Goal: Communication & Community: Answer question/provide support

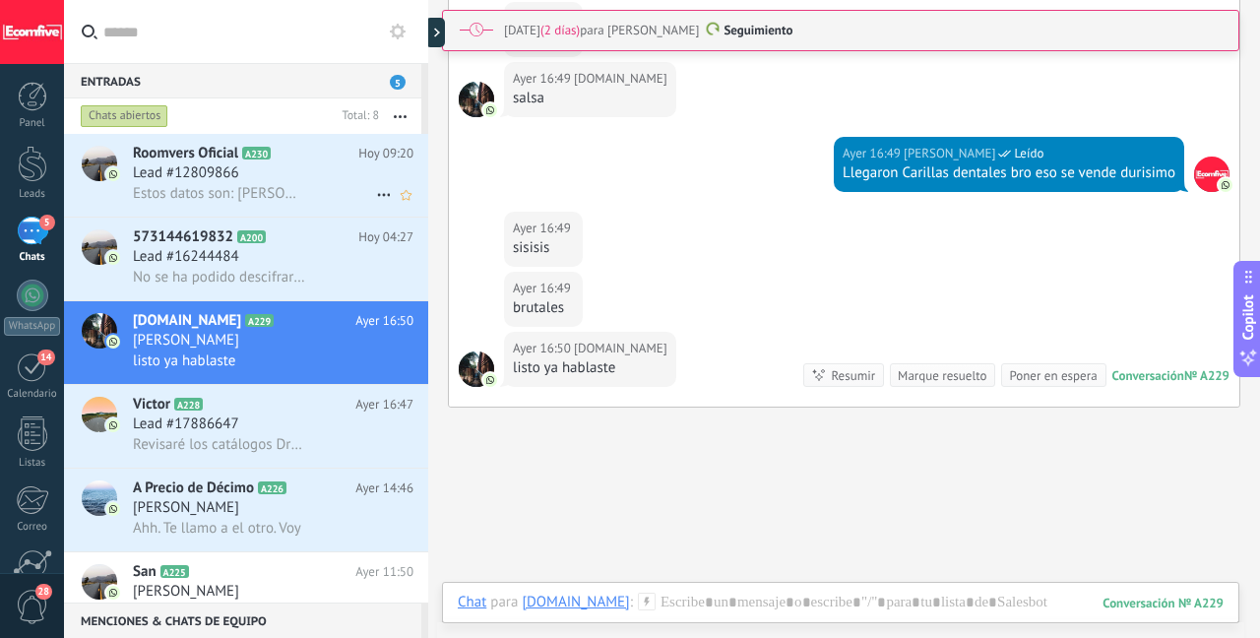
click at [280, 195] on span "Estos datos son: [PERSON_NAME] [DOMAIN_NAME][EMAIL_ADDRESS][DOMAIN_NAME] [PERSO…" at bounding box center [219, 193] width 172 height 19
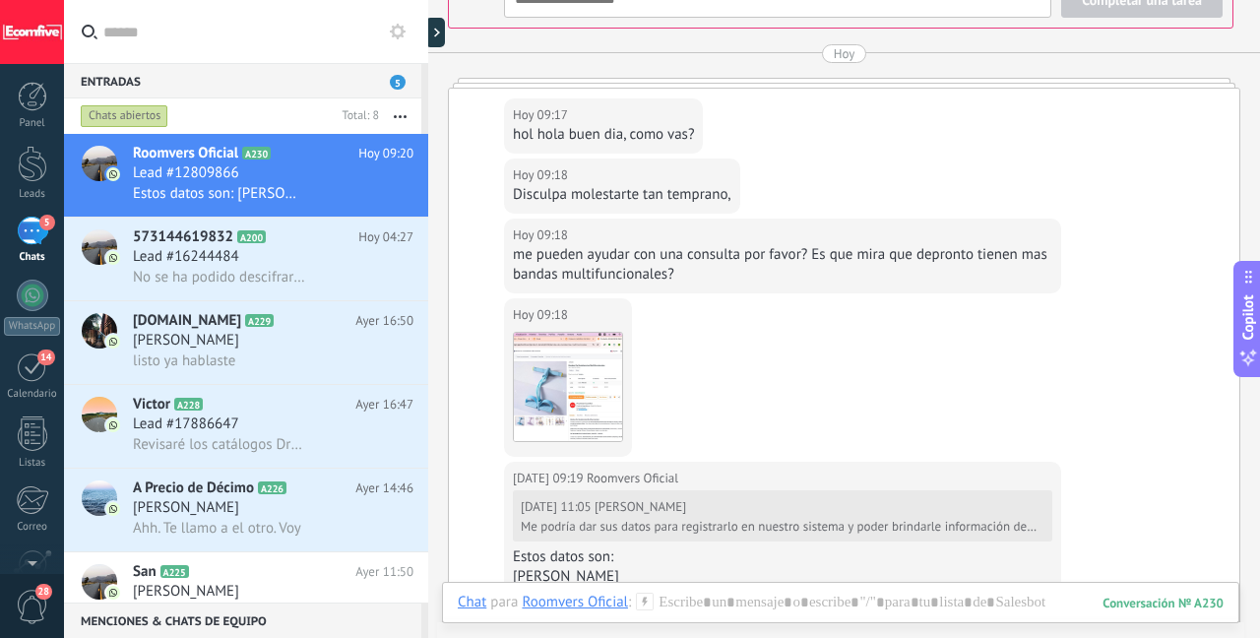
scroll to position [3128, 0]
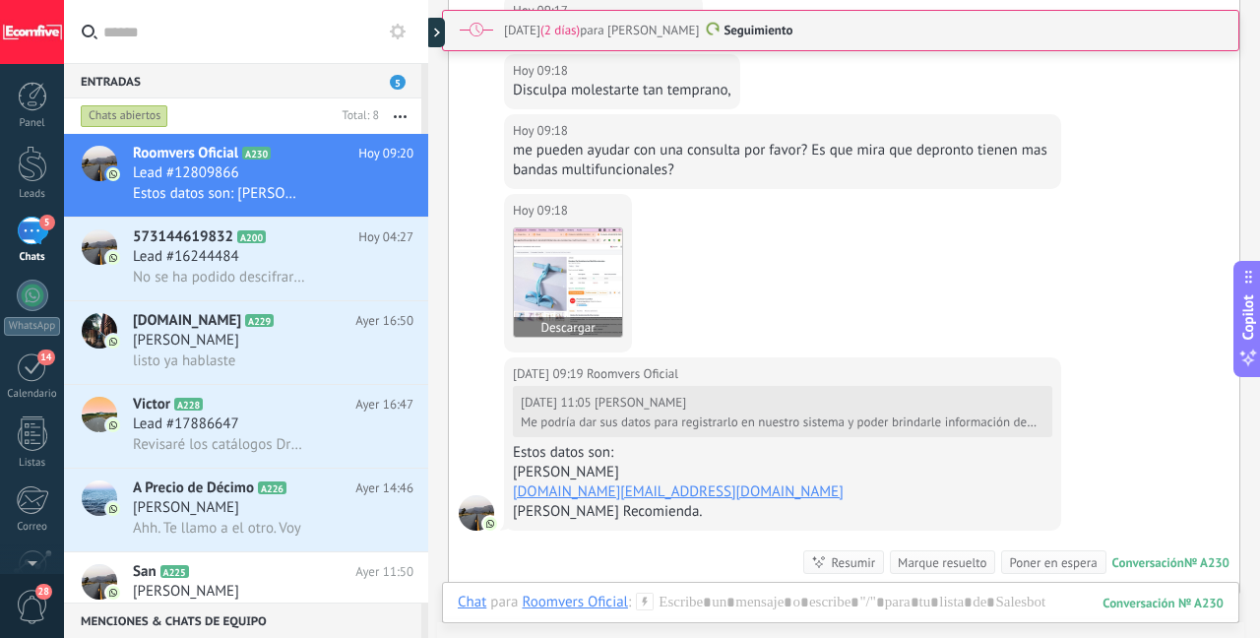
click at [593, 266] on img at bounding box center [568, 282] width 108 height 108
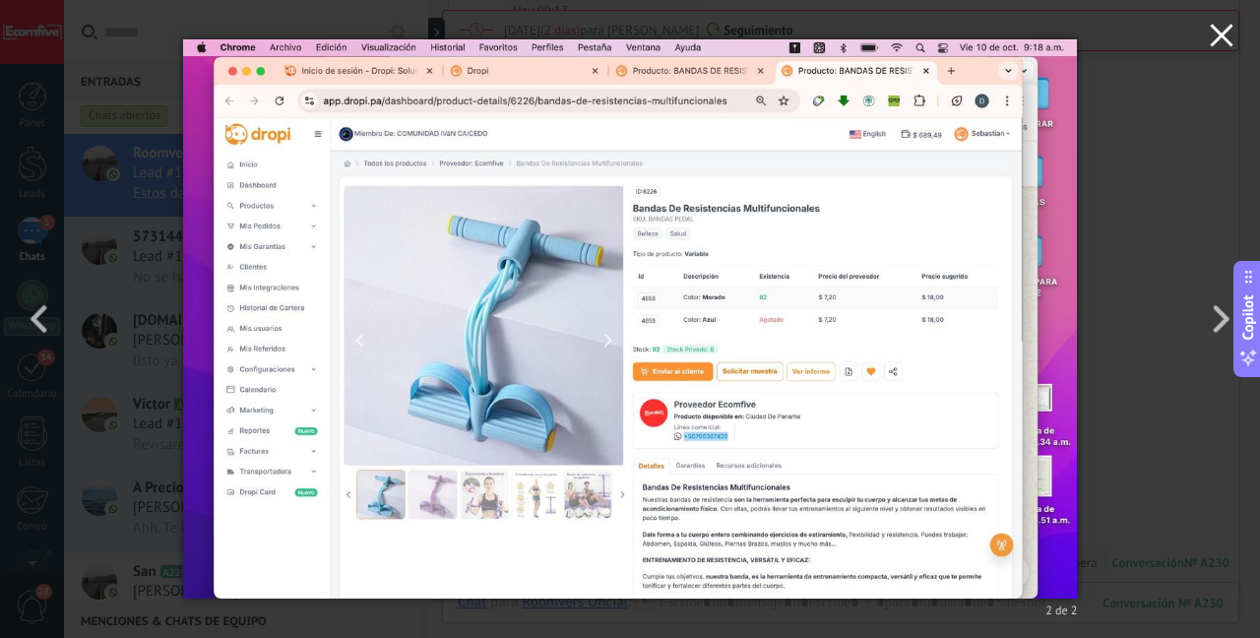
click at [1220, 41] on icon "button" at bounding box center [1222, 36] width 24 height 24
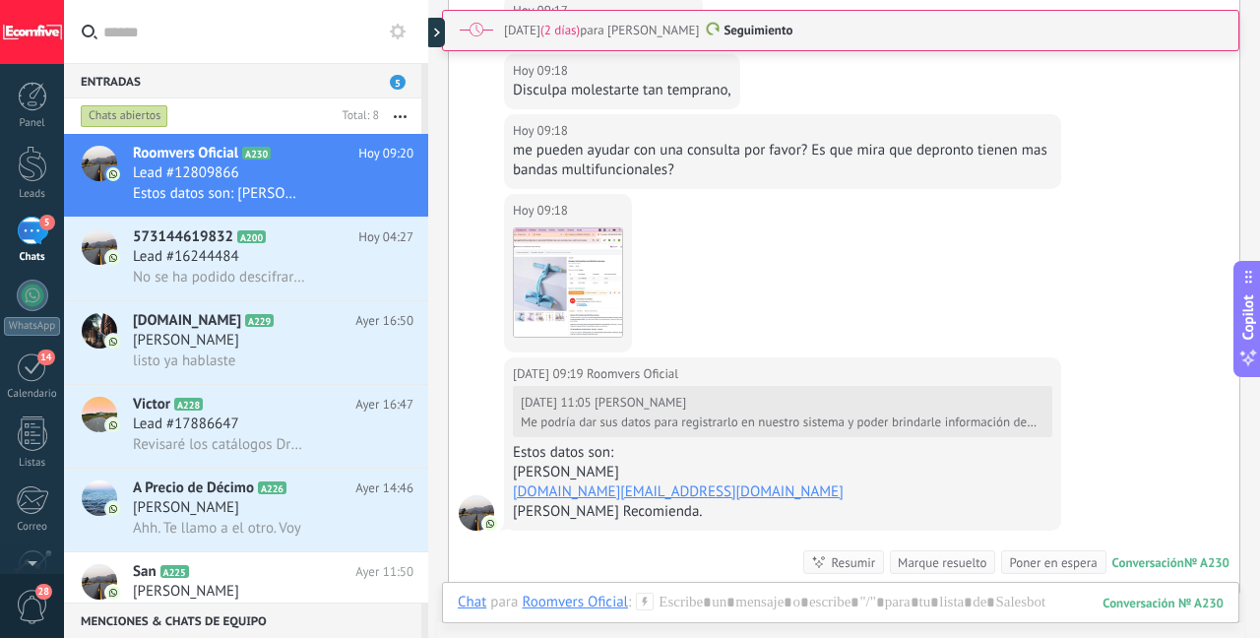
scroll to position [3423, 0]
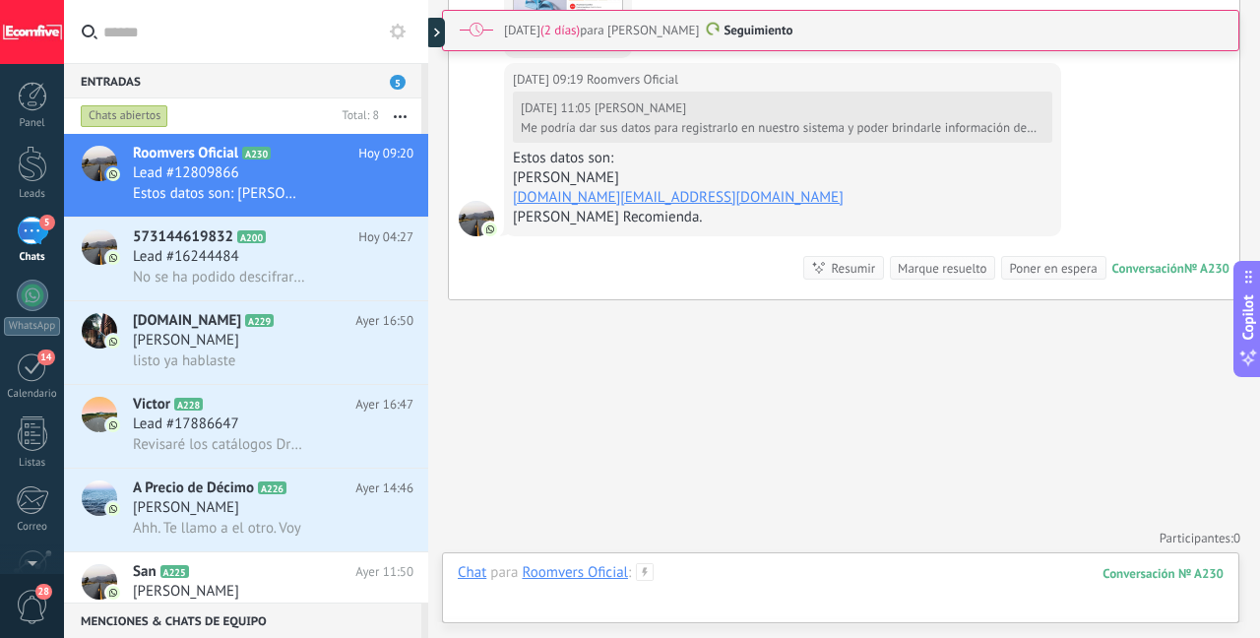
click at [729, 575] on div at bounding box center [841, 592] width 766 height 59
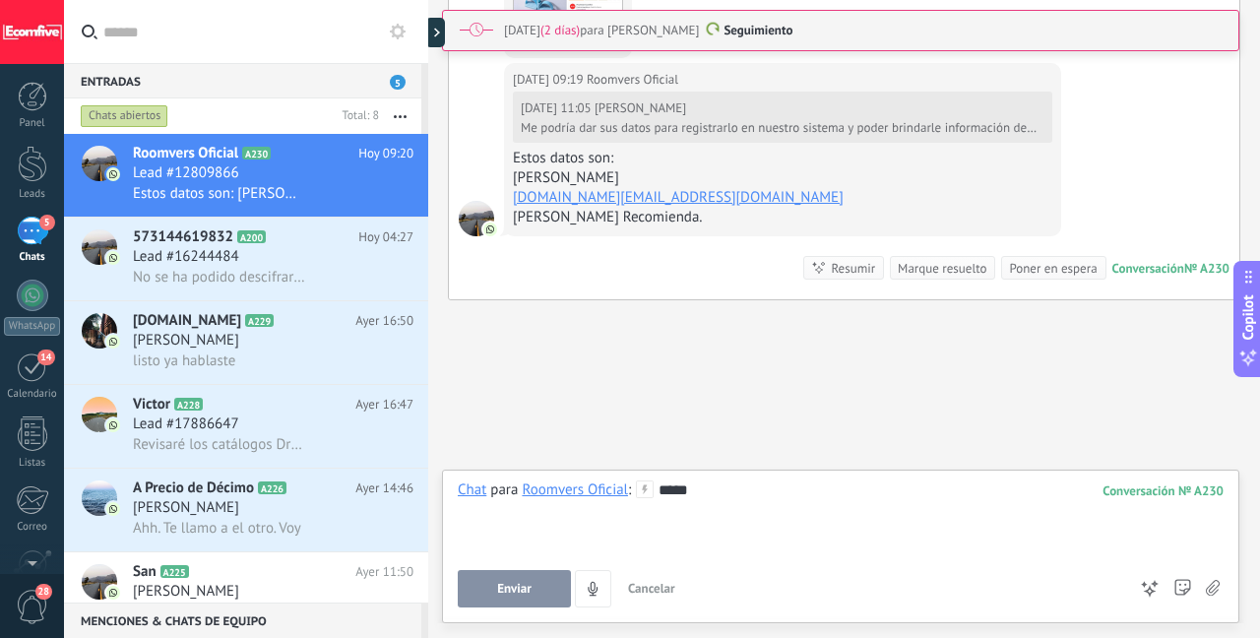
click at [493, 587] on button "Enviar" at bounding box center [514, 588] width 113 height 37
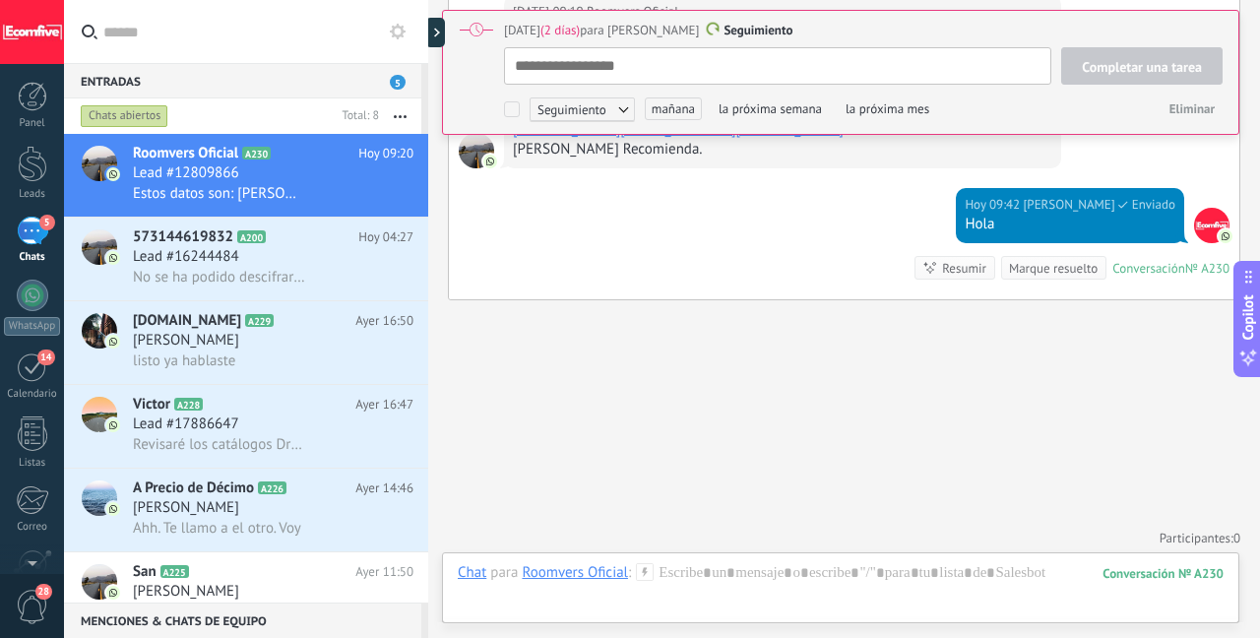
scroll to position [20, 0]
click at [702, 576] on div at bounding box center [841, 592] width 766 height 59
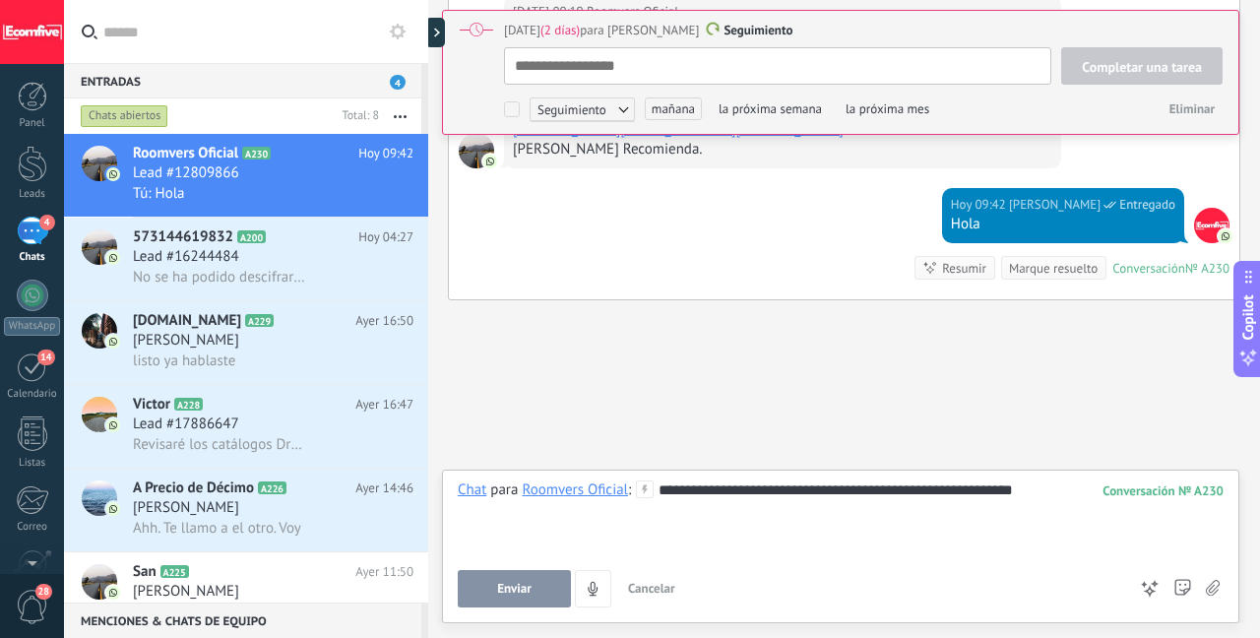
click at [542, 577] on button "Enviar" at bounding box center [514, 588] width 113 height 37
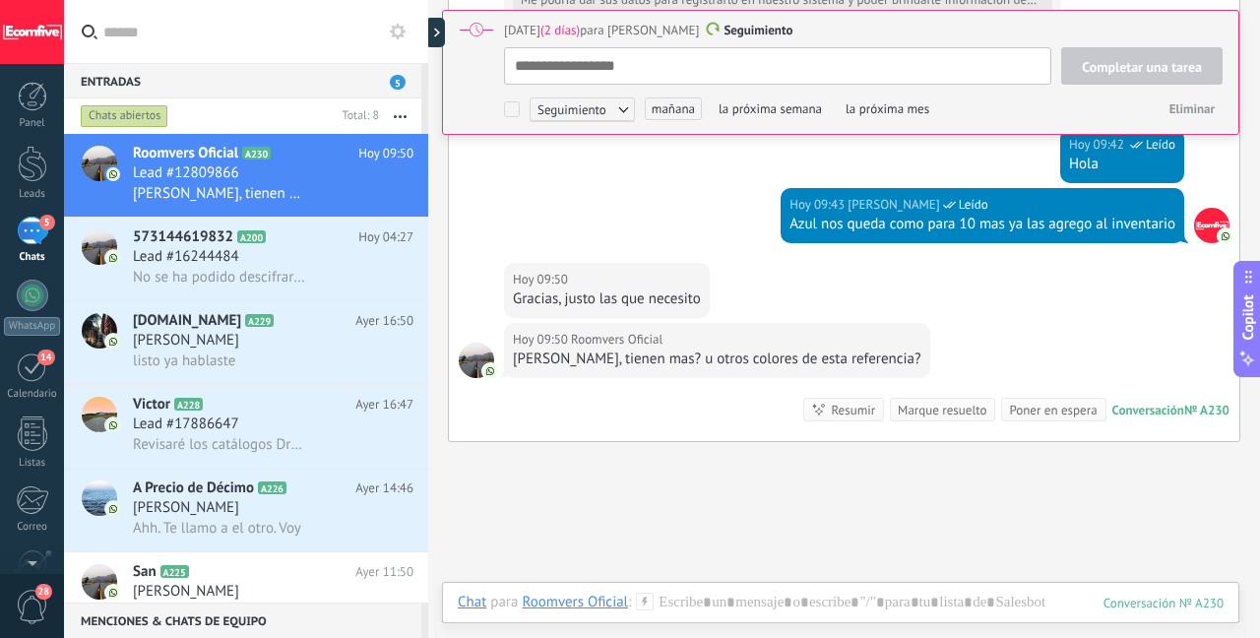
type textarea "**********"
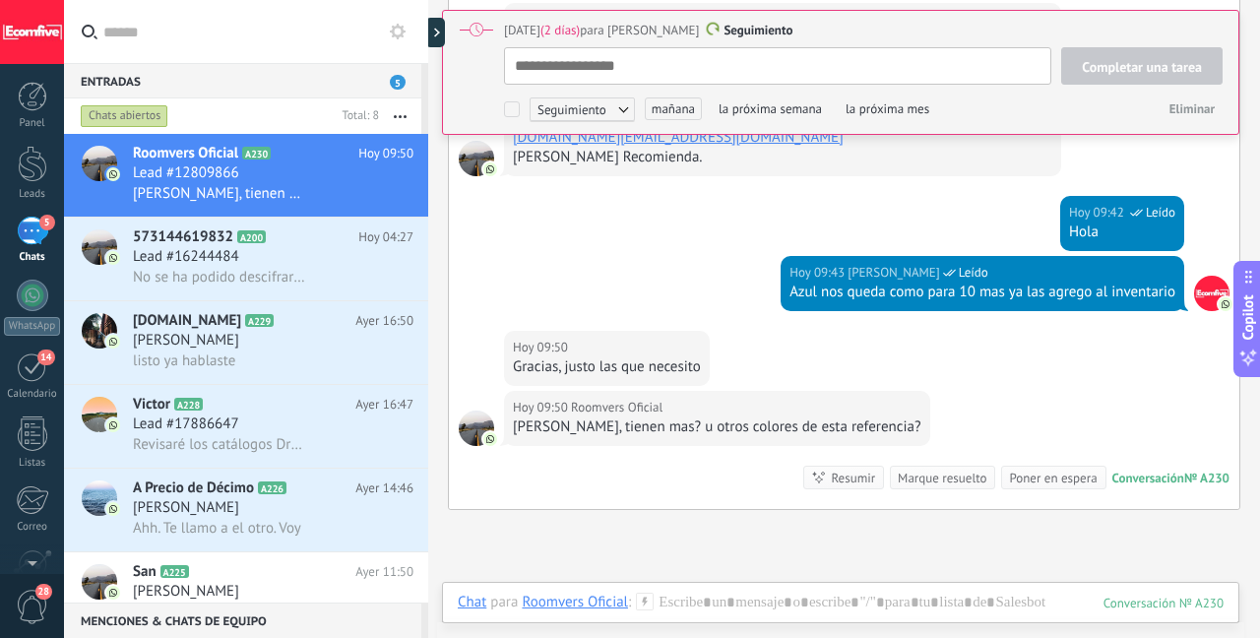
scroll to position [3515, 0]
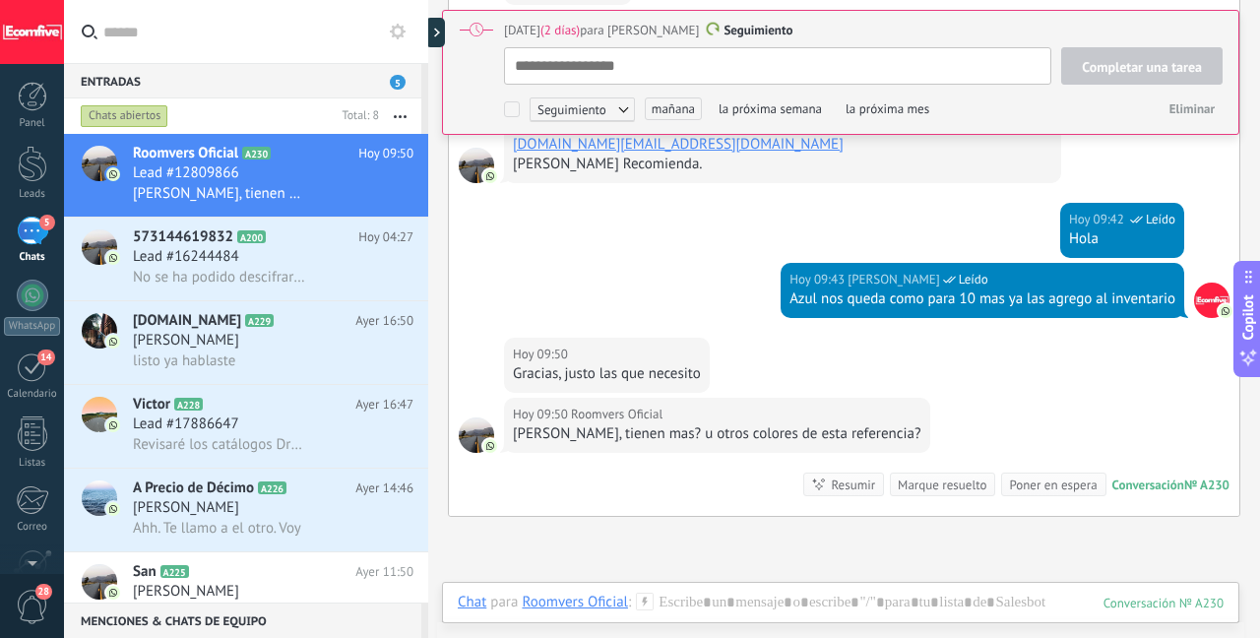
click at [592, 369] on div "Gracias, justo las que necesito" at bounding box center [607, 374] width 188 height 20
click at [591, 369] on div "Gracias, justo las que necesito" at bounding box center [607, 374] width 188 height 20
click at [592, 370] on div "Gracias, justo las que necesito" at bounding box center [607, 374] width 188 height 20
click at [600, 371] on div "Gracias, justo las que necesito" at bounding box center [607, 374] width 188 height 20
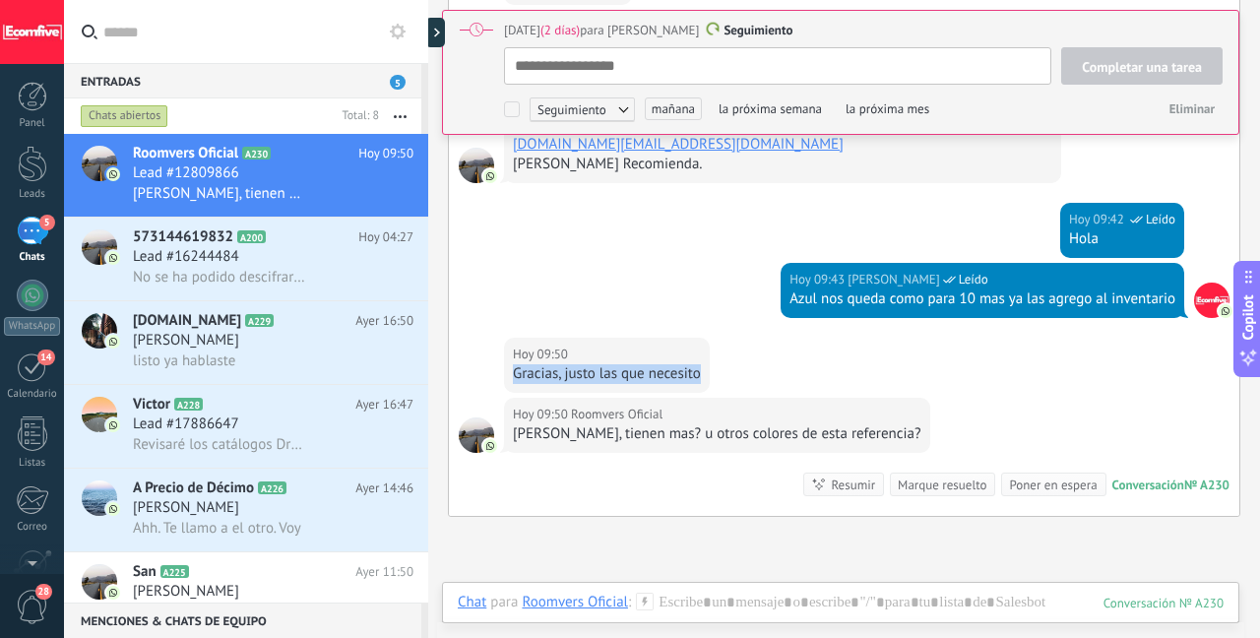
click at [600, 372] on div "Gracias, justo las que necesito" at bounding box center [607, 374] width 188 height 20
click at [598, 371] on div "Gracias, justo las que necesito" at bounding box center [607, 374] width 188 height 20
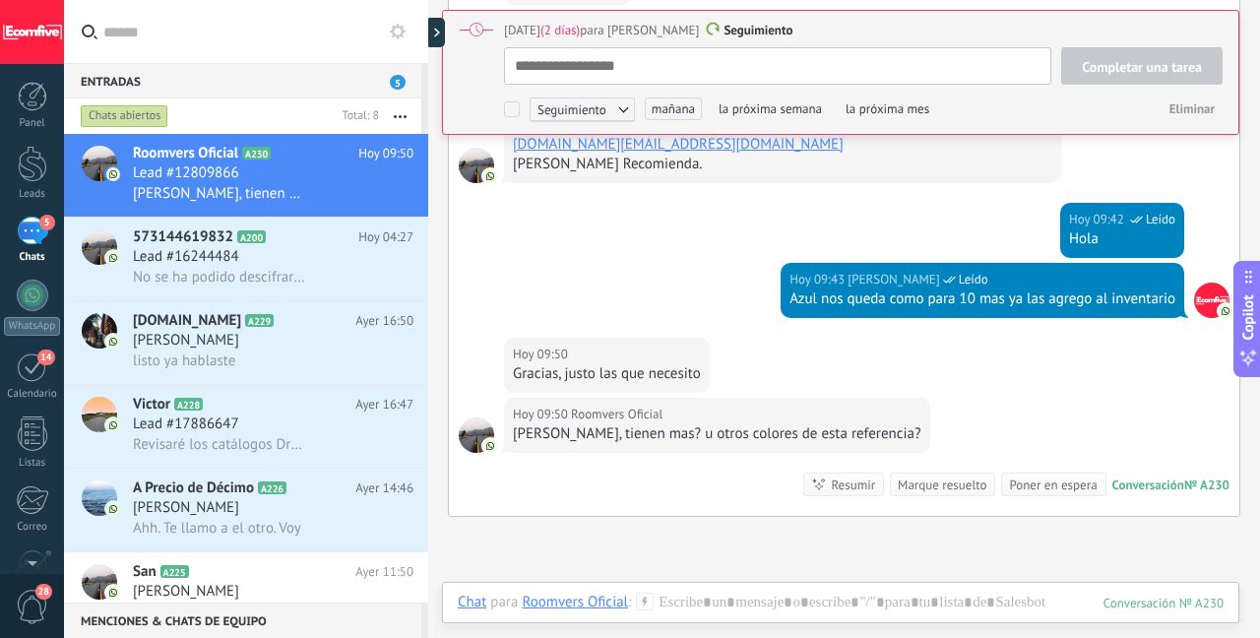
click at [593, 367] on div "Gracias, justo las que necesito" at bounding box center [607, 374] width 188 height 20
click at [629, 370] on div "Gracias, justo las que necesito" at bounding box center [607, 374] width 188 height 20
click at [628, 371] on div "Gracias, justo las que necesito" at bounding box center [607, 374] width 188 height 20
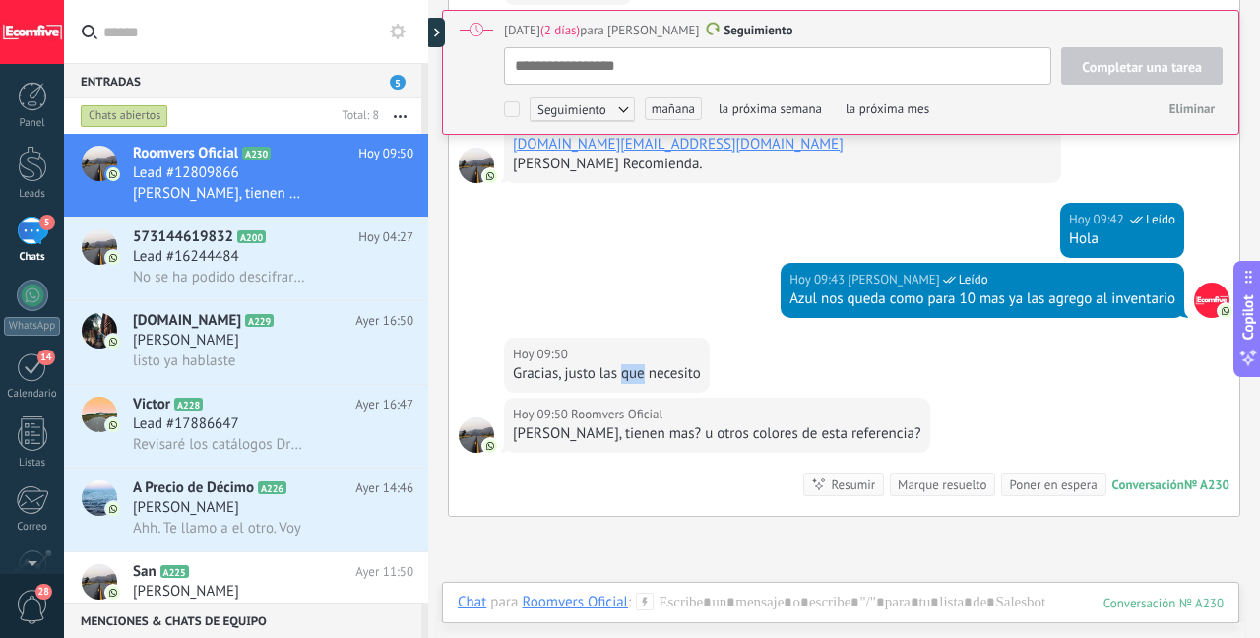
click at [625, 369] on div "Gracias, justo las que necesito" at bounding box center [607, 374] width 188 height 20
click at [619, 430] on div "[PERSON_NAME], tienen mas? u otros colores de esta referencia?" at bounding box center [717, 434] width 409 height 20
click at [619, 429] on div "[PERSON_NAME], tienen mas? u otros colores de esta referencia?" at bounding box center [717, 434] width 409 height 20
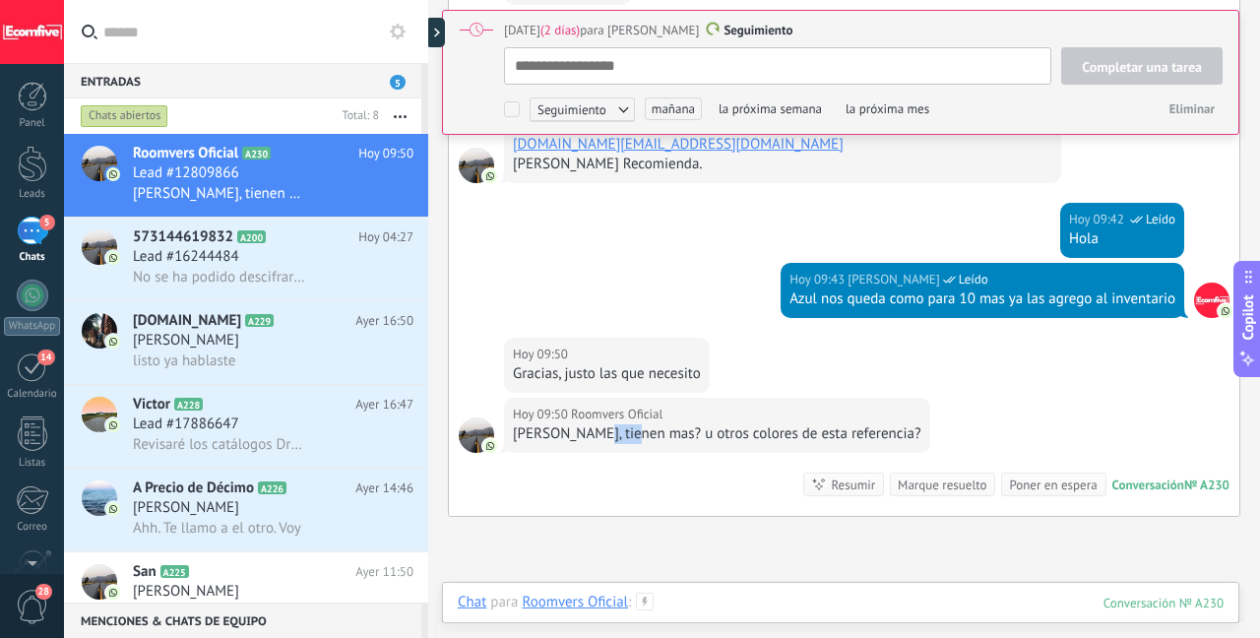
click at [772, 608] on div at bounding box center [841, 622] width 766 height 59
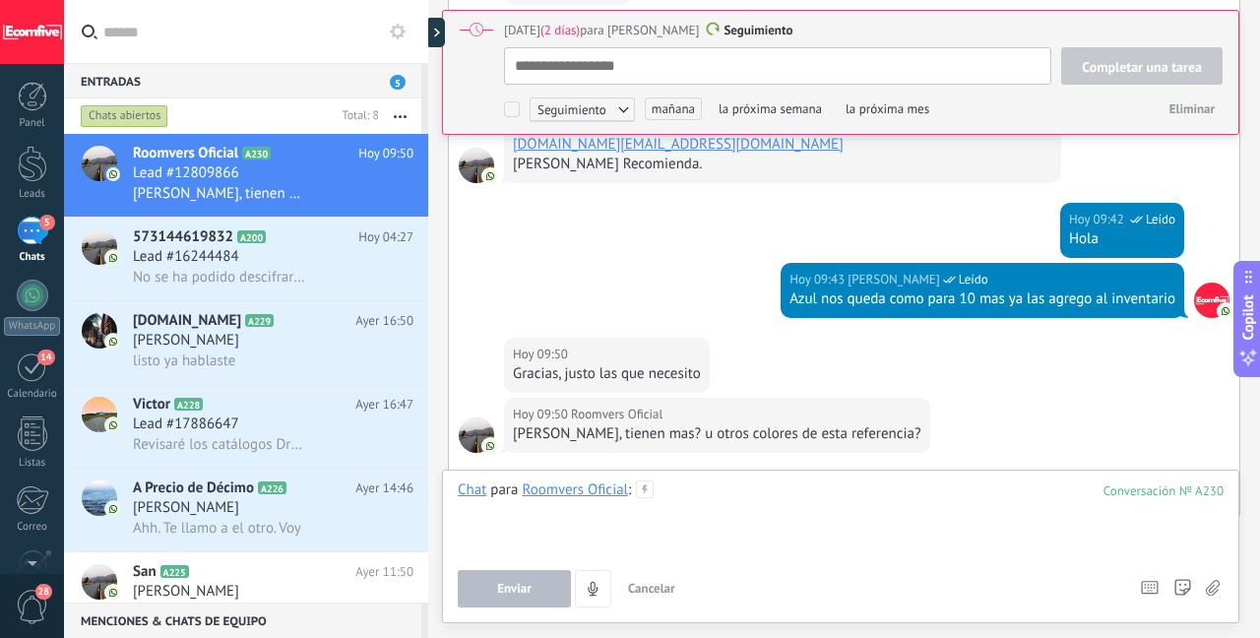
click at [721, 483] on div at bounding box center [841, 518] width 766 height 75
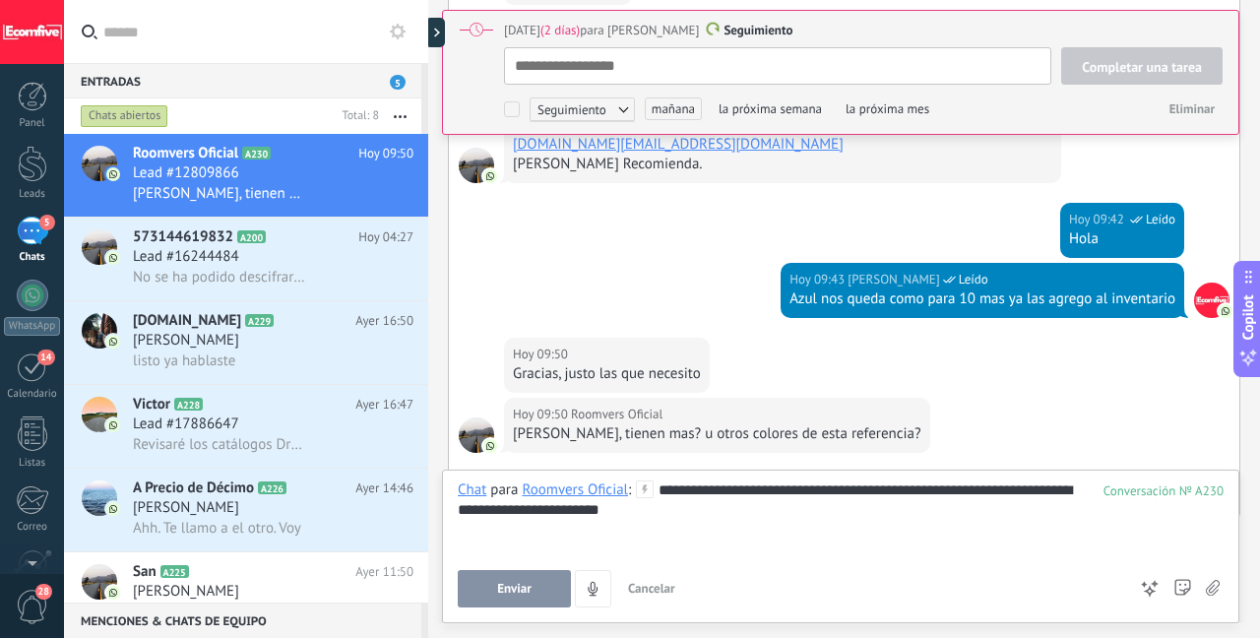
click at [496, 615] on div "**********" at bounding box center [841, 547] width 798 height 154
click at [497, 600] on button "Enviar" at bounding box center [514, 588] width 113 height 37
type textarea "**********"
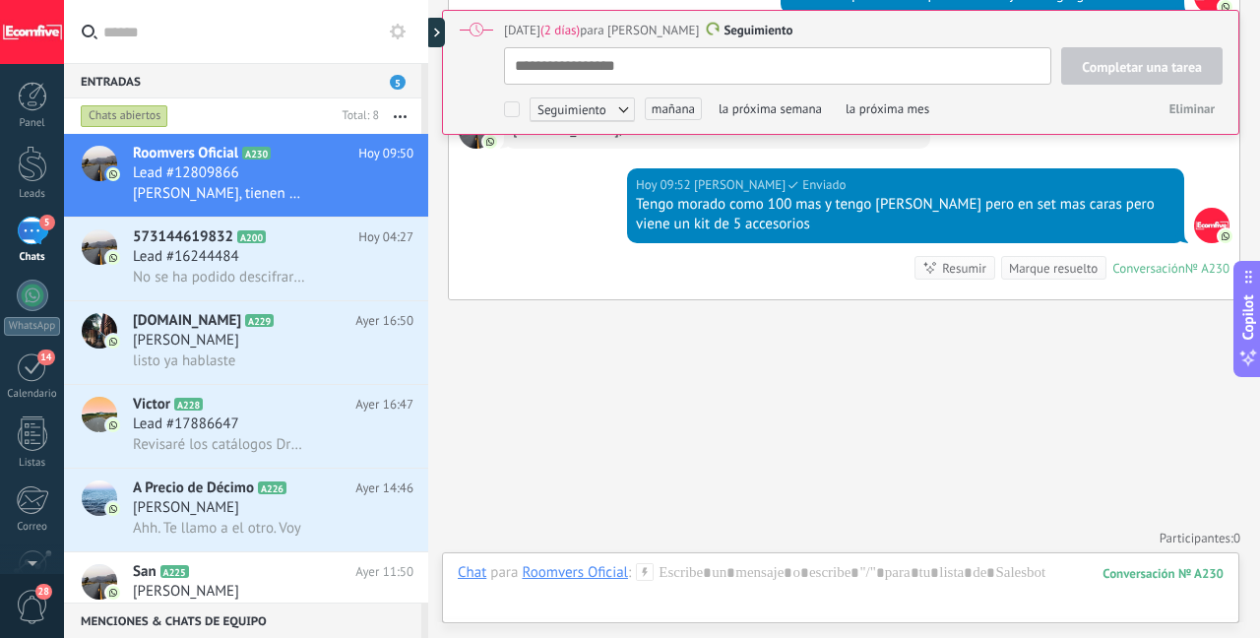
scroll to position [20, 0]
click at [253, 263] on div "Lead #16244484" at bounding box center [273, 257] width 281 height 20
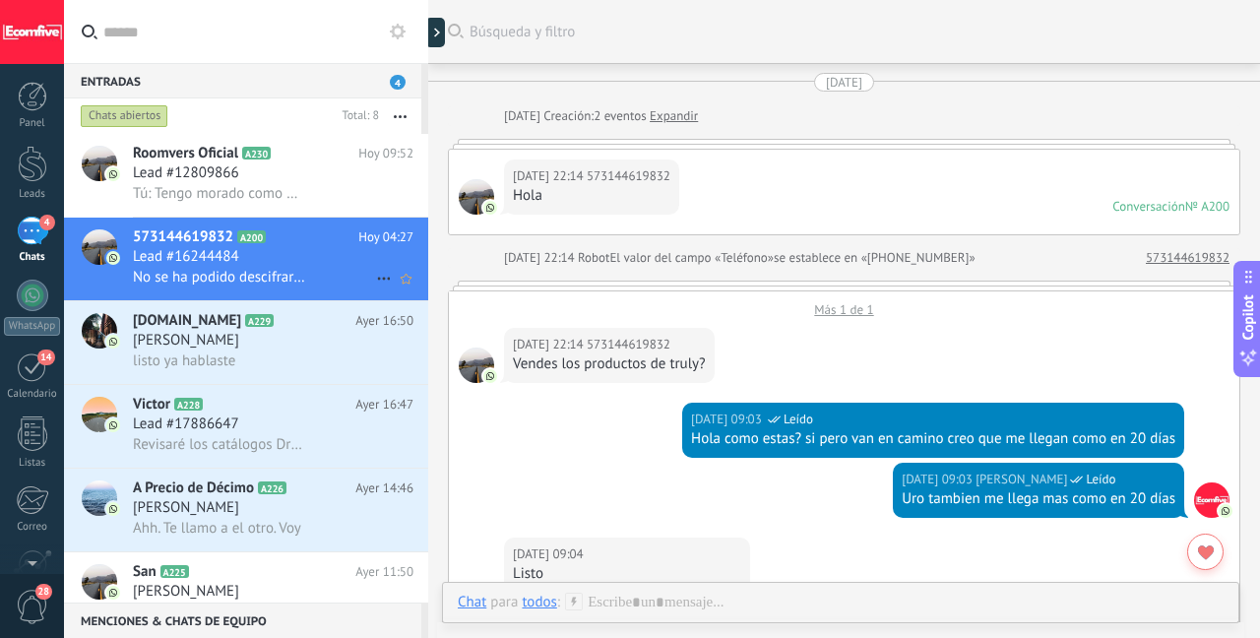
scroll to position [1428, 0]
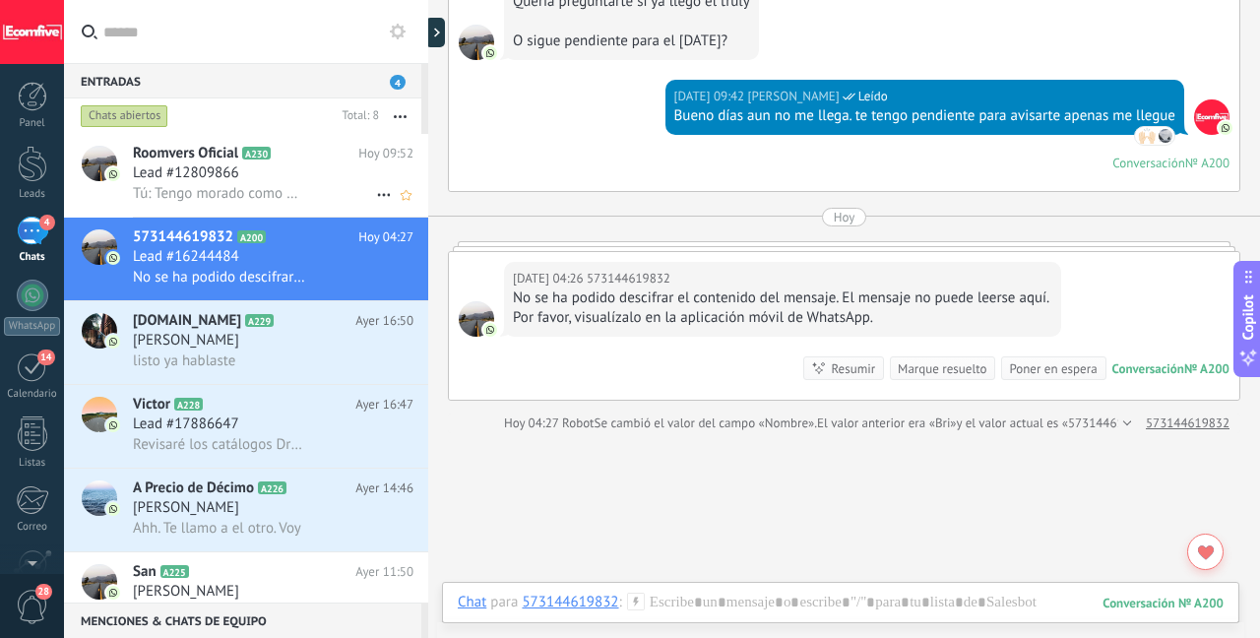
click at [253, 176] on div "Lead #12809866" at bounding box center [273, 173] width 281 height 20
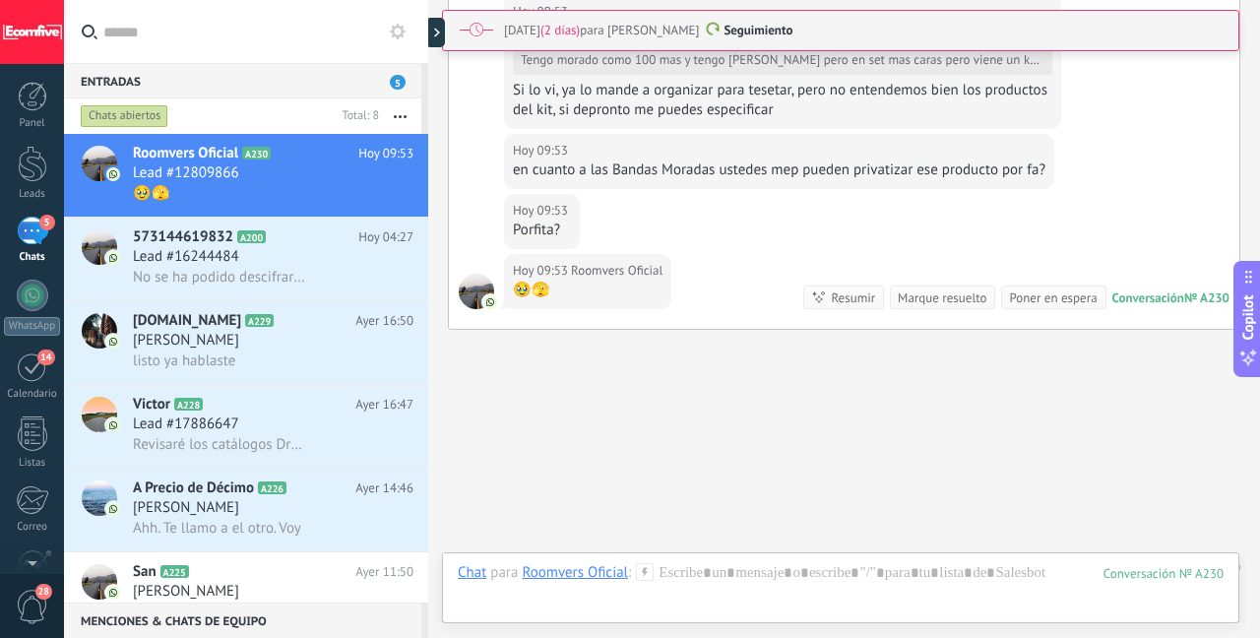
scroll to position [4078, 0]
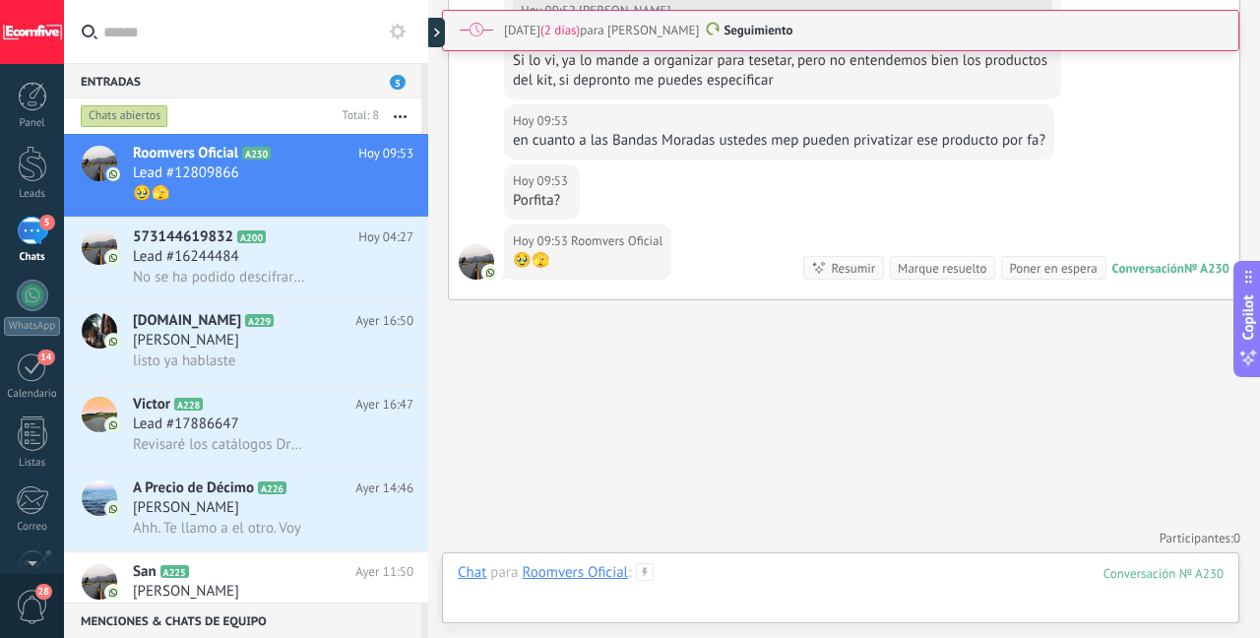
click at [715, 571] on div at bounding box center [841, 592] width 766 height 59
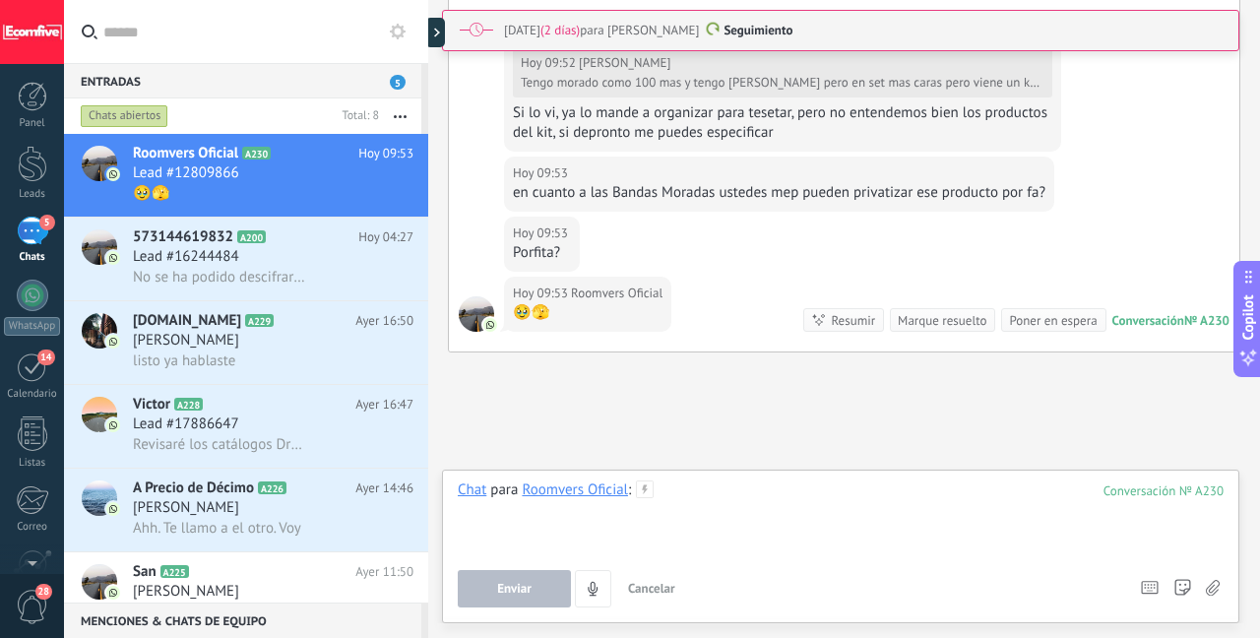
scroll to position [4017, 0]
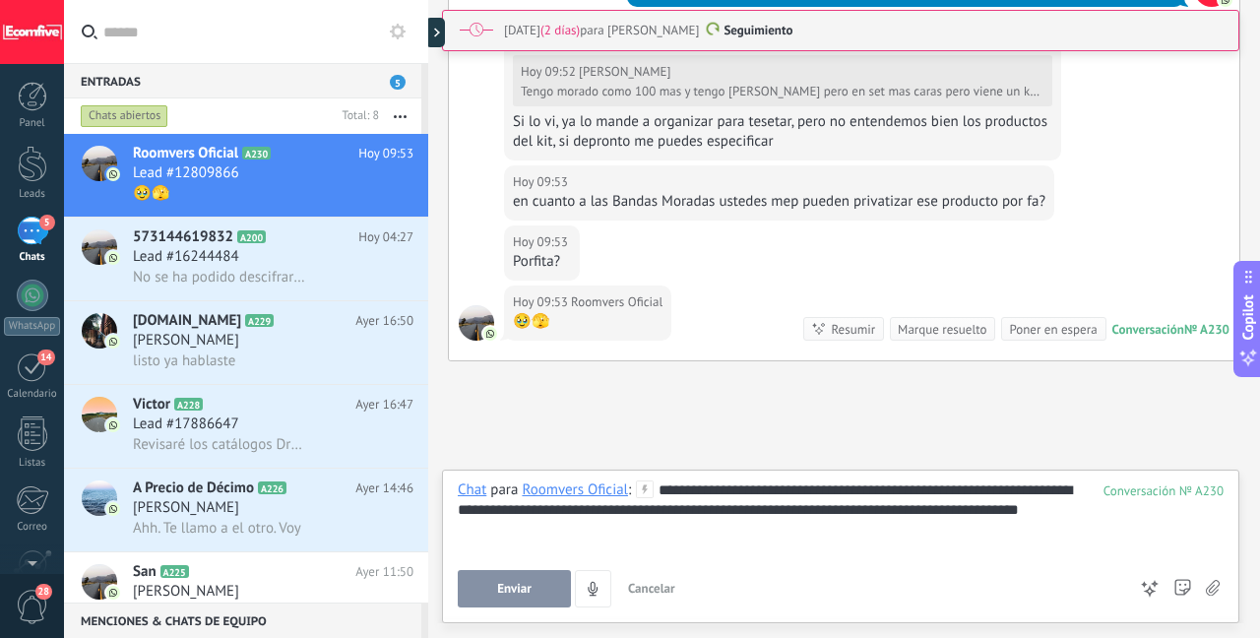
click at [530, 594] on span "Enviar" at bounding box center [514, 589] width 34 height 14
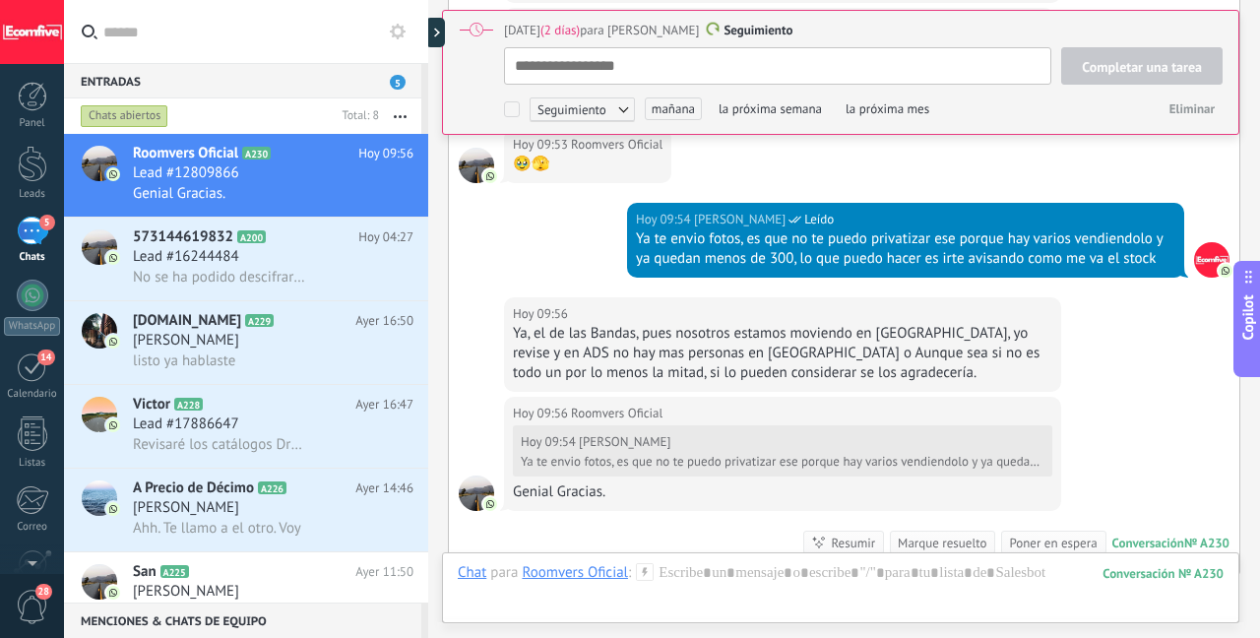
scroll to position [4189, 0]
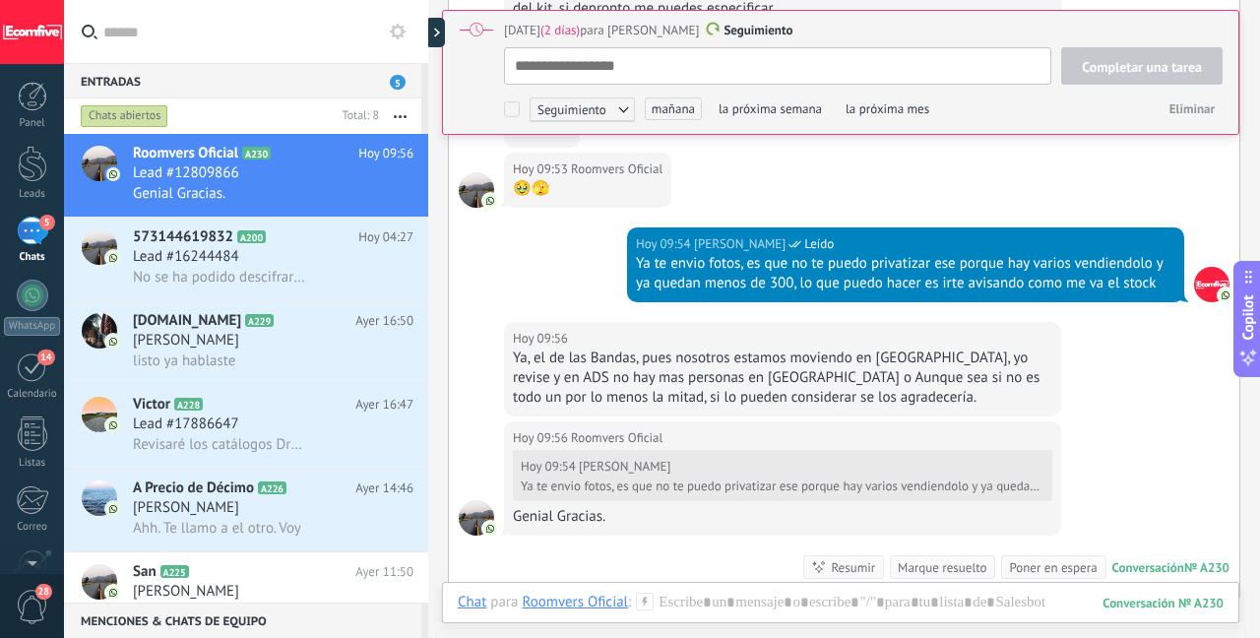
click at [700, 397] on div "Ya, el de las Bandas, pues nosotros estamos moviendo en [GEOGRAPHIC_DATA], yo r…" at bounding box center [783, 378] width 540 height 59
click at [705, 374] on div "Ya, el de las Bandas, pues nosotros estamos moviendo en [GEOGRAPHIC_DATA], yo r…" at bounding box center [783, 378] width 540 height 59
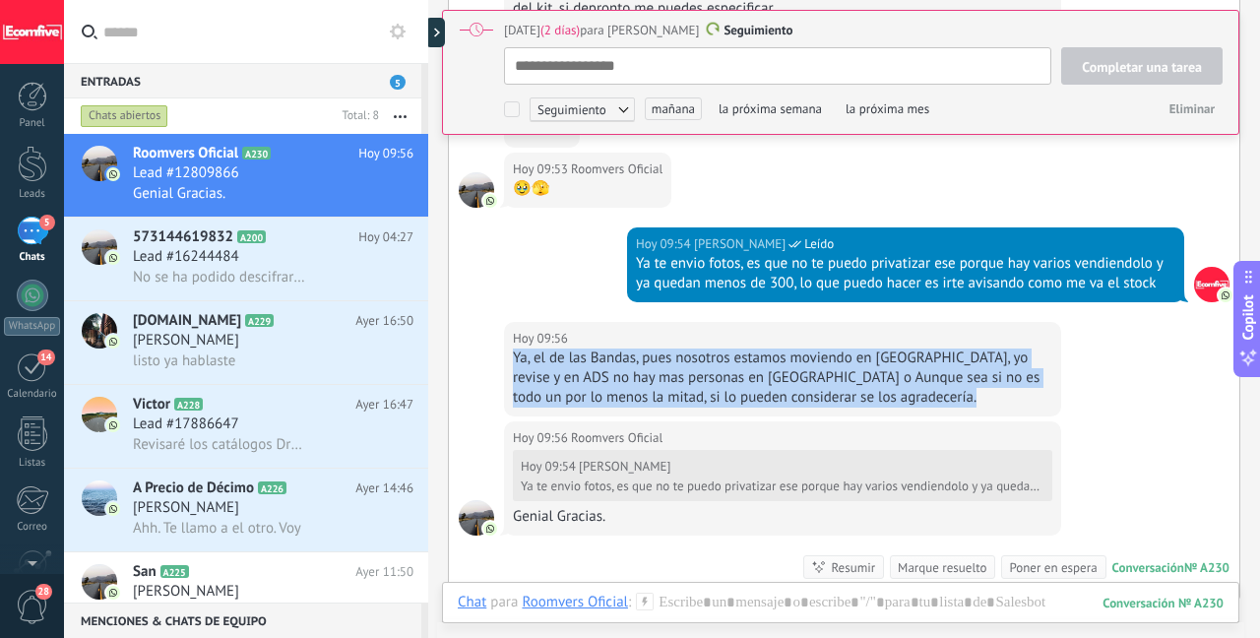
click at [705, 374] on div "Ya, el de las Bandas, pues nosotros estamos moviendo en [GEOGRAPHIC_DATA], yo r…" at bounding box center [783, 378] width 540 height 59
click at [831, 376] on div "Ya, el de las Bandas, pues nosotros estamos moviendo en [GEOGRAPHIC_DATA], yo r…" at bounding box center [783, 378] width 540 height 59
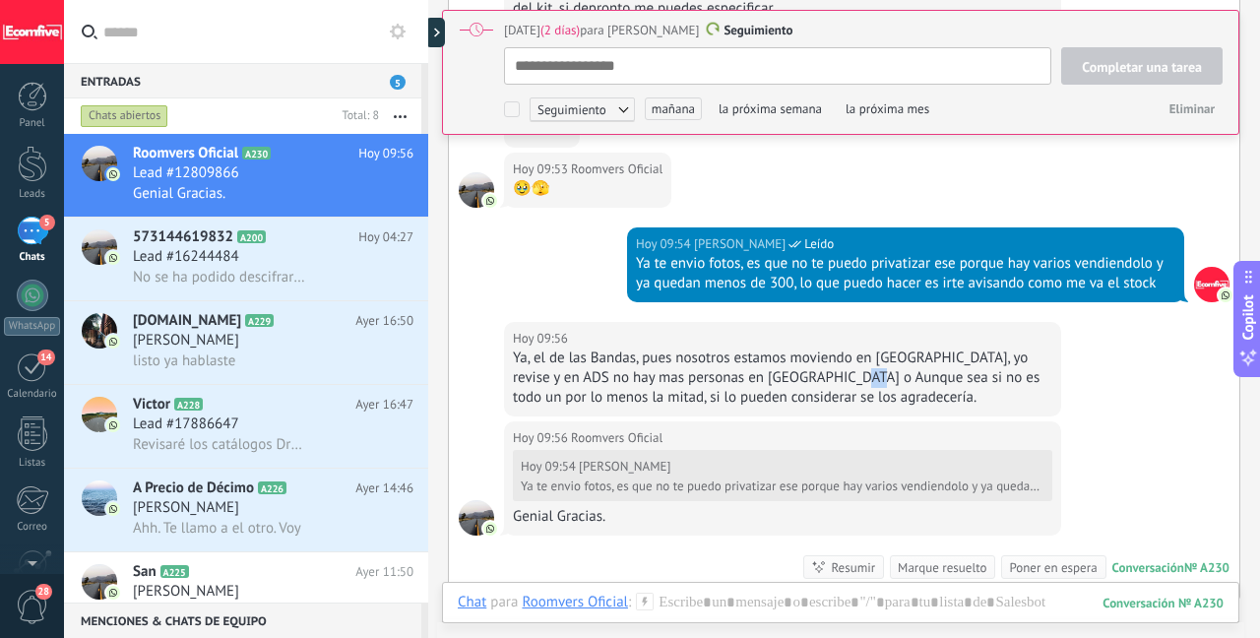
click at [831, 376] on div "Ya, el de las Bandas, pues nosotros estamos moviendo en [GEOGRAPHIC_DATA], yo r…" at bounding box center [783, 378] width 540 height 59
click at [851, 377] on div "Ya, el de las Bandas, pues nosotros estamos moviendo en [GEOGRAPHIC_DATA], yo r…" at bounding box center [783, 378] width 540 height 59
click at [850, 377] on div "Ya, el de las Bandas, pues nosotros estamos moviendo en [GEOGRAPHIC_DATA], yo r…" at bounding box center [783, 378] width 540 height 59
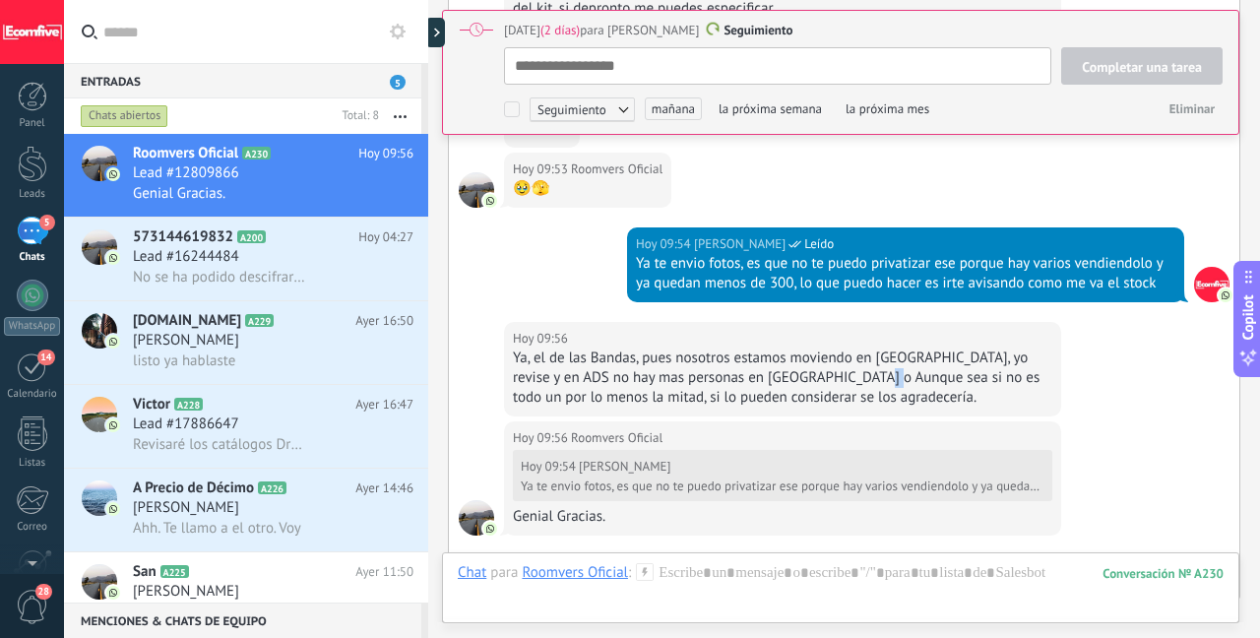
scroll to position [4488, 0]
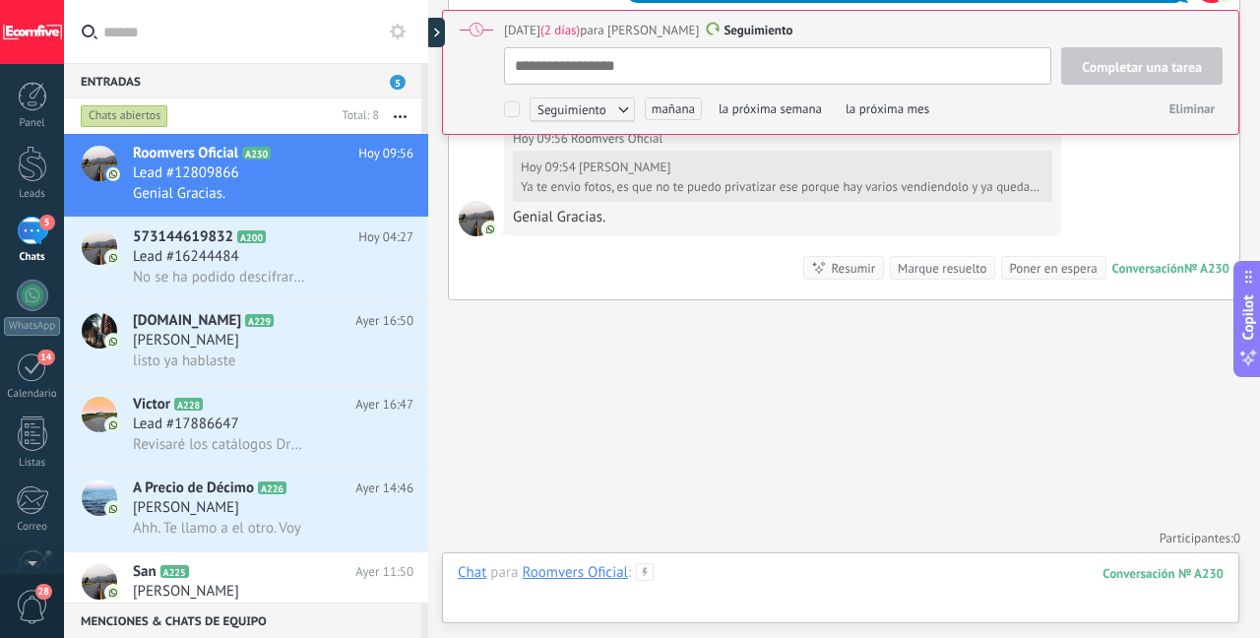
click at [737, 576] on div at bounding box center [841, 592] width 766 height 59
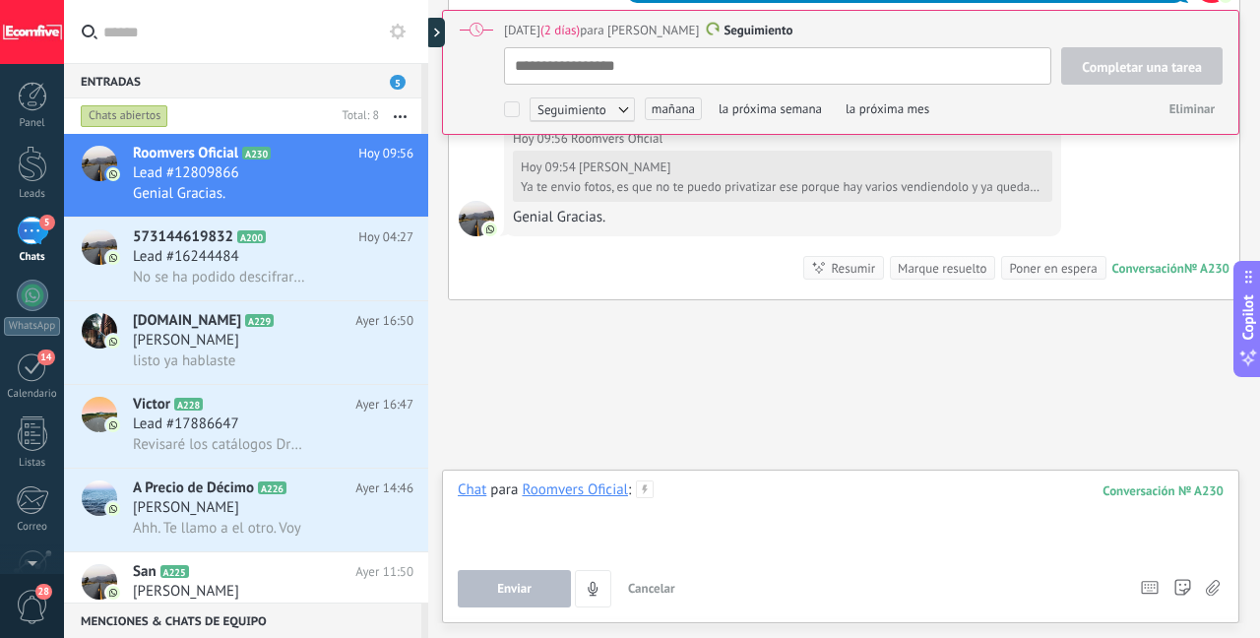
click at [694, 494] on div at bounding box center [841, 518] width 766 height 75
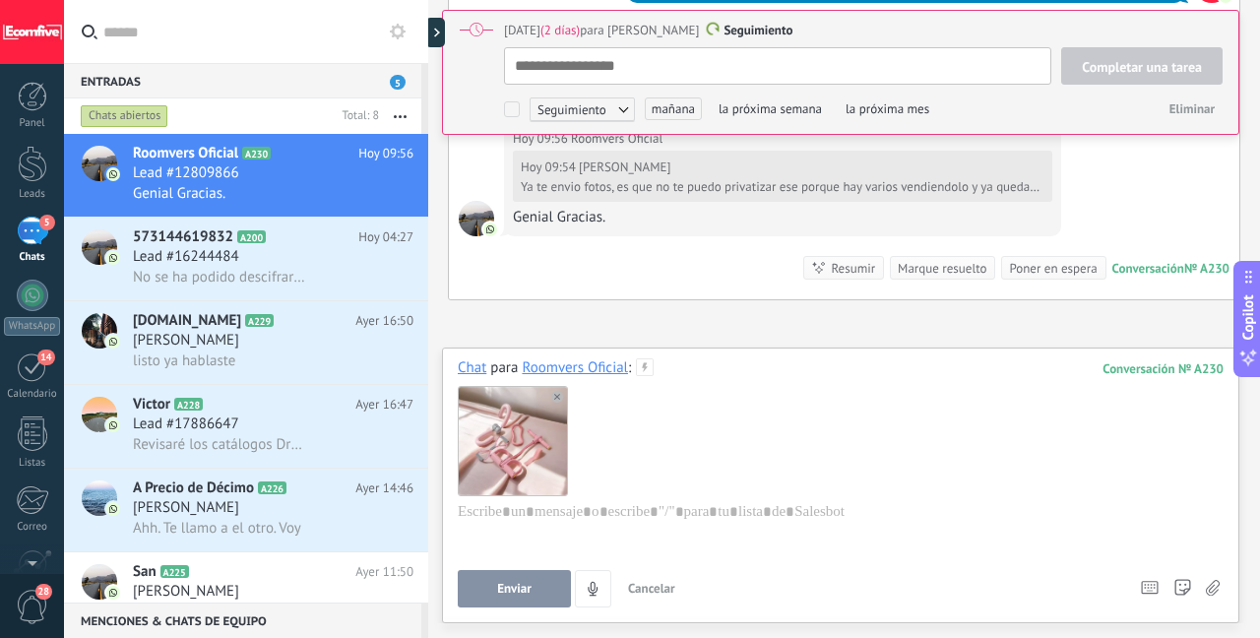
click at [514, 593] on span "Enviar" at bounding box center [514, 589] width 34 height 14
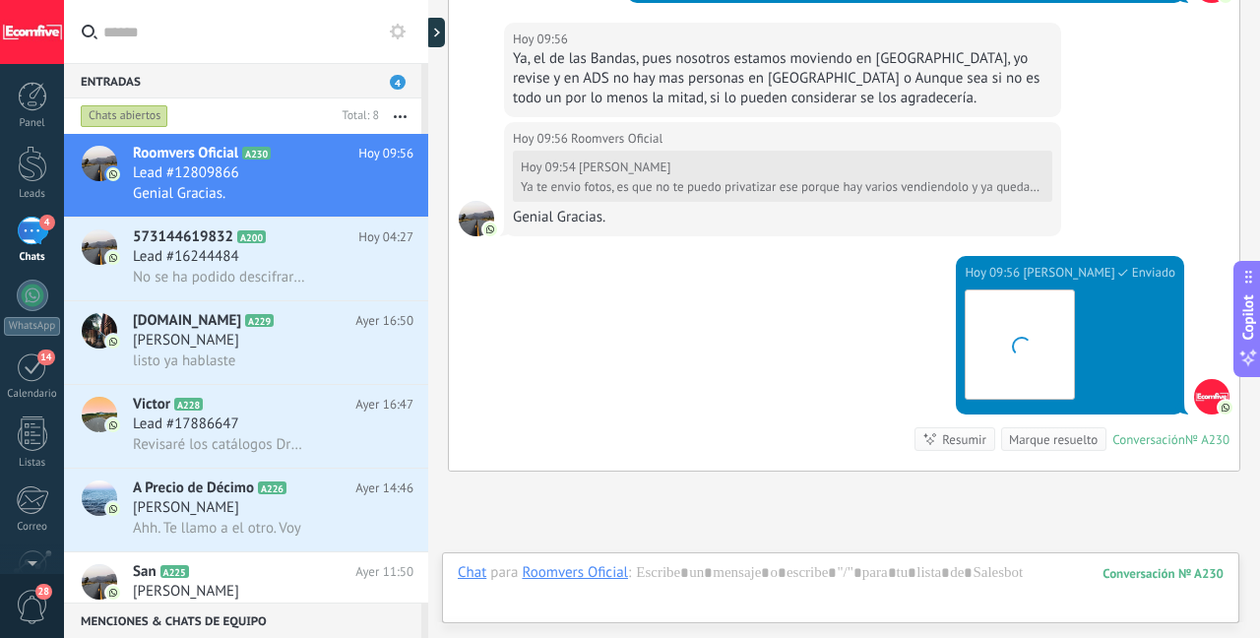
scroll to position [20, 0]
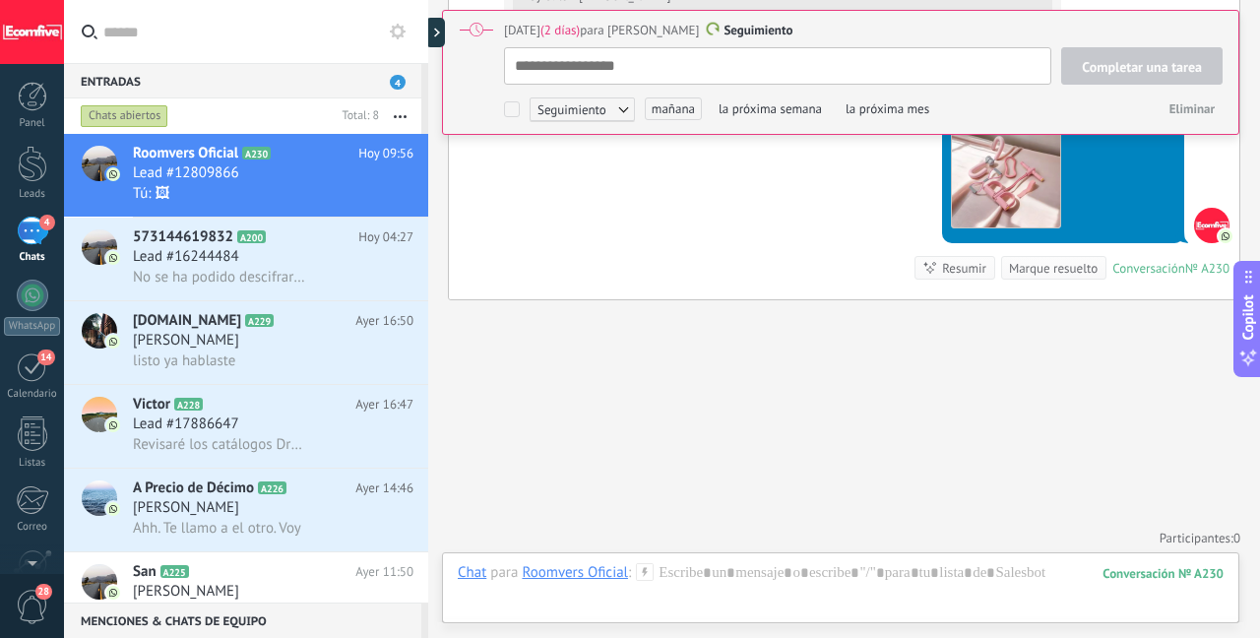
type textarea "**********"
click at [772, 570] on div at bounding box center [841, 592] width 766 height 59
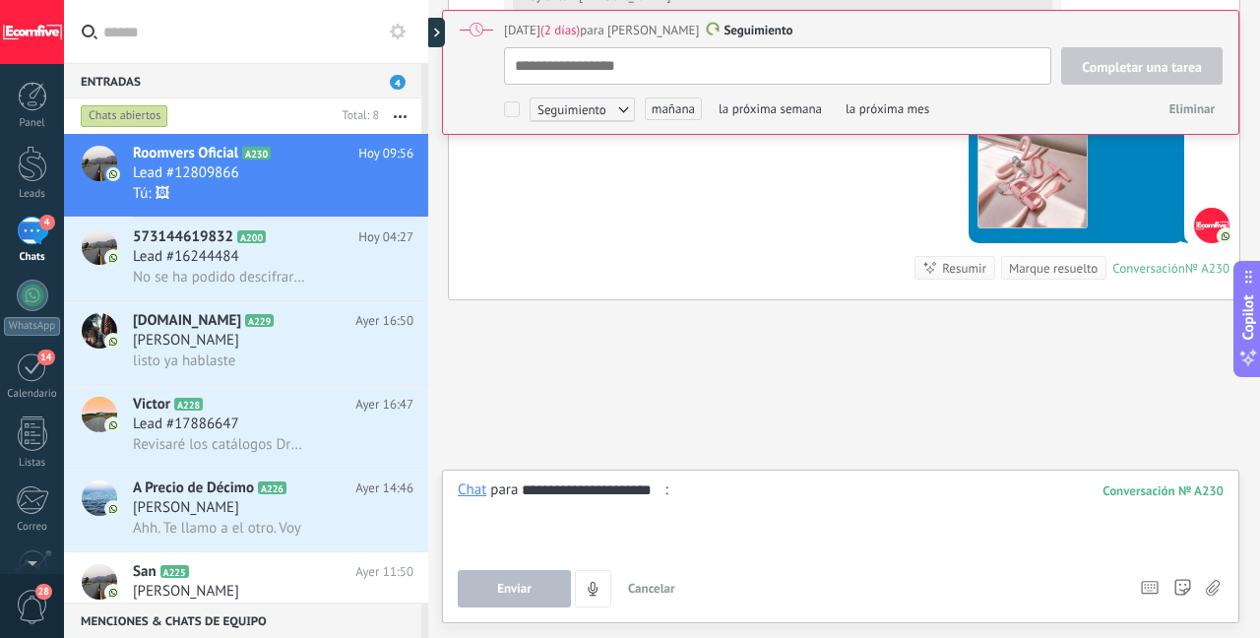
type input "**********"
click at [719, 484] on div at bounding box center [841, 518] width 766 height 75
click at [720, 484] on div at bounding box center [841, 518] width 766 height 75
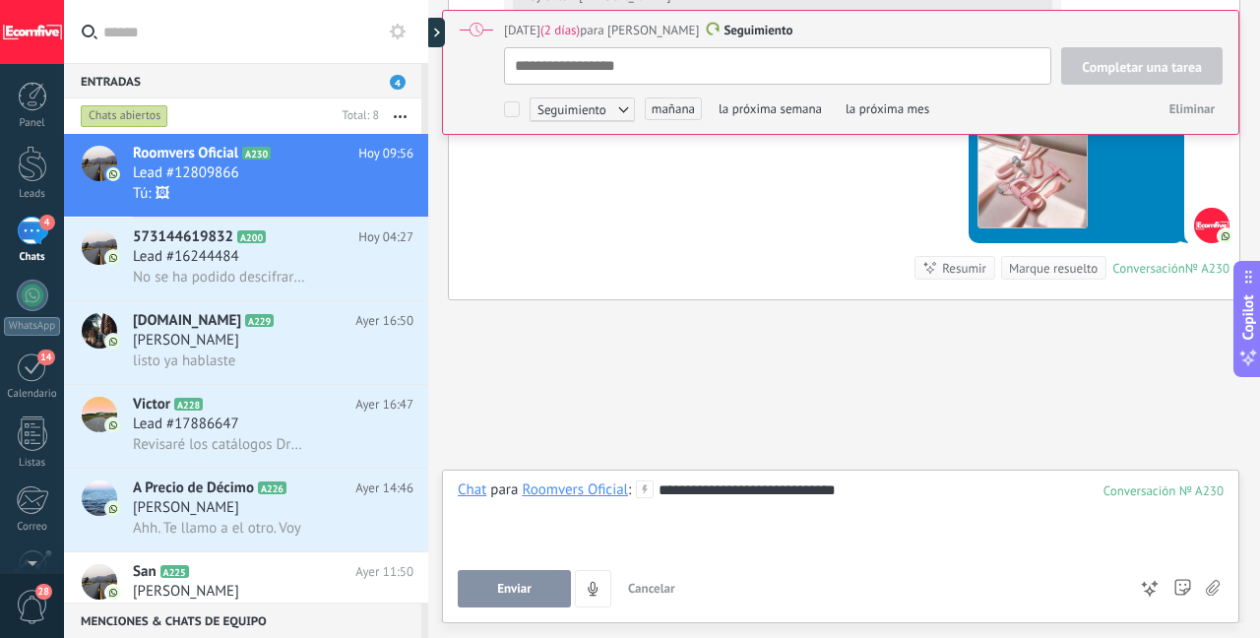
click at [506, 609] on div "**********" at bounding box center [841, 547] width 798 height 154
click at [508, 602] on button "Enviar" at bounding box center [514, 588] width 113 height 37
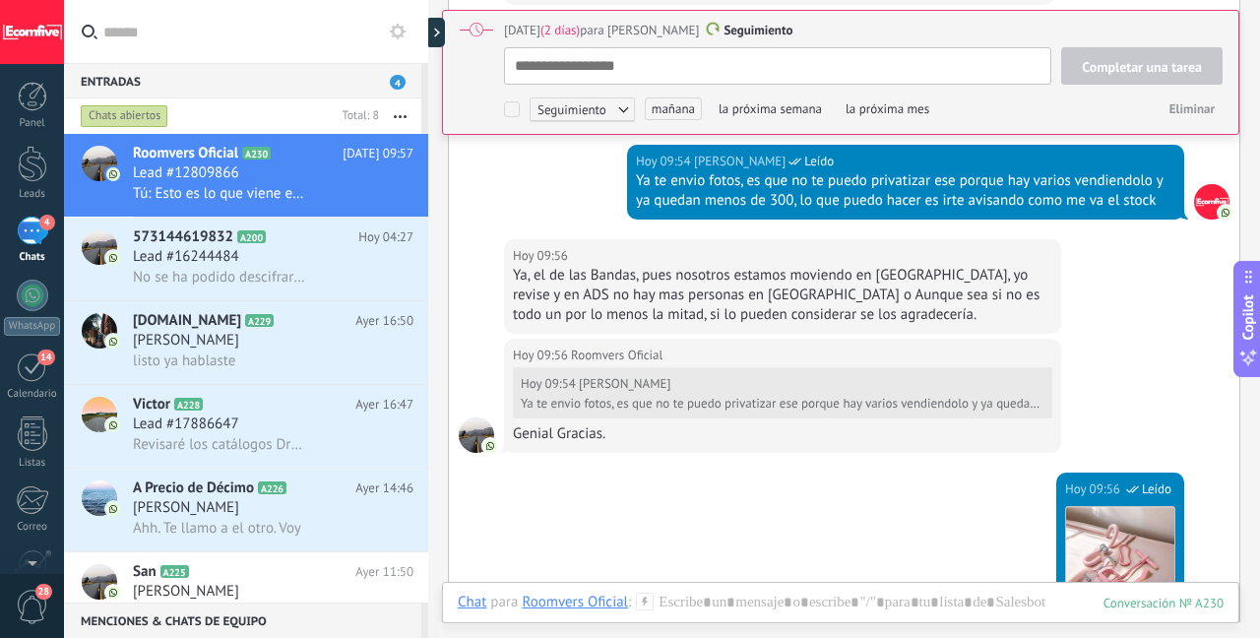
scroll to position [4720, 0]
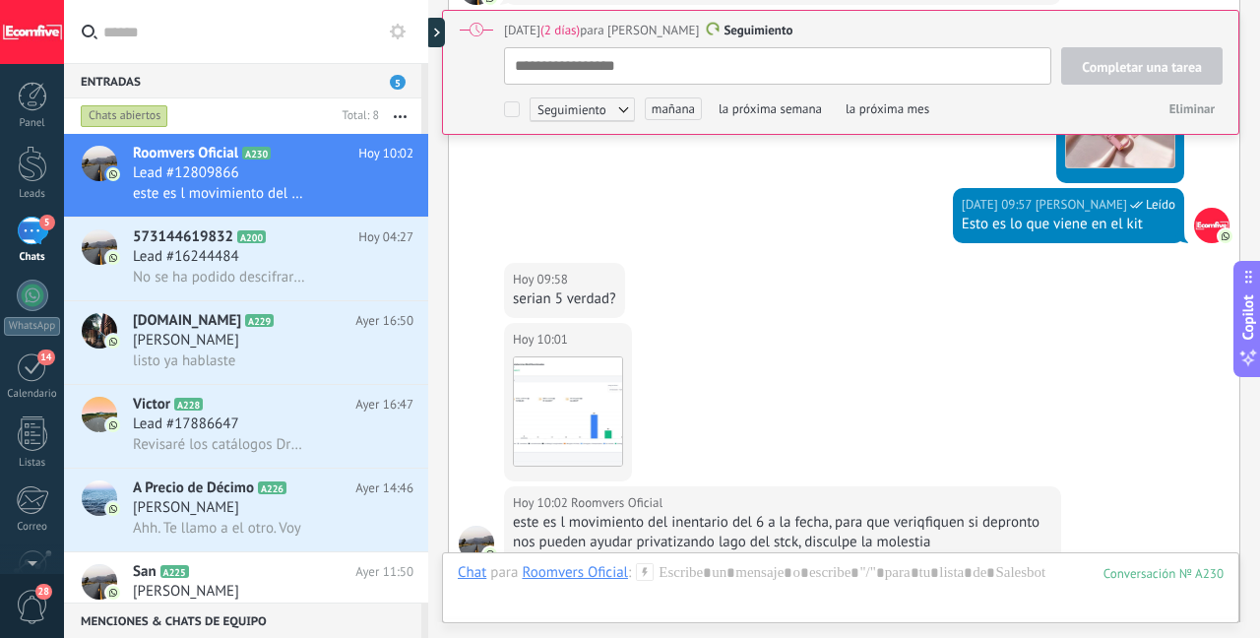
type textarea "**********"
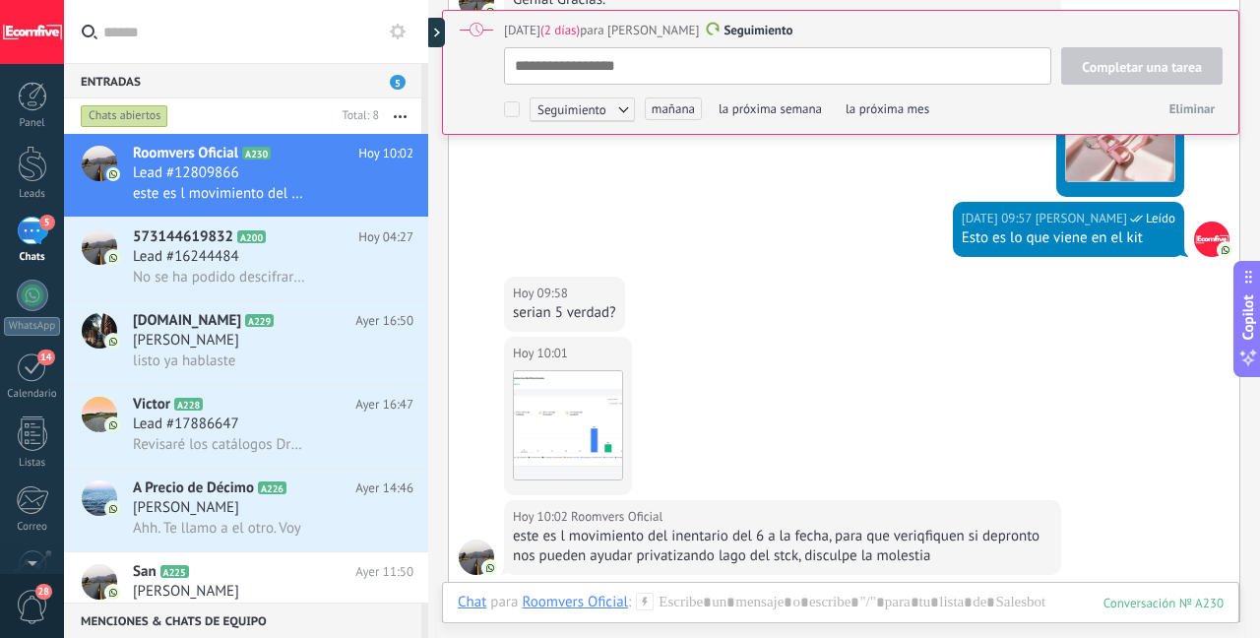
scroll to position [4707, 0]
click at [572, 439] on img at bounding box center [568, 424] width 108 height 108
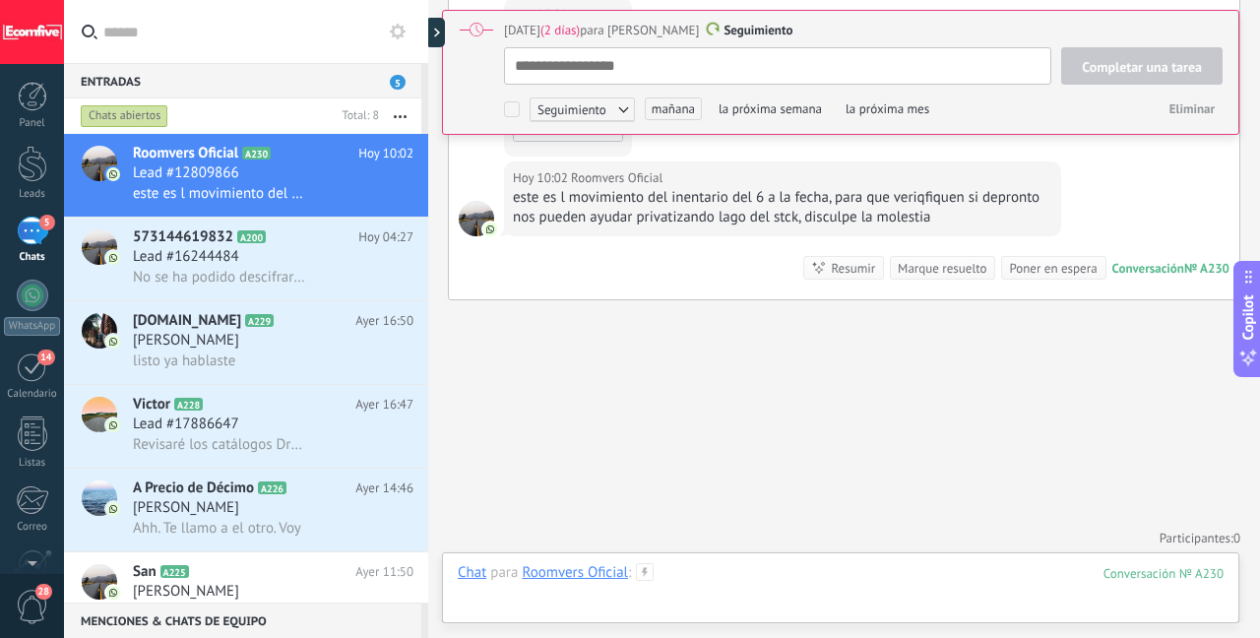
click at [723, 575] on div at bounding box center [841, 592] width 766 height 59
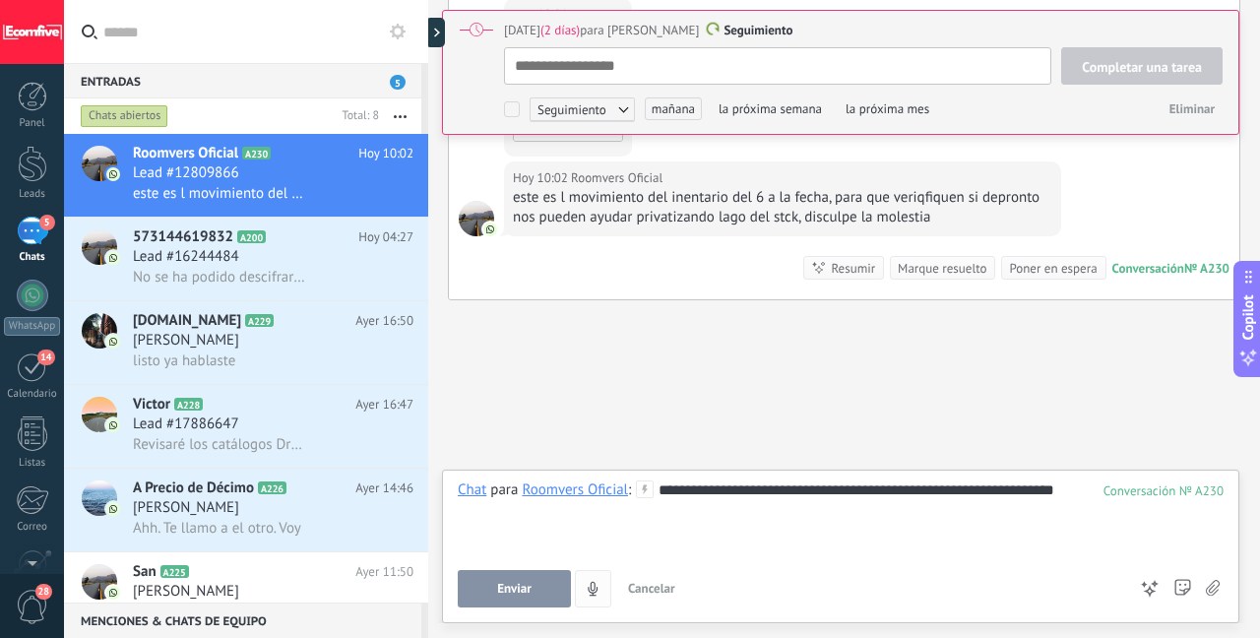
click at [527, 594] on span "Enviar" at bounding box center [514, 589] width 34 height 14
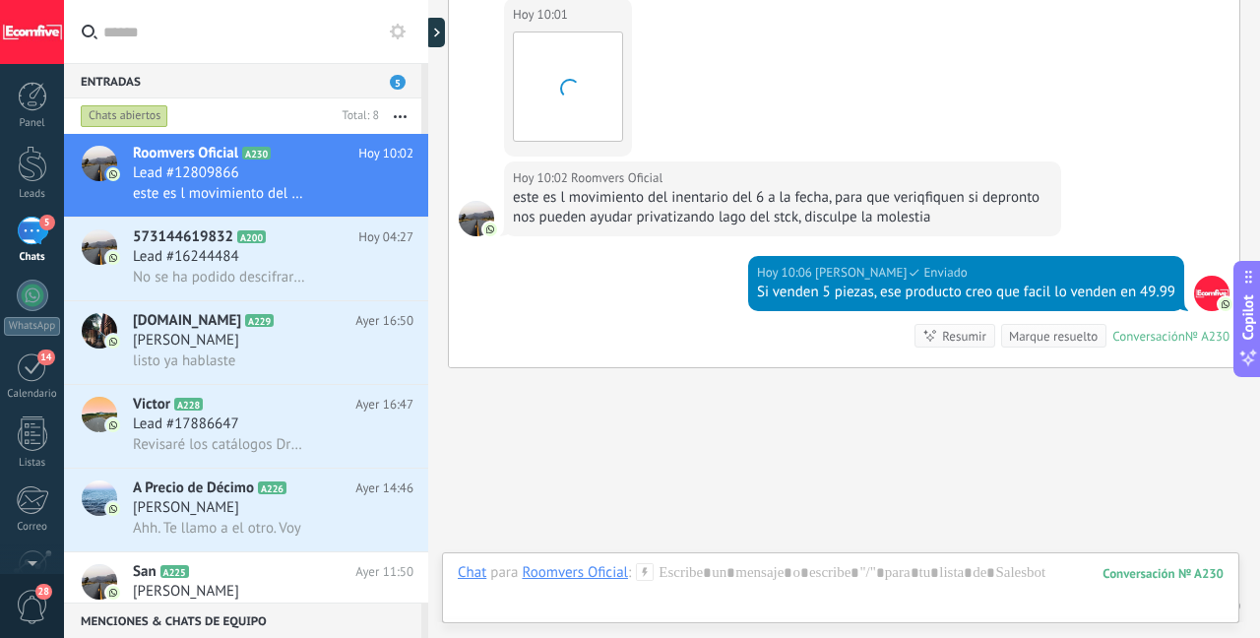
scroll to position [20, 0]
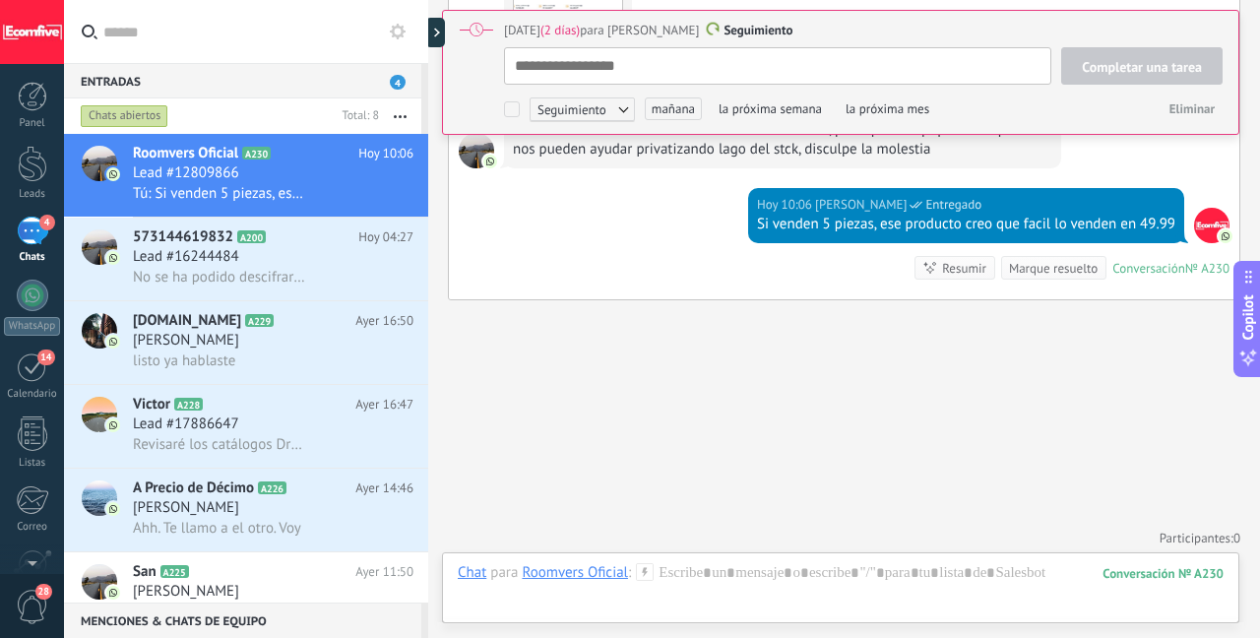
type textarea "**********"
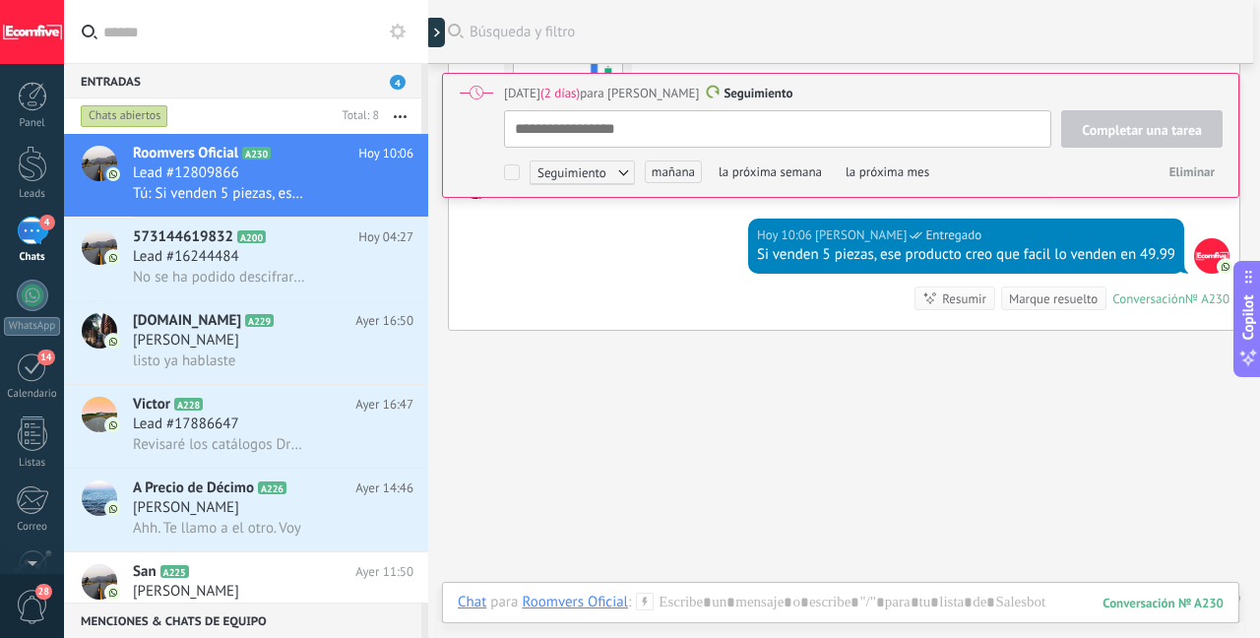
scroll to position [5113, 0]
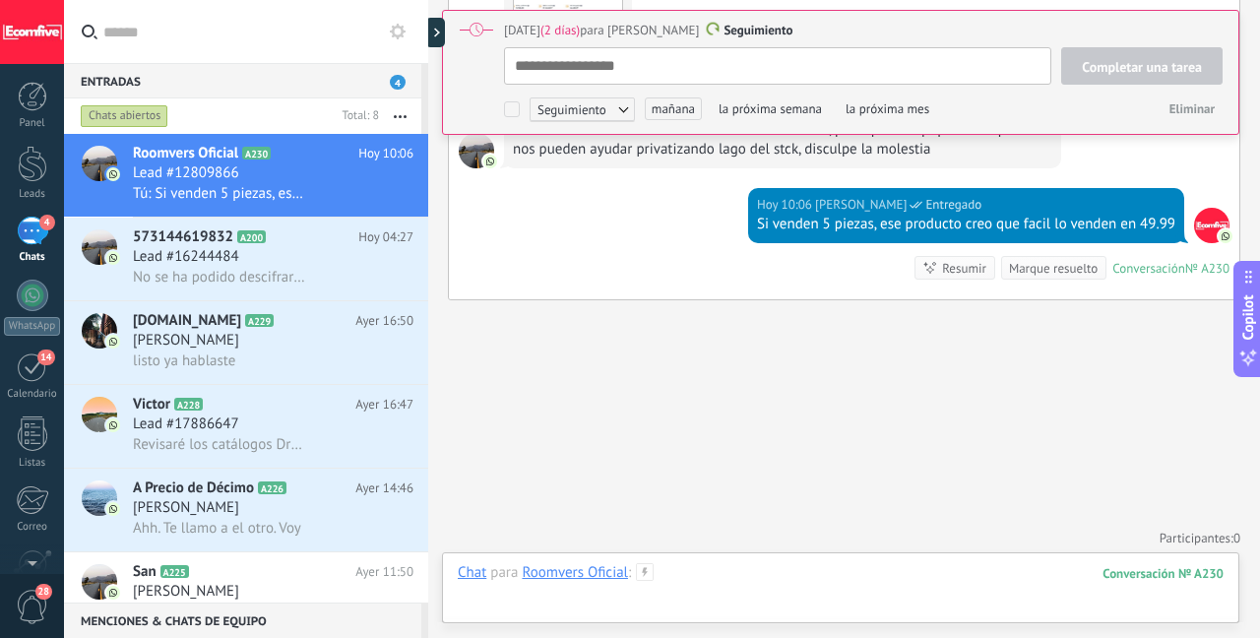
click at [728, 585] on div at bounding box center [841, 592] width 766 height 59
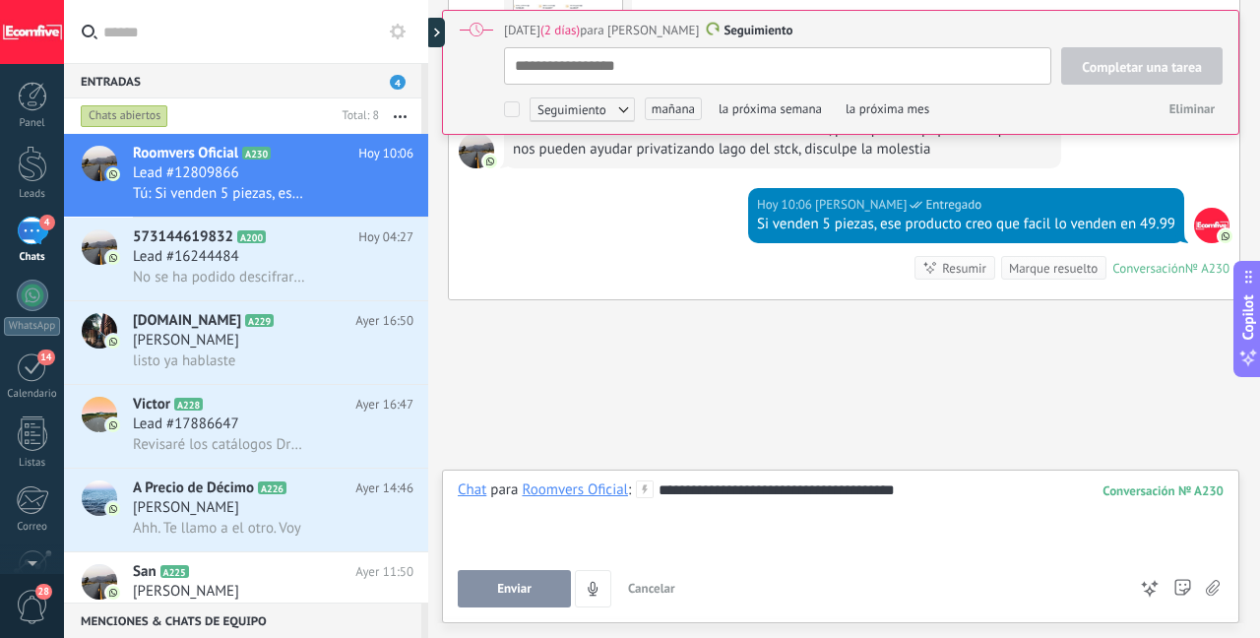
click at [490, 588] on button "Enviar" at bounding box center [514, 588] width 113 height 37
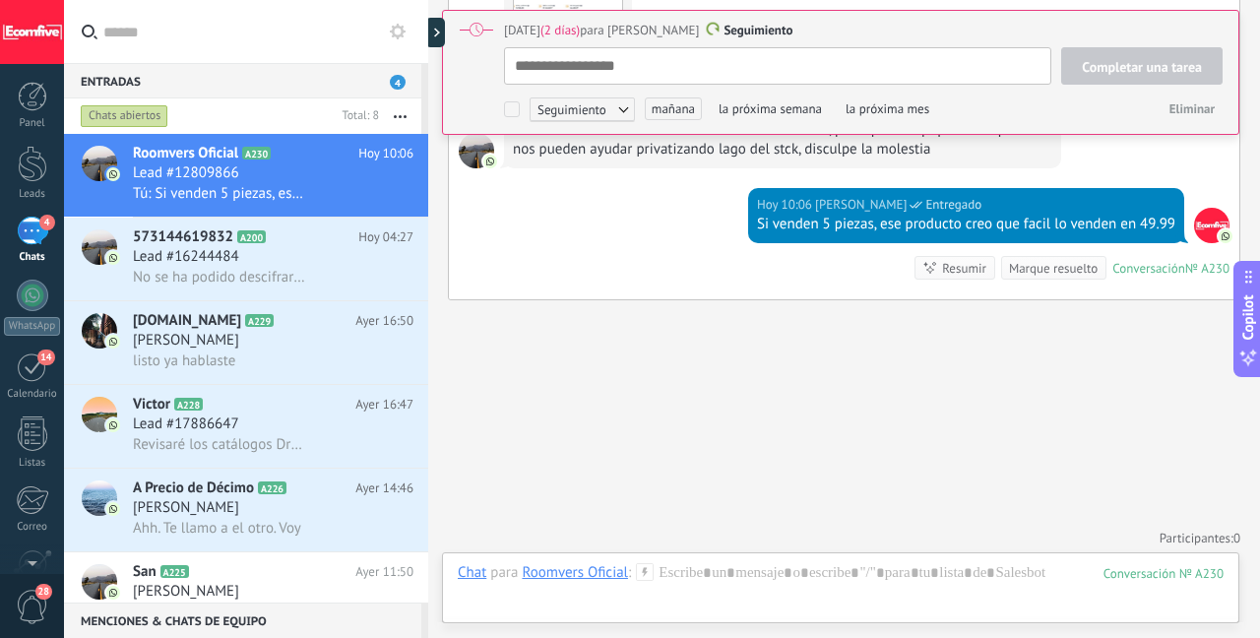
type textarea "**********"
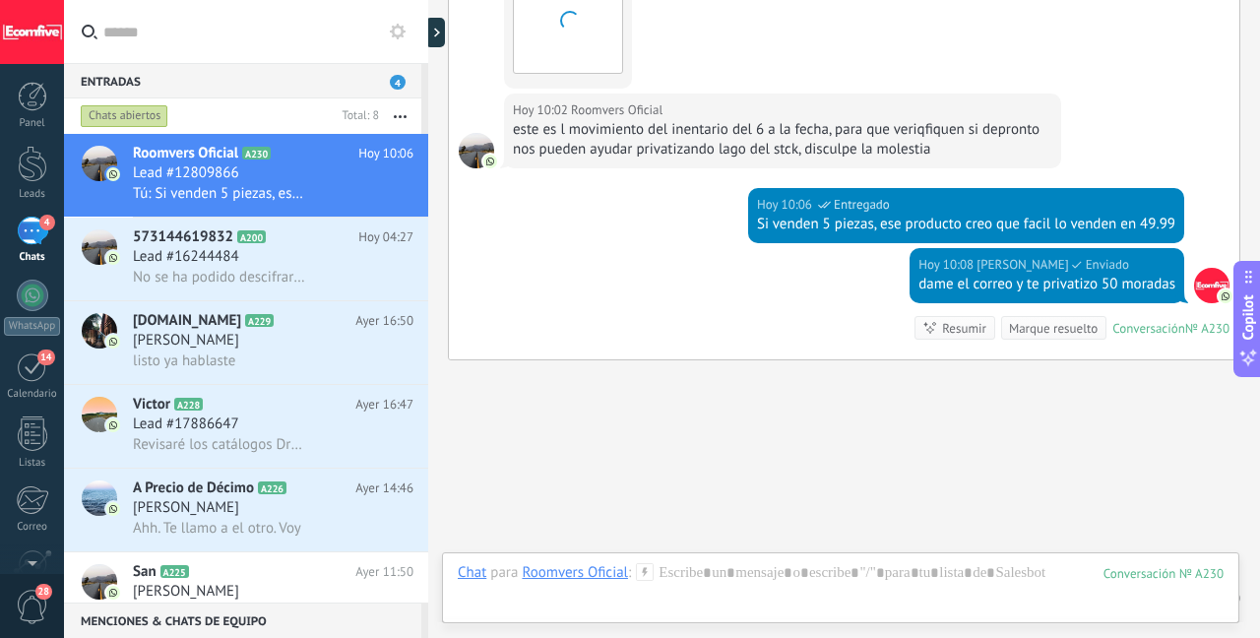
scroll to position [5173, 0]
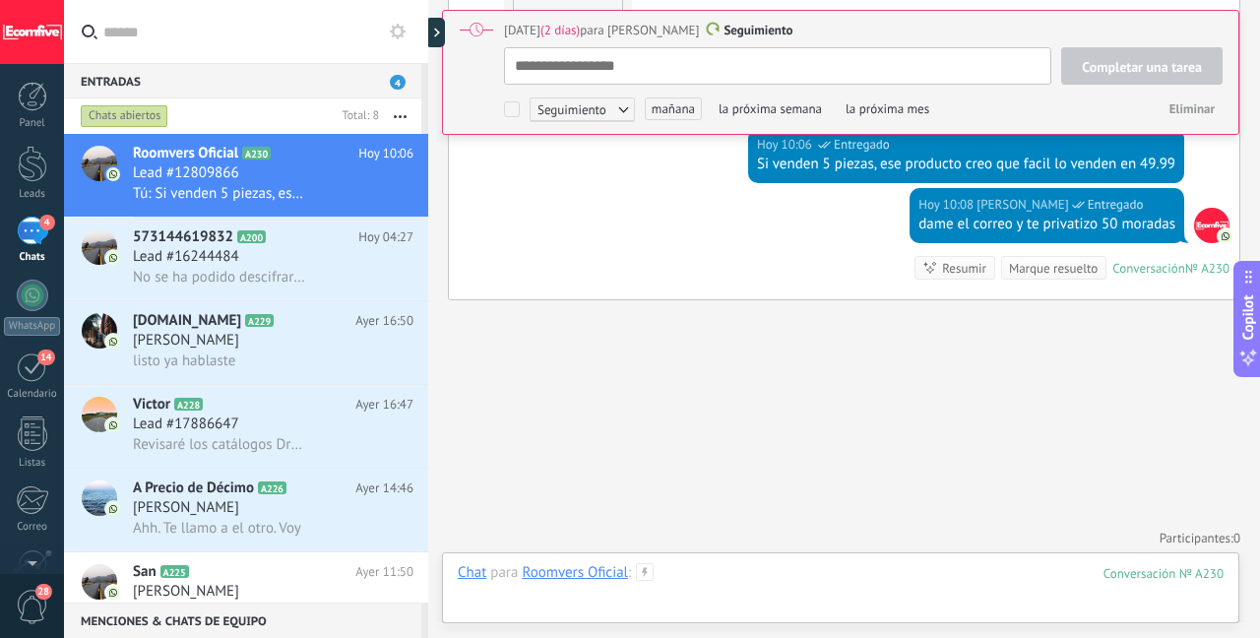
click at [766, 575] on div at bounding box center [841, 592] width 766 height 59
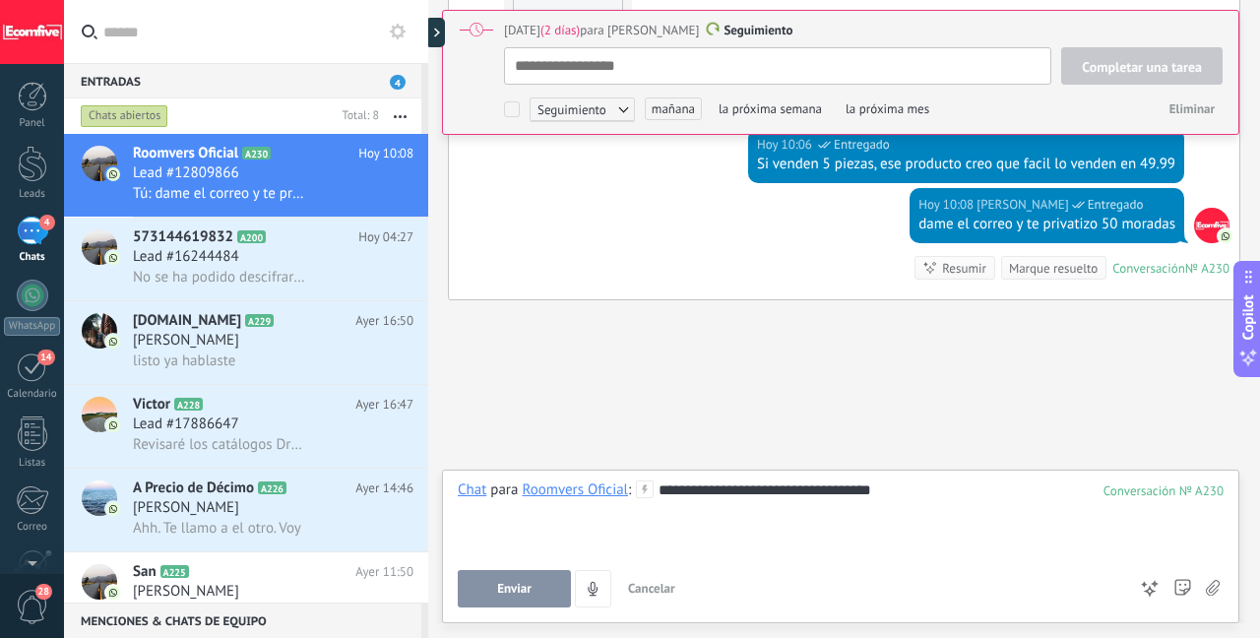
click at [528, 585] on span "Enviar" at bounding box center [514, 589] width 34 height 14
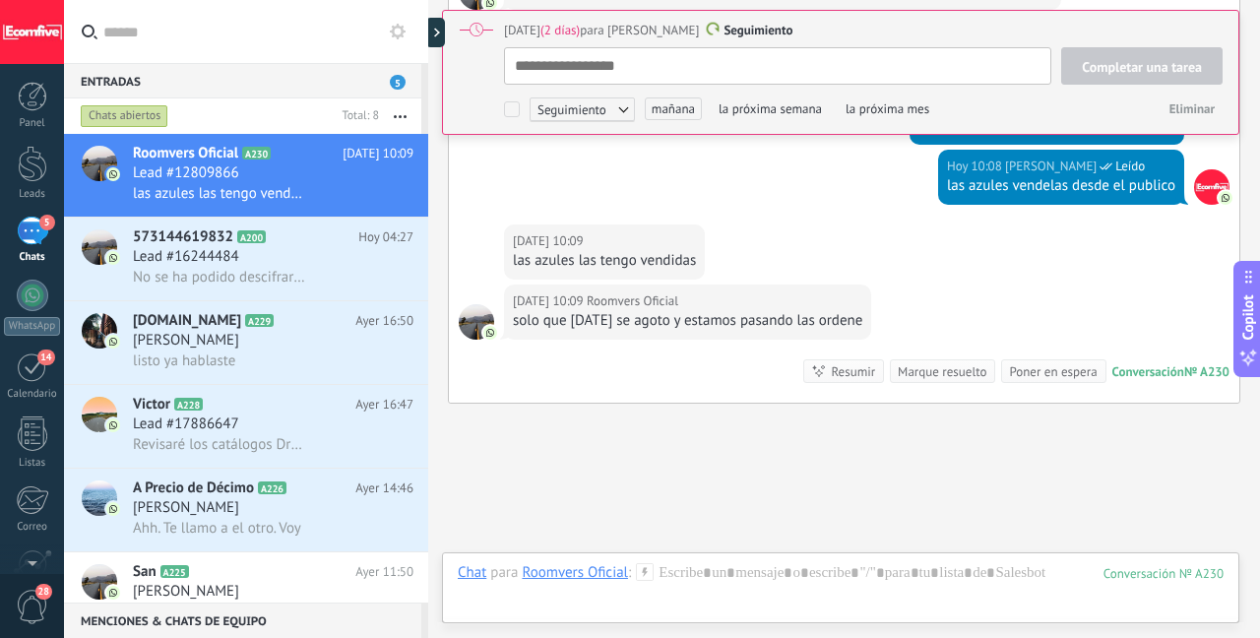
scroll to position [5374, 0]
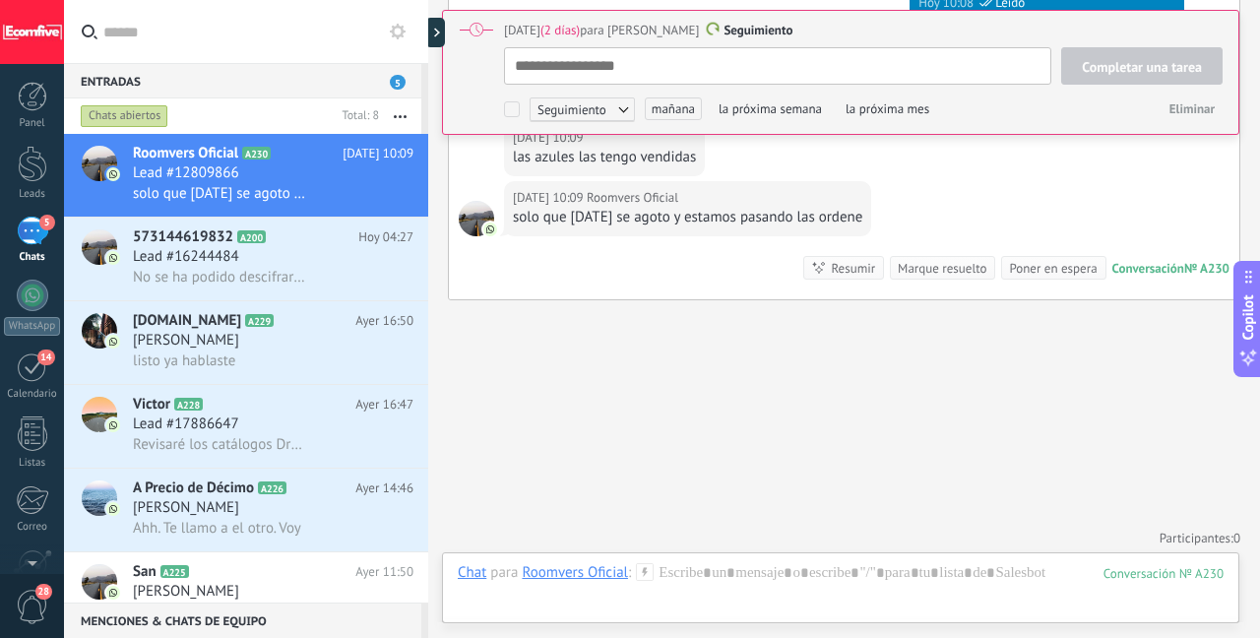
type textarea "**********"
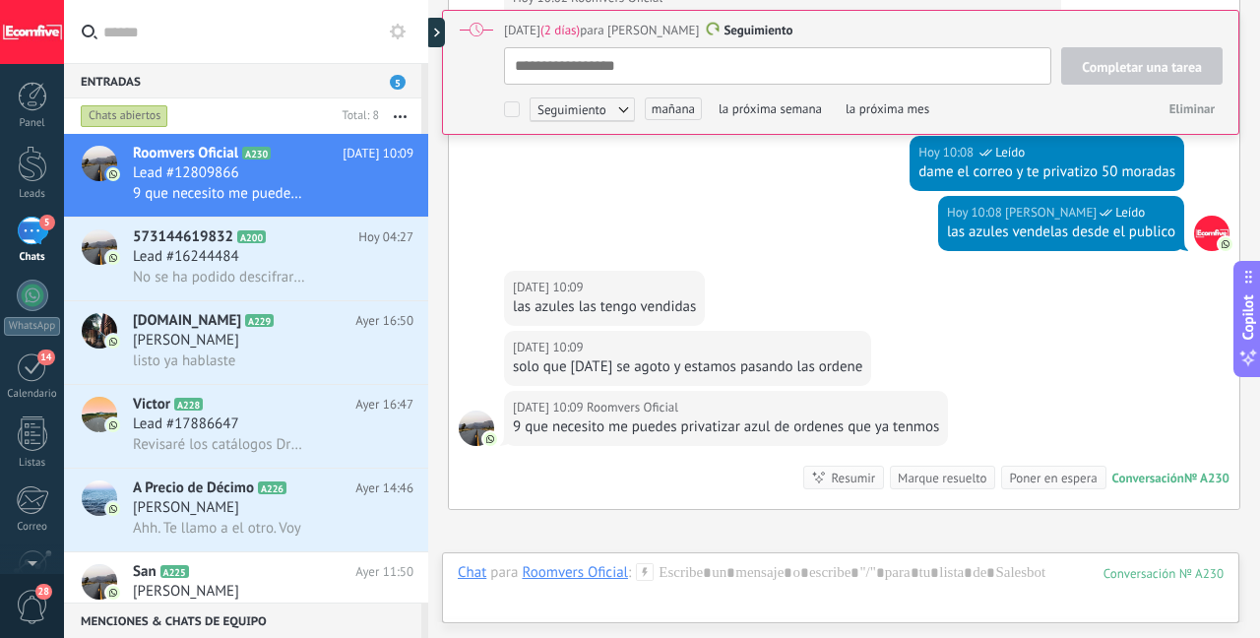
scroll to position [5435, 0]
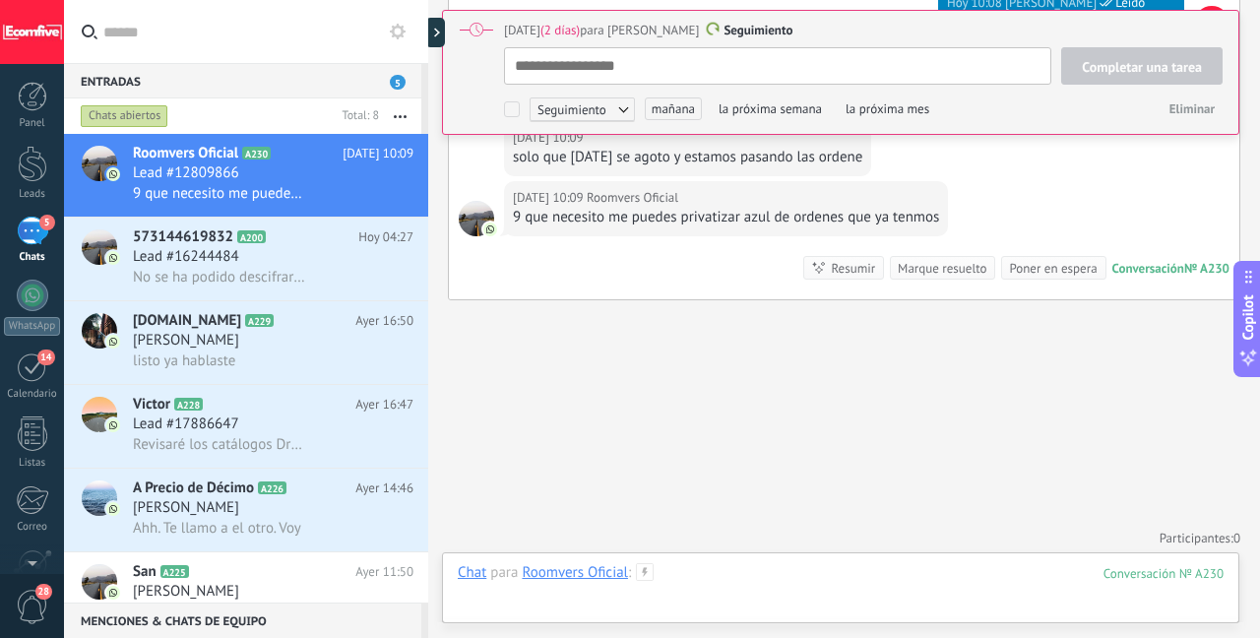
click at [734, 580] on div at bounding box center [841, 592] width 766 height 59
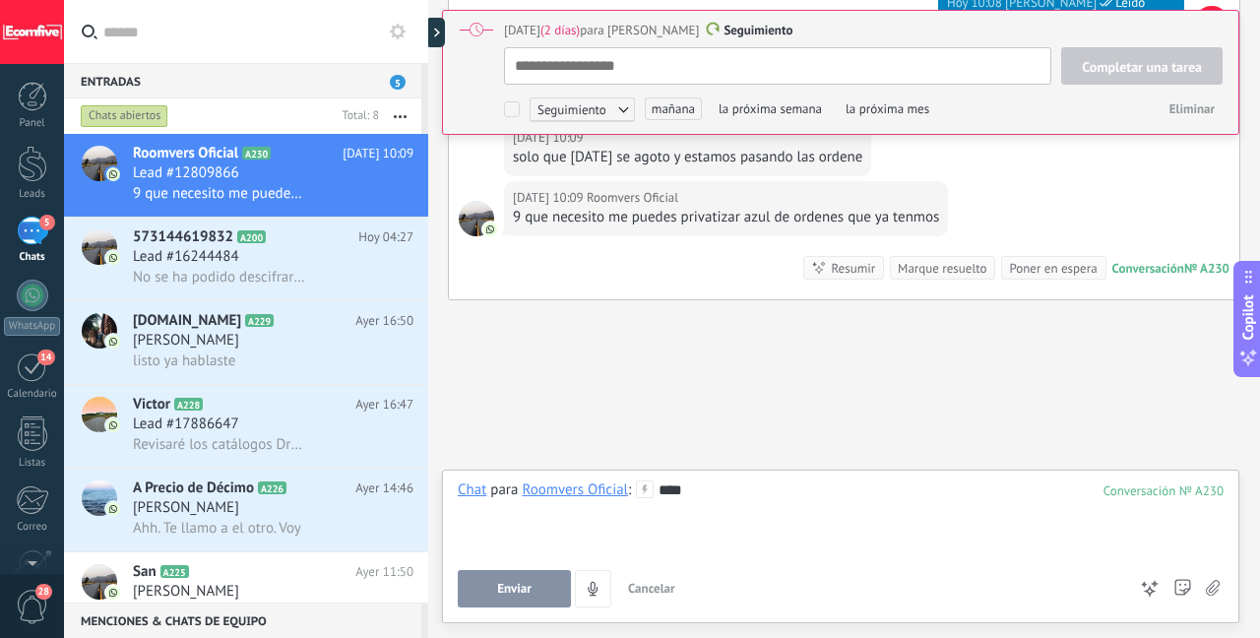
click at [542, 582] on button "Enviar" at bounding box center [514, 588] width 113 height 37
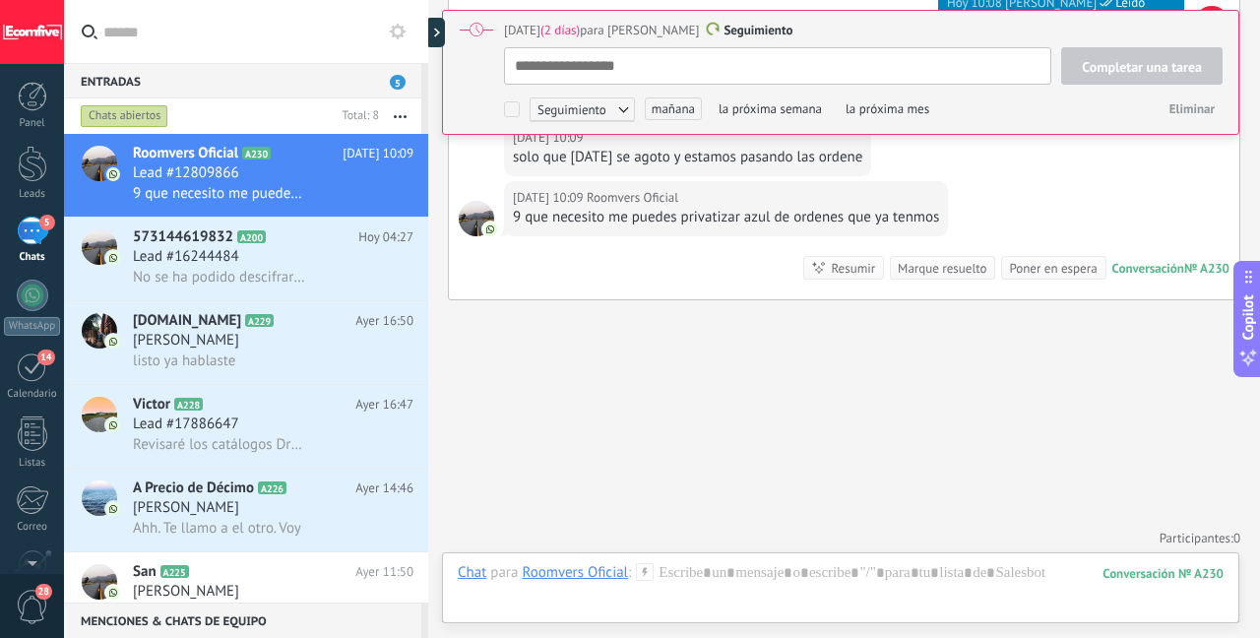
type textarea "**********"
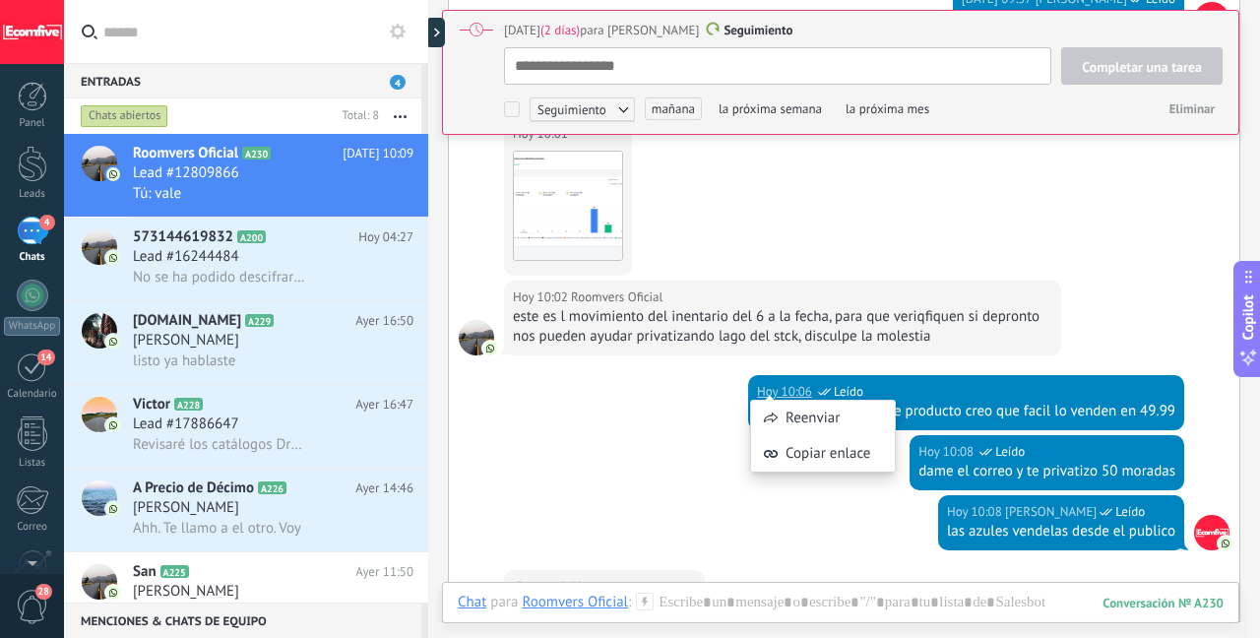
scroll to position [5211, 0]
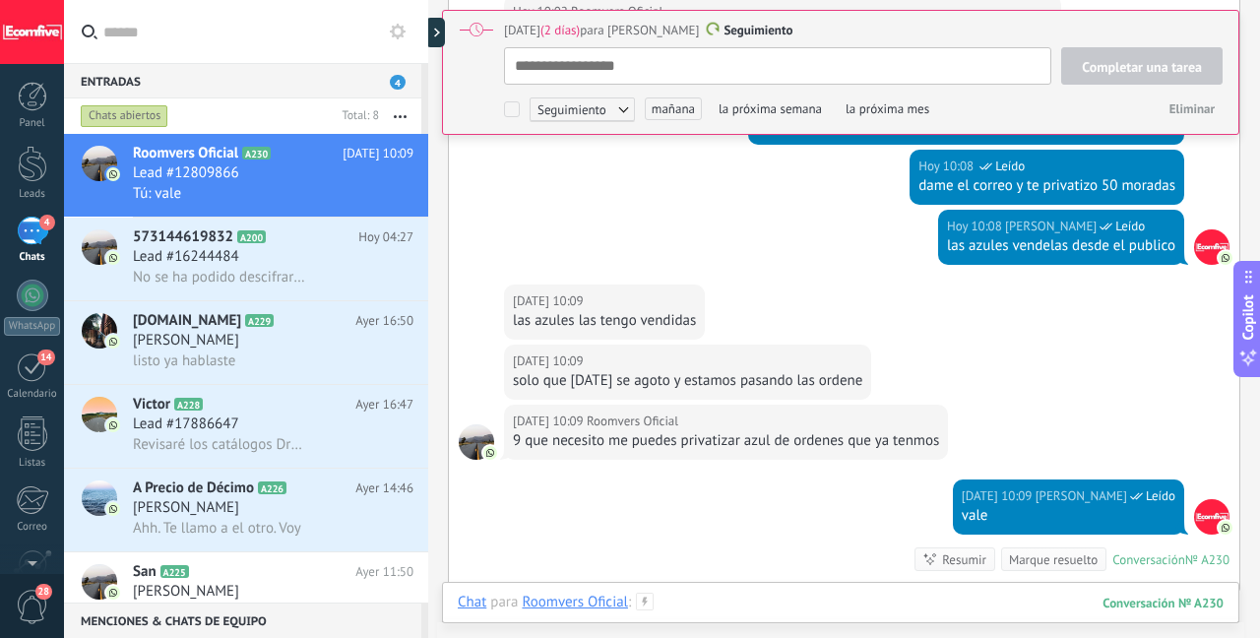
click at [682, 605] on div at bounding box center [841, 622] width 766 height 59
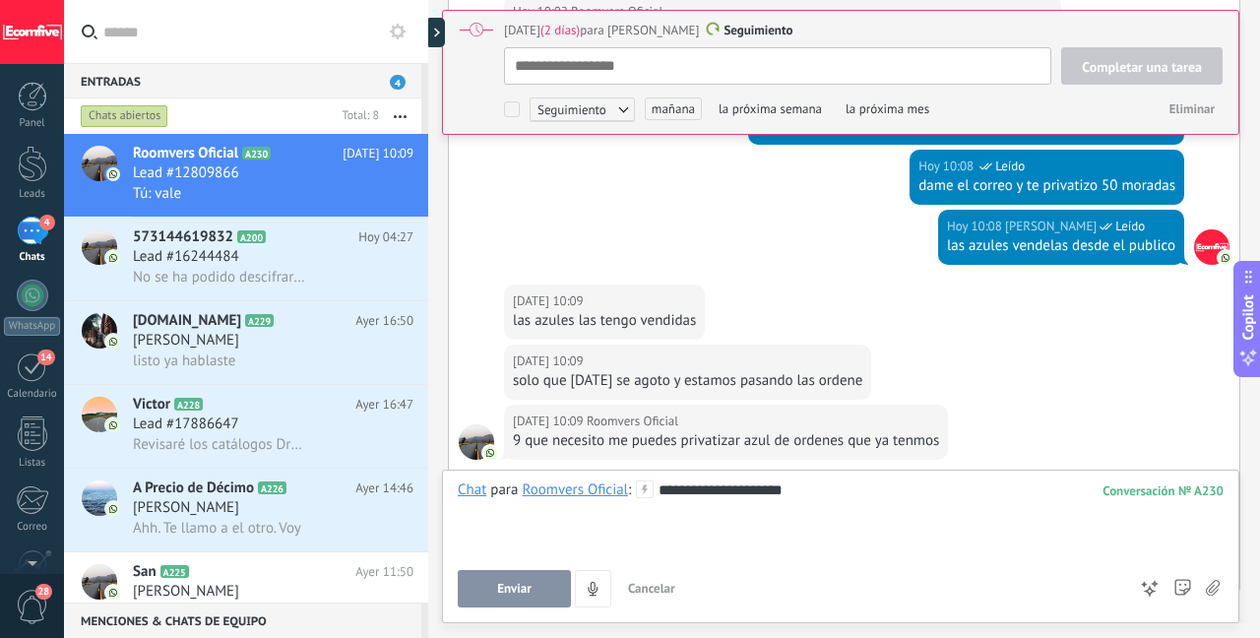
click at [532, 582] on button "Enviar" at bounding box center [514, 588] width 113 height 37
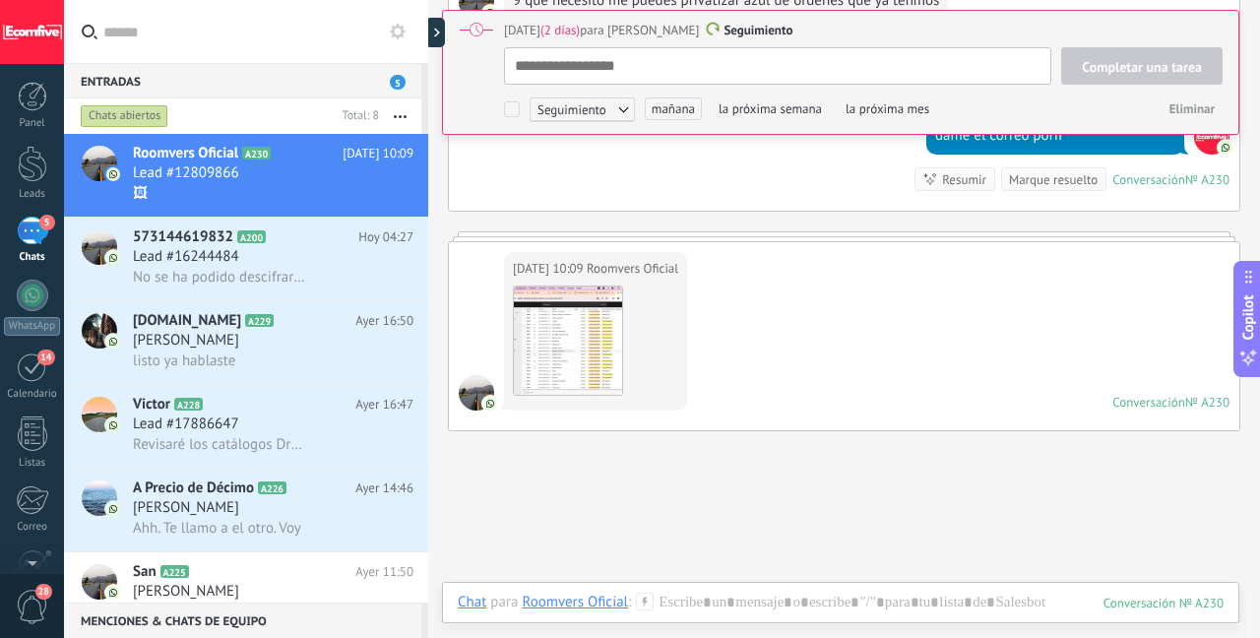
scroll to position [5591, 0]
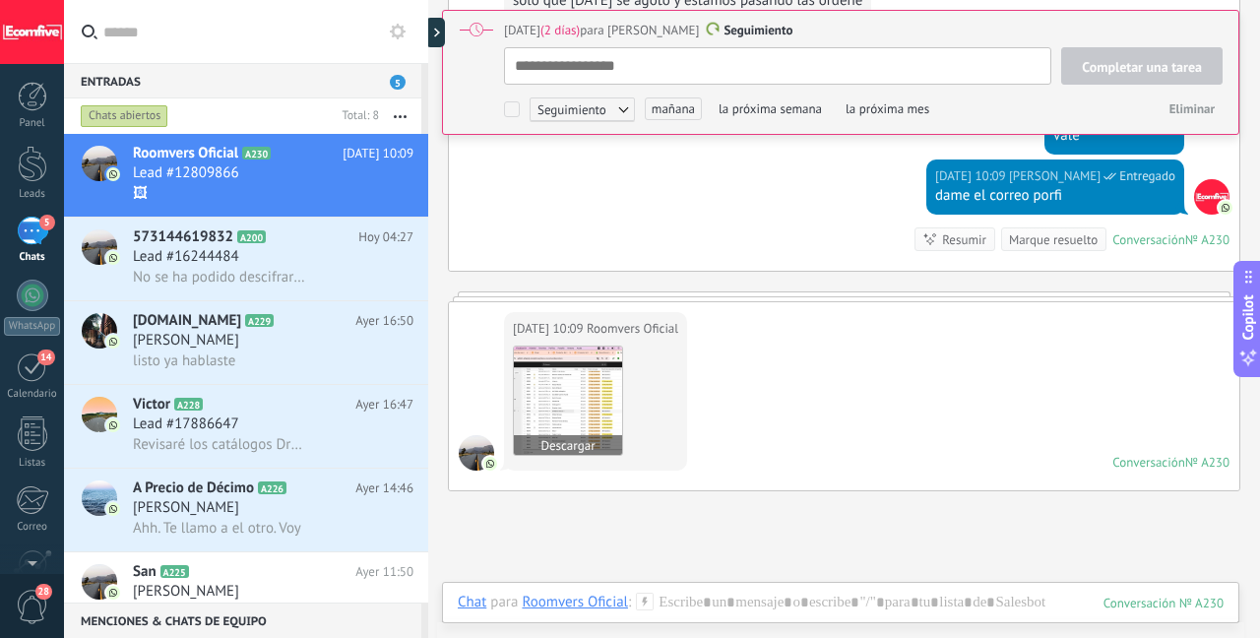
click at [607, 386] on img at bounding box center [568, 401] width 108 height 108
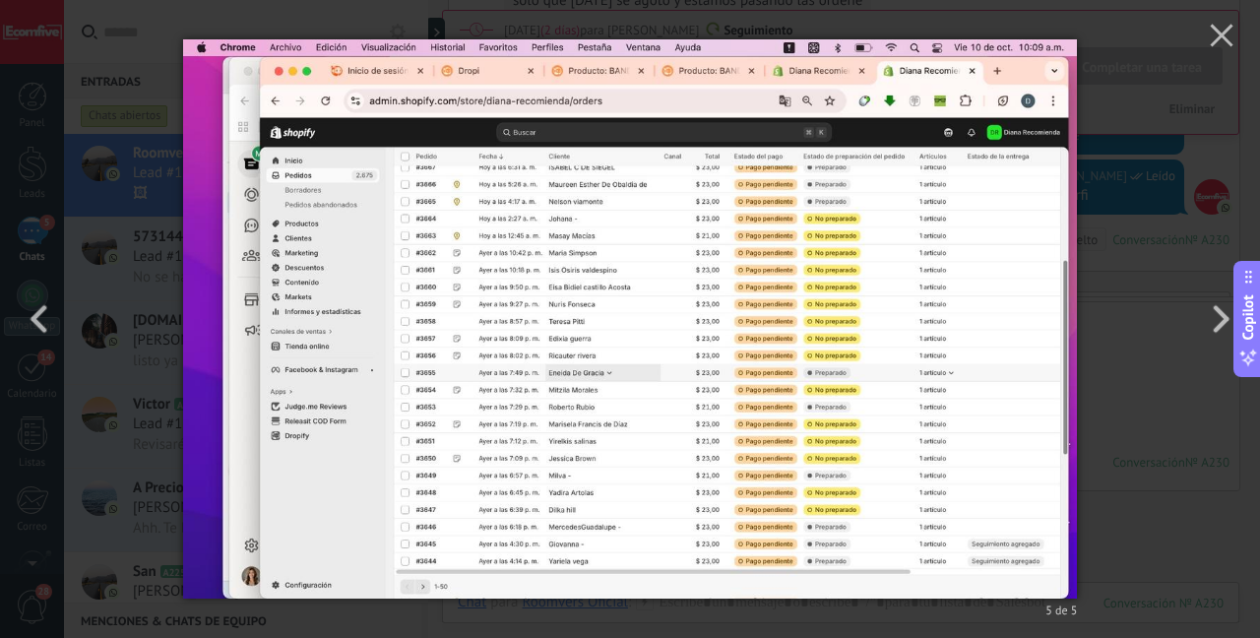
click at [745, 372] on img at bounding box center [630, 319] width 895 height 638
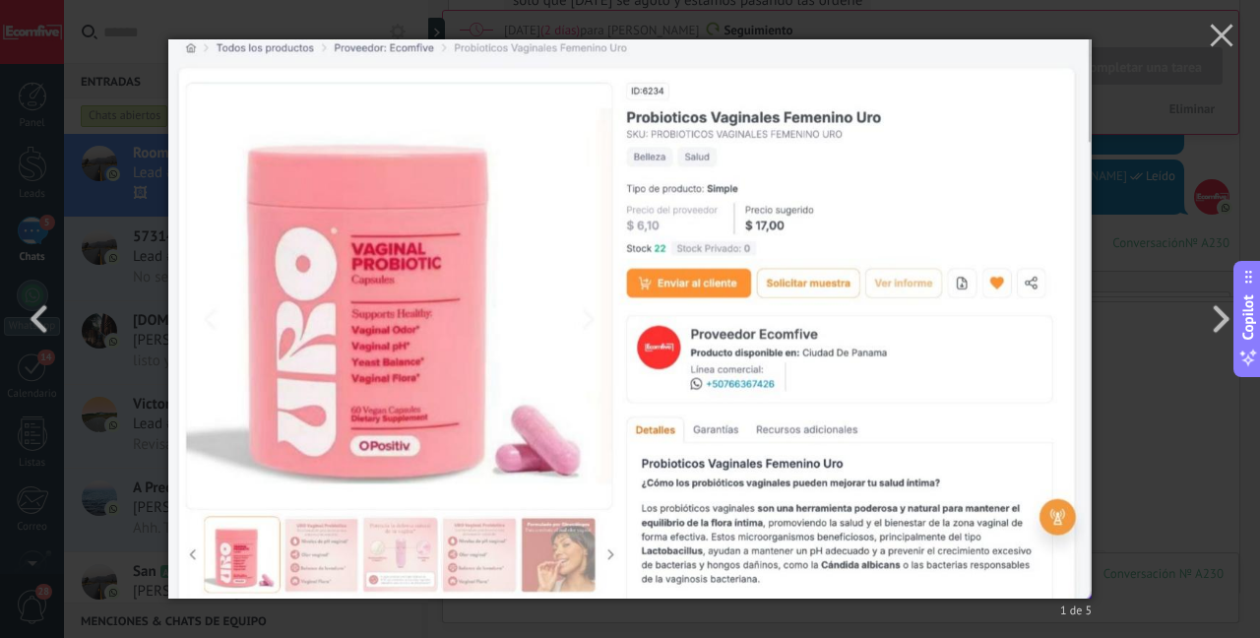
click at [822, 284] on img at bounding box center [630, 319] width 924 height 638
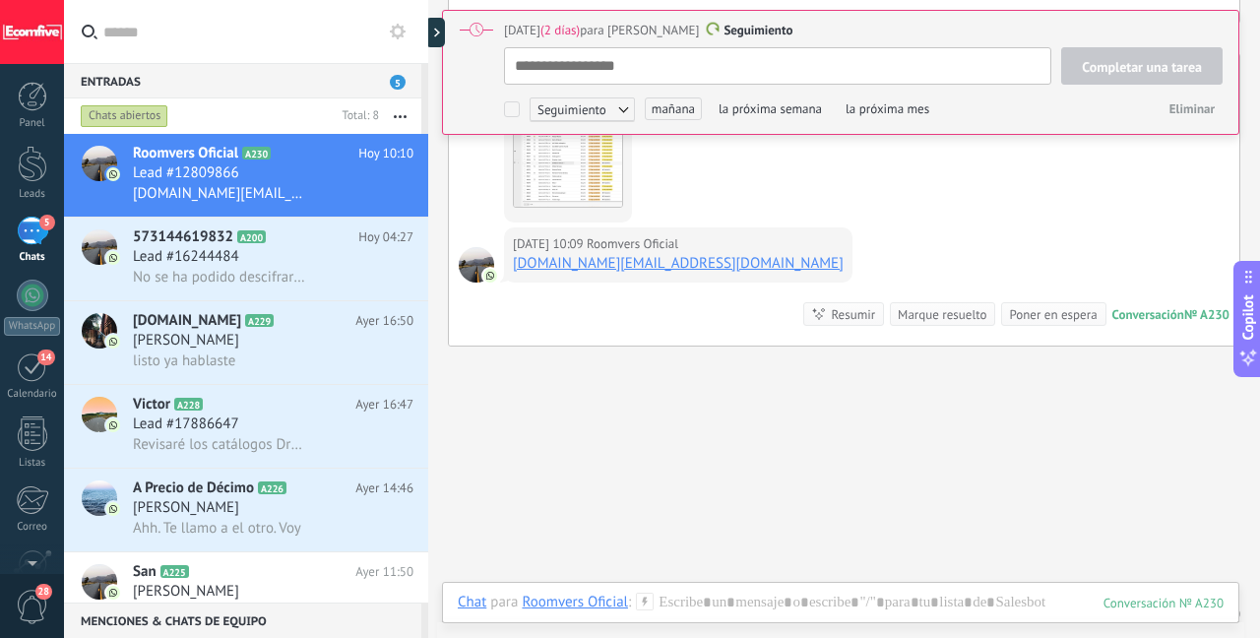
scroll to position [5838, 0]
drag, startPoint x: 687, startPoint y: 263, endPoint x: 513, endPoint y: 262, distance: 174.3
click at [514, 262] on div "[DATE] 10:09 Roomvers Oficial [DOMAIN_NAME][EMAIL_ADDRESS][DOMAIN_NAME]" at bounding box center [678, 255] width 349 height 55
copy link "[DOMAIN_NAME][EMAIL_ADDRESS][DOMAIN_NAME]"
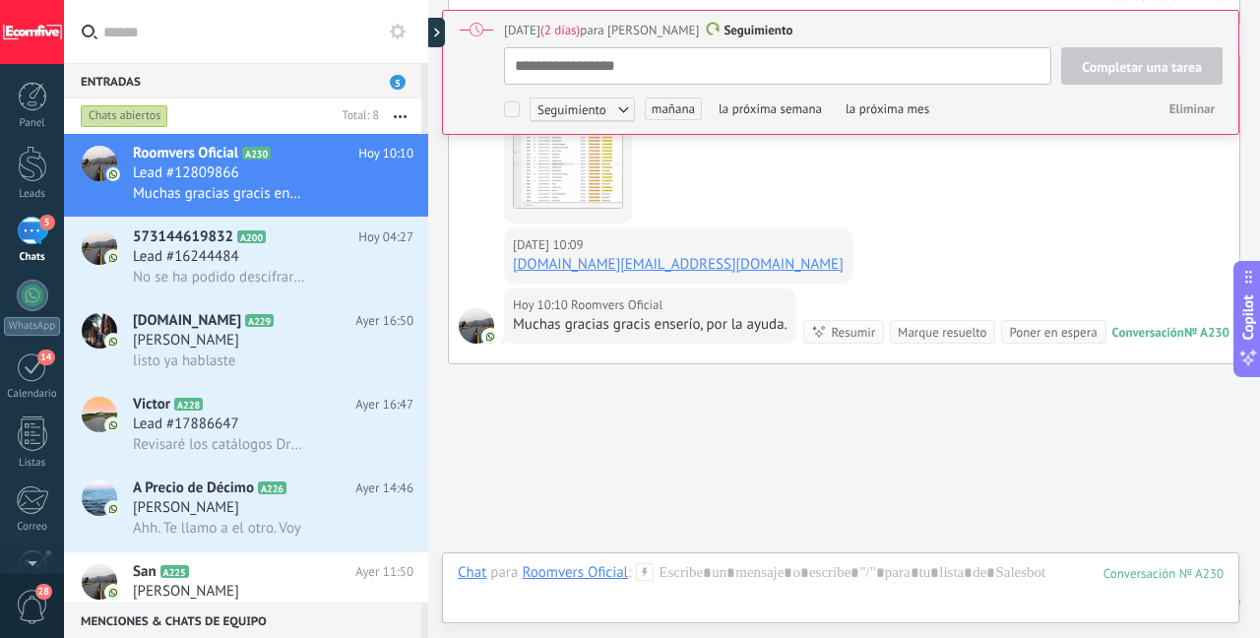
type textarea "**********"
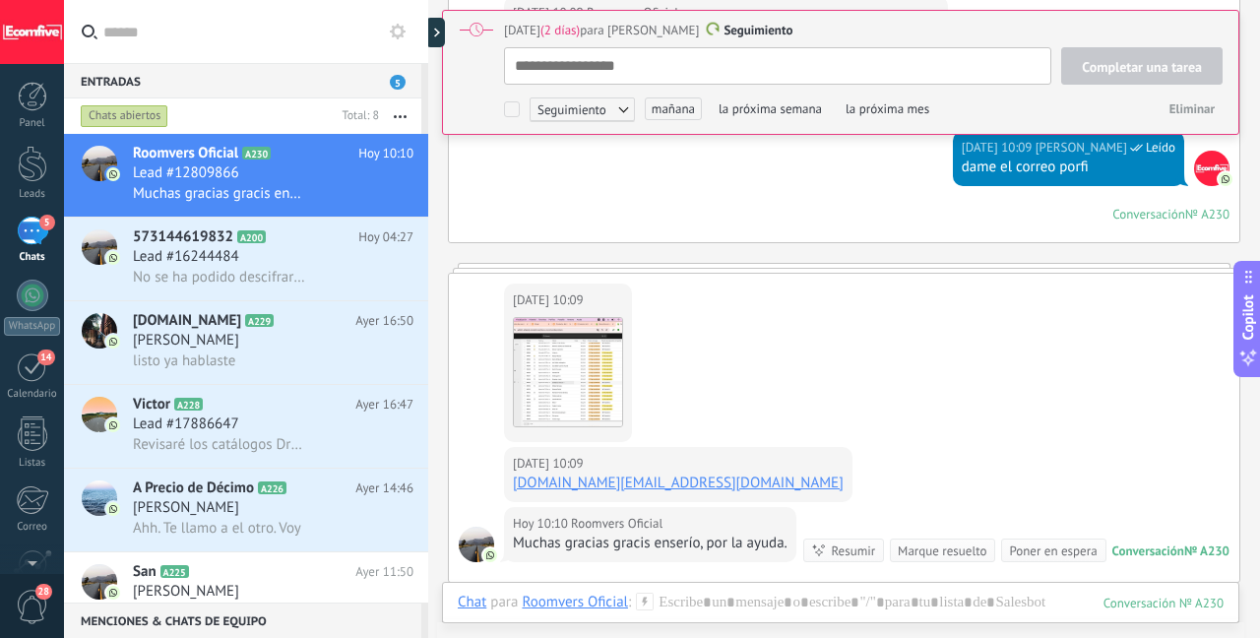
scroll to position [5902, 0]
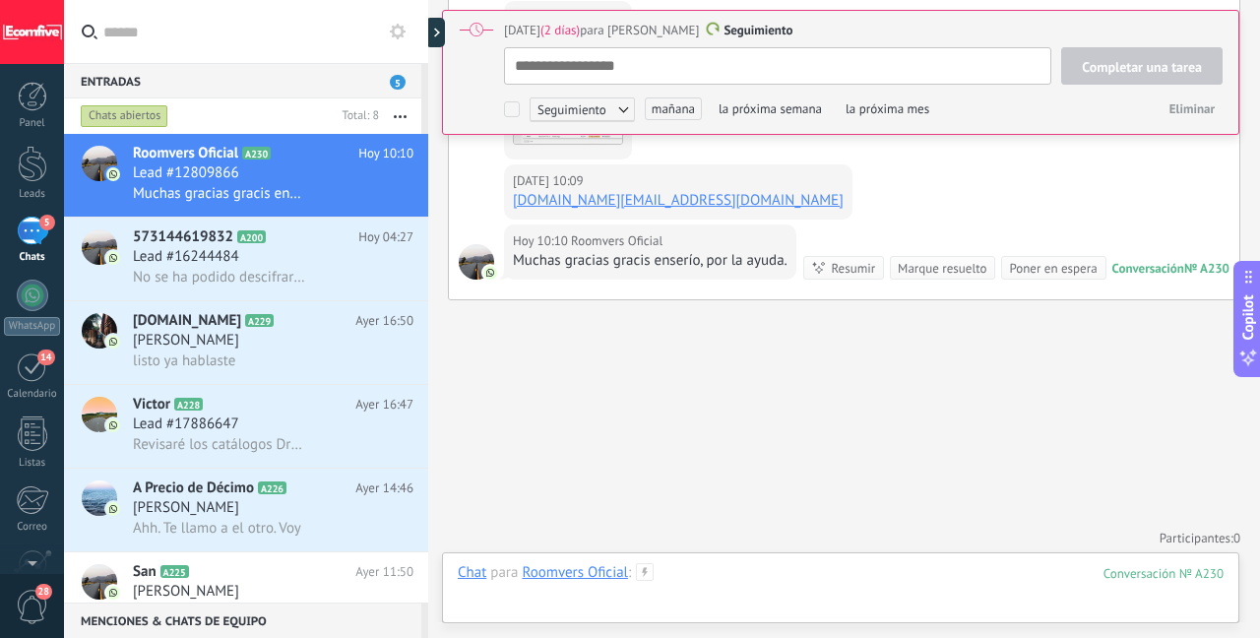
click at [735, 574] on div at bounding box center [841, 592] width 766 height 59
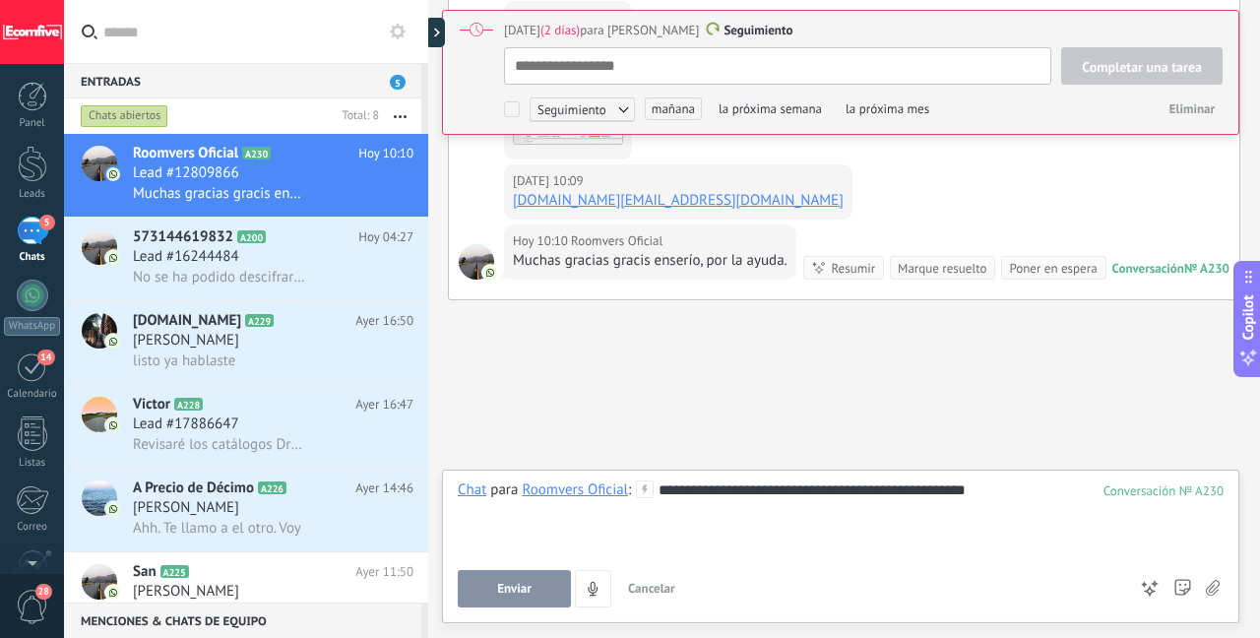
click at [491, 604] on button "Enviar" at bounding box center [514, 588] width 113 height 37
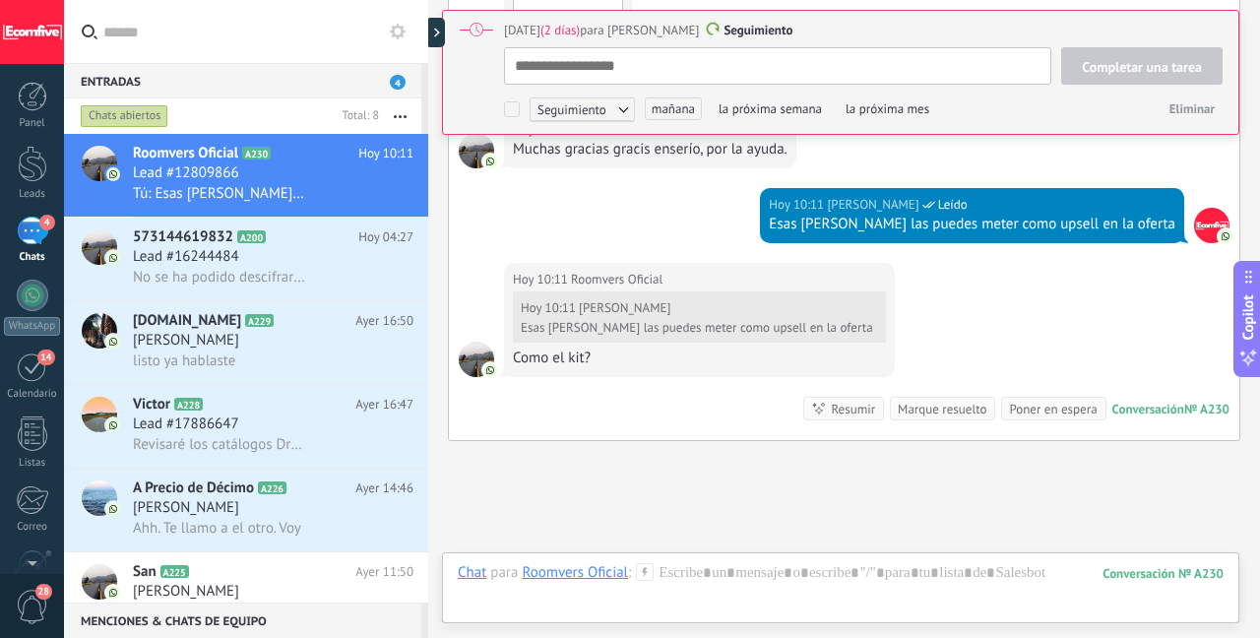
scroll to position [6154, 0]
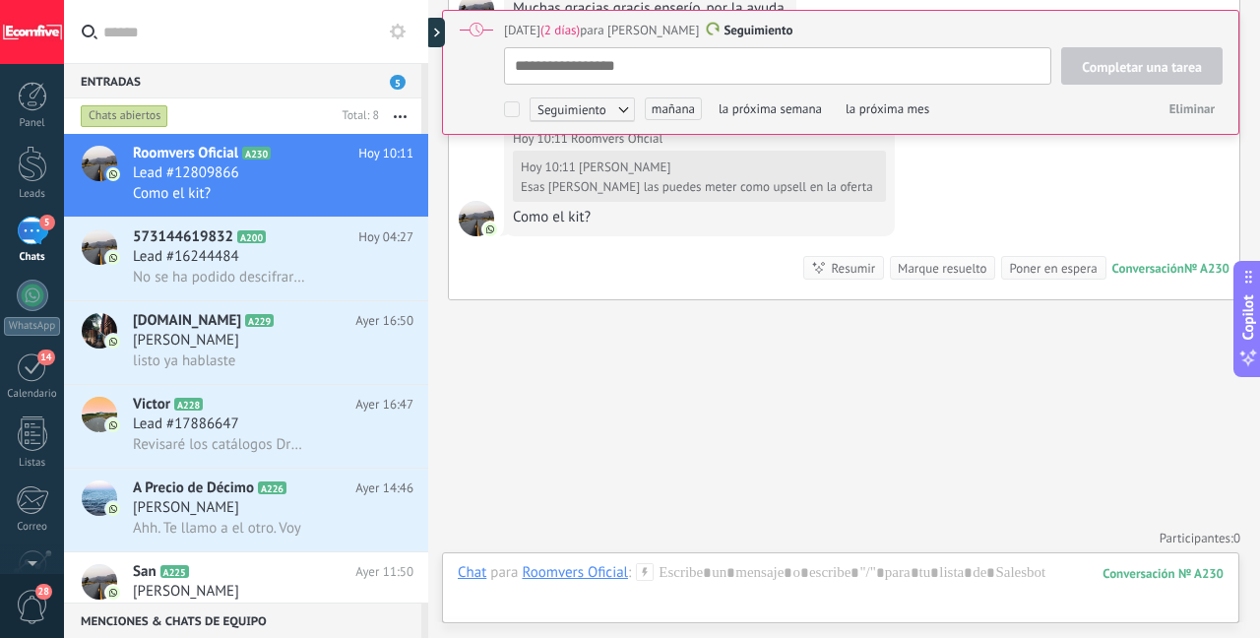
type textarea "**********"
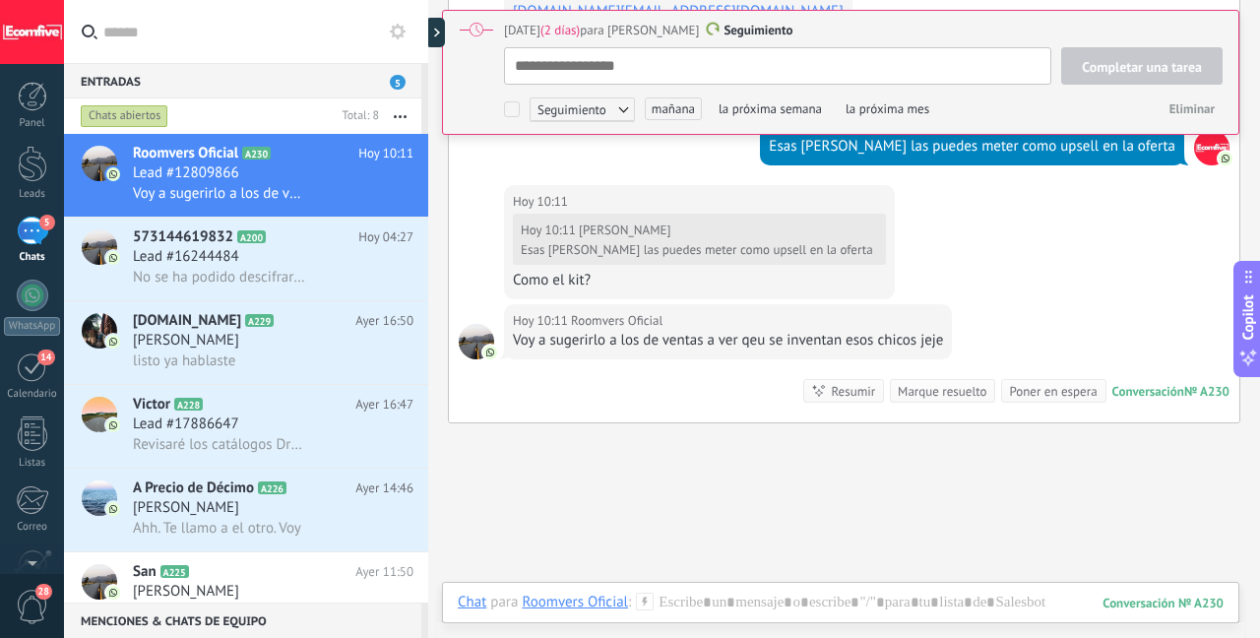
scroll to position [6087, 0]
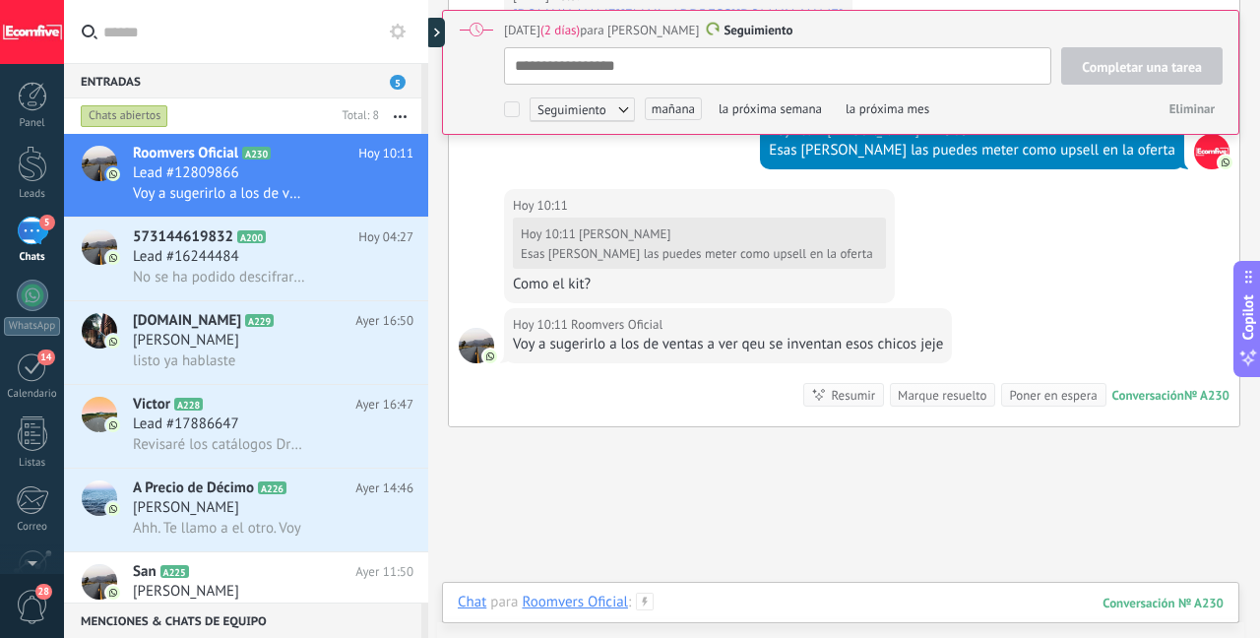
click at [751, 610] on div at bounding box center [841, 622] width 766 height 59
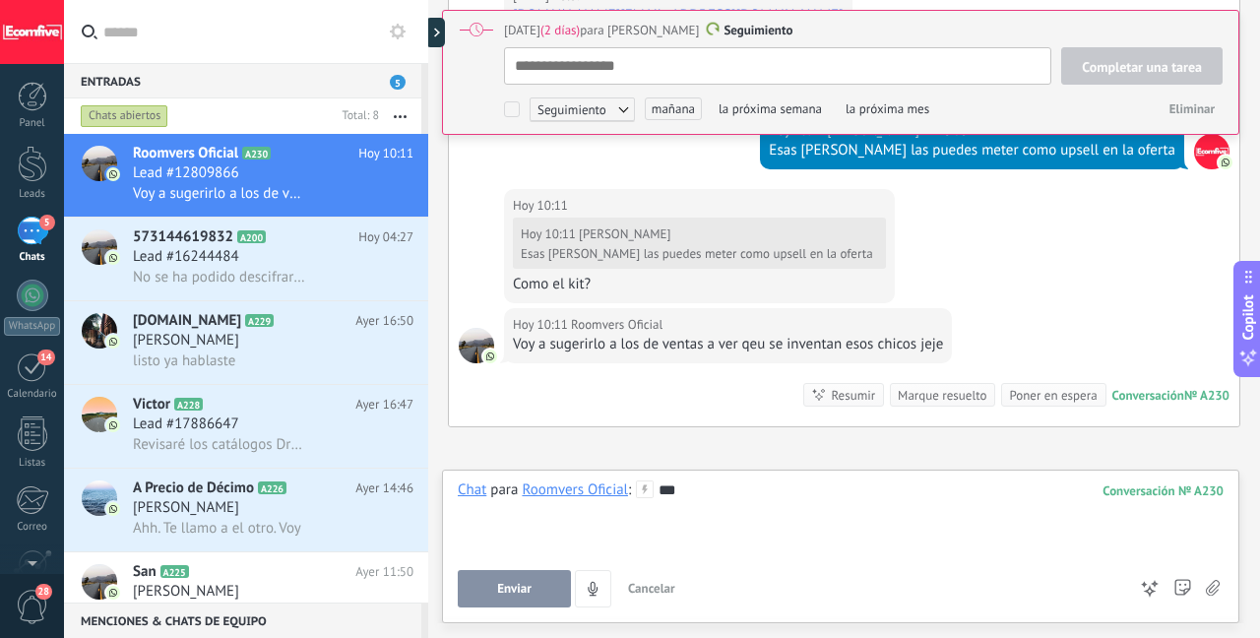
click at [533, 582] on button "Enviar" at bounding box center [514, 588] width 113 height 37
type textarea "**********"
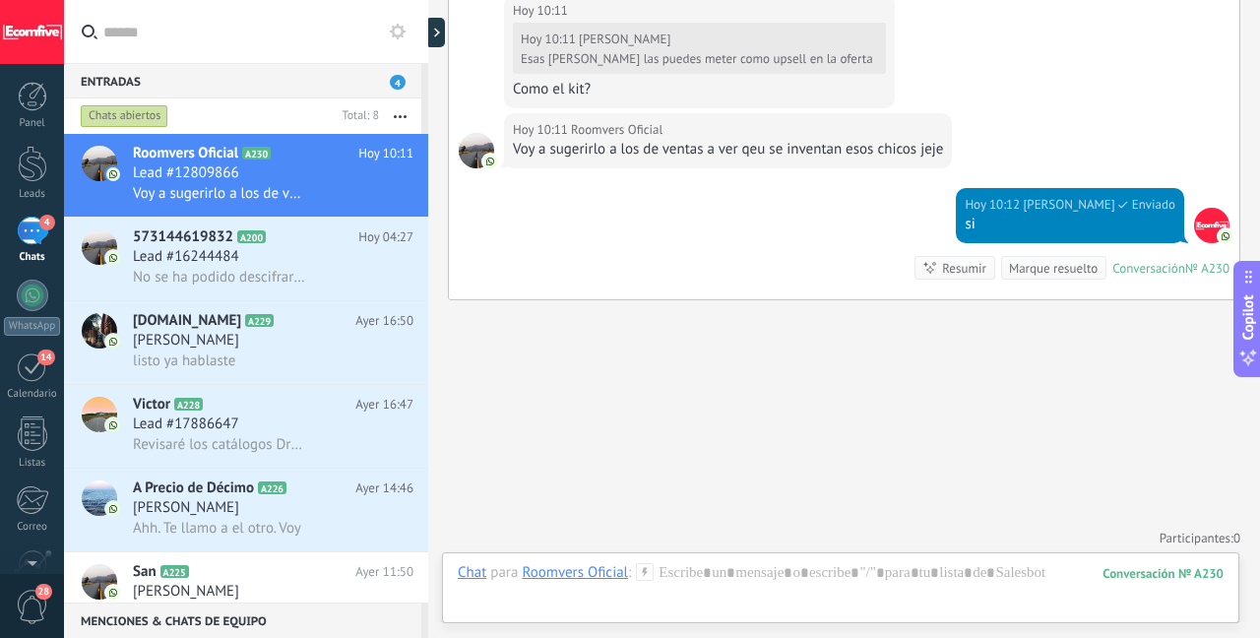
scroll to position [20, 0]
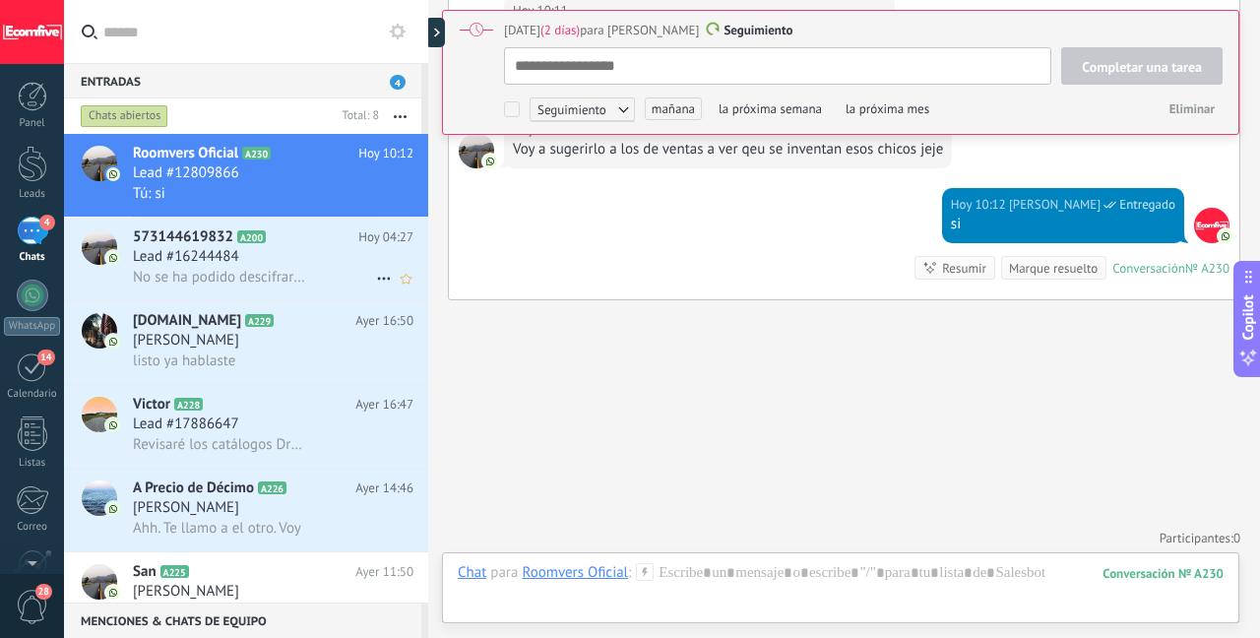
click at [285, 267] on div "Lead #16244484" at bounding box center [273, 257] width 281 height 20
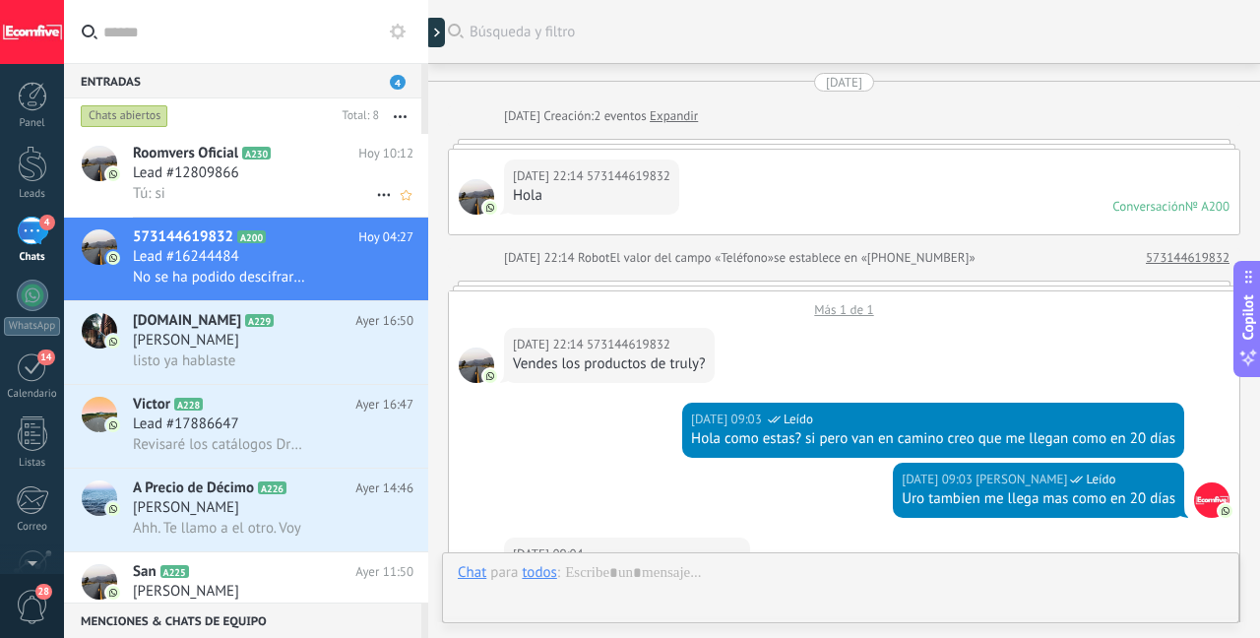
scroll to position [1565, 0]
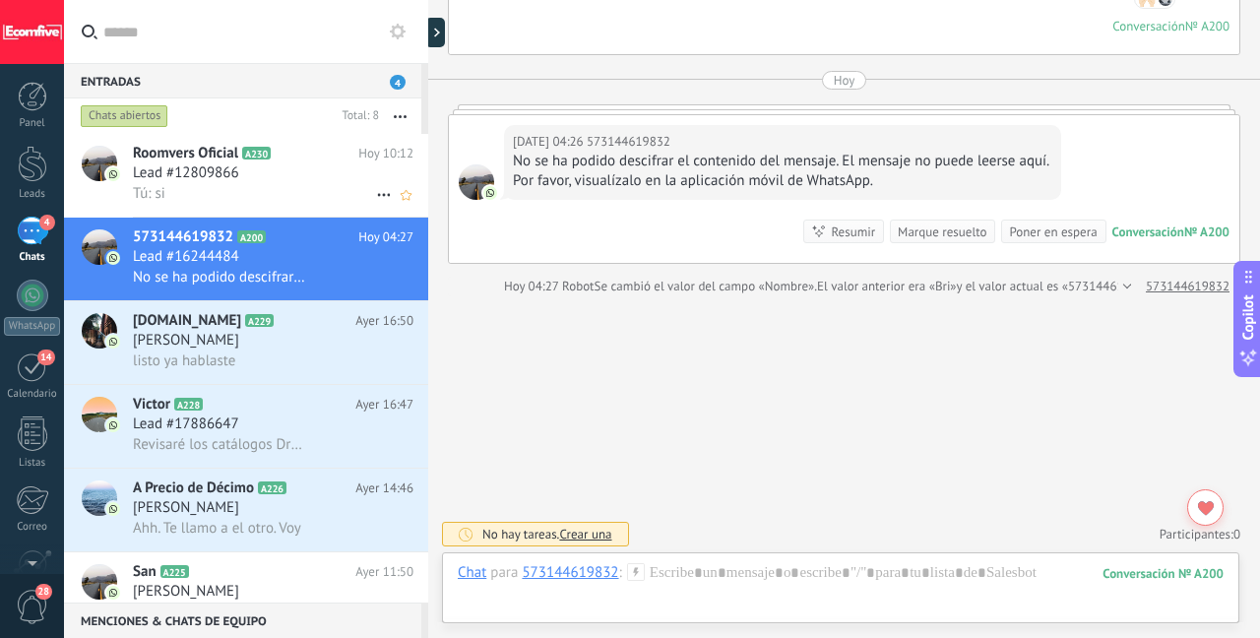
click at [296, 191] on div "Tú: si" at bounding box center [273, 193] width 281 height 21
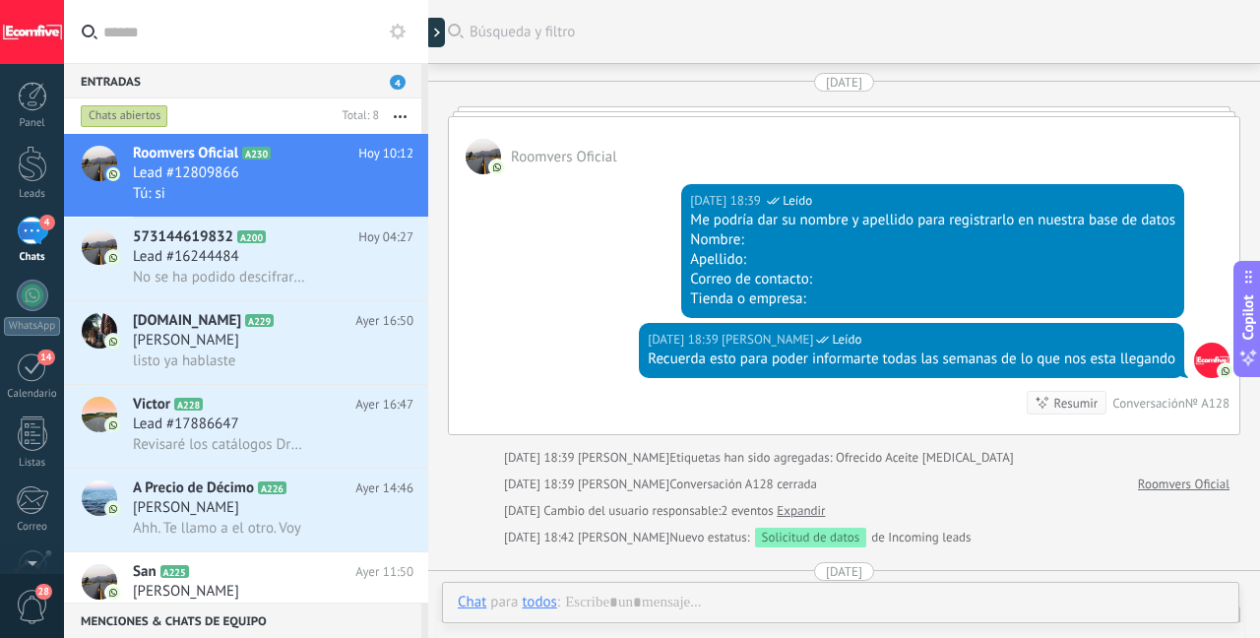
scroll to position [2275, 0]
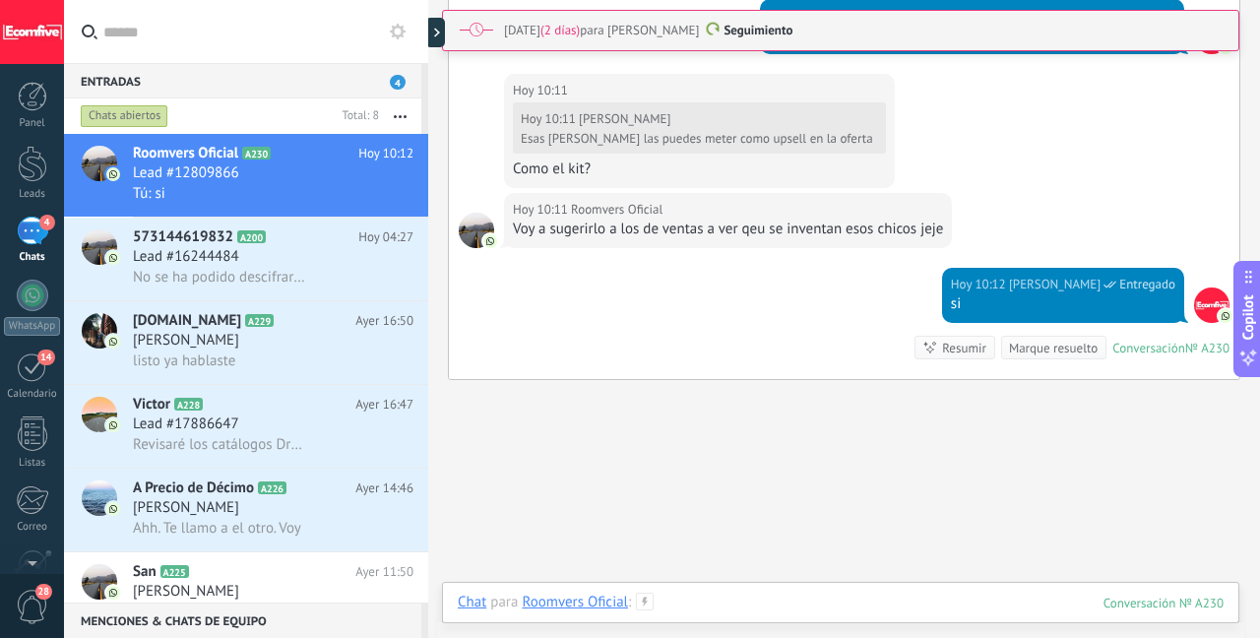
click at [682, 600] on div at bounding box center [841, 622] width 766 height 59
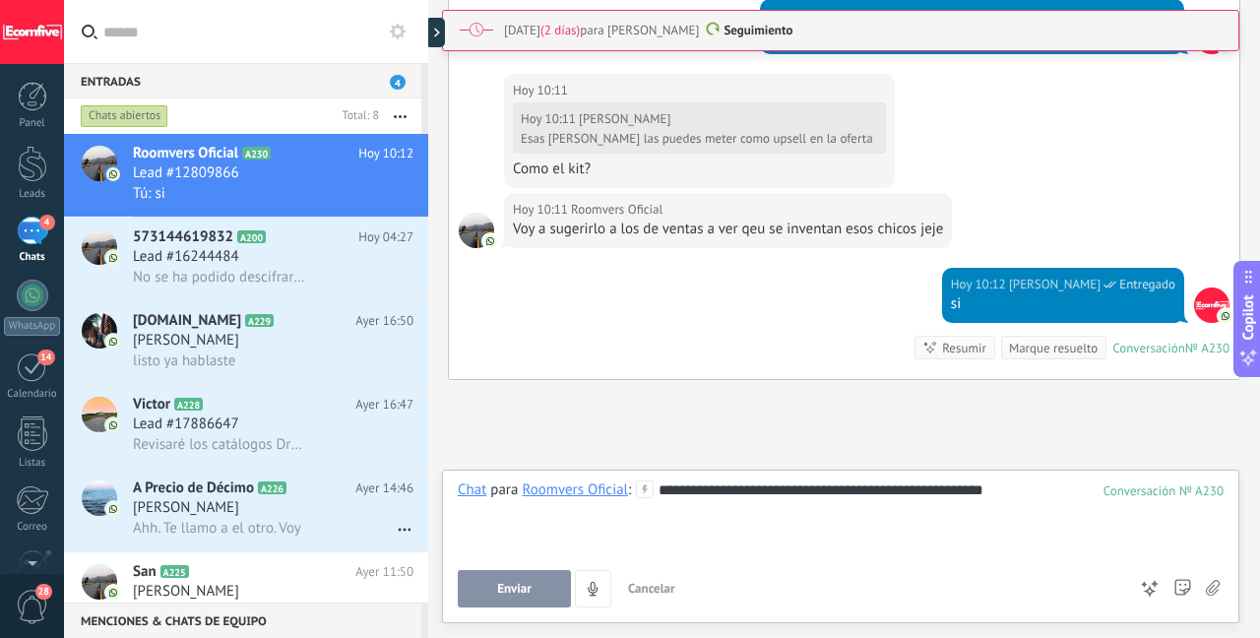
click at [496, 583] on button "Enviar" at bounding box center [514, 588] width 113 height 37
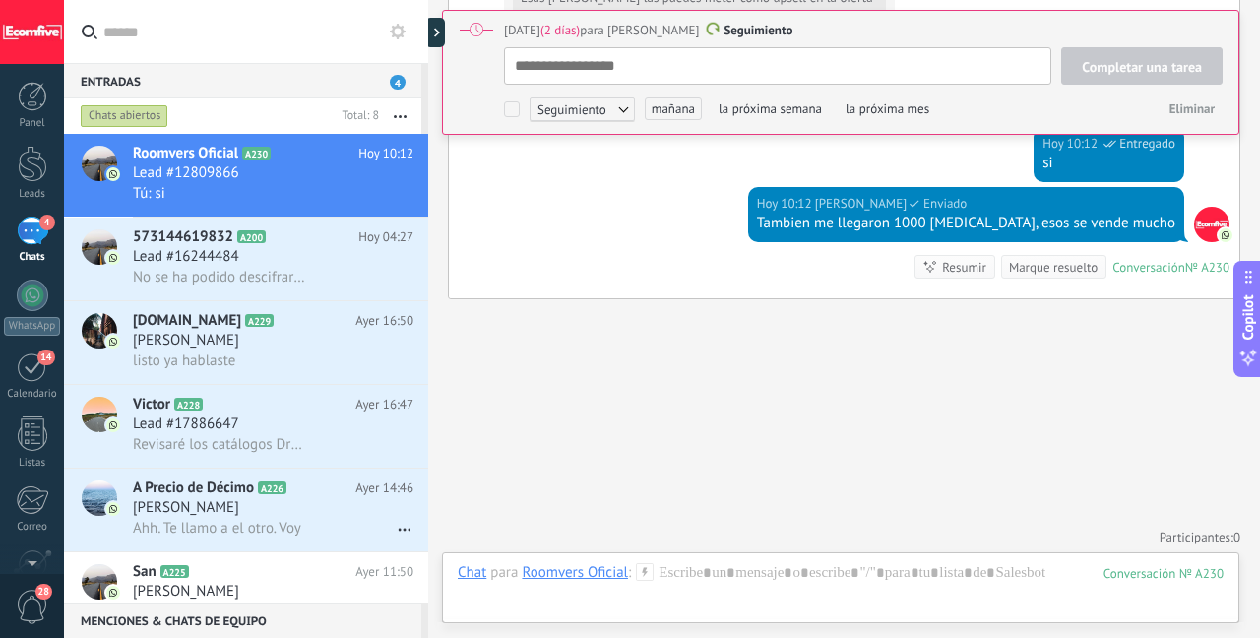
scroll to position [20, 0]
type textarea "**********"
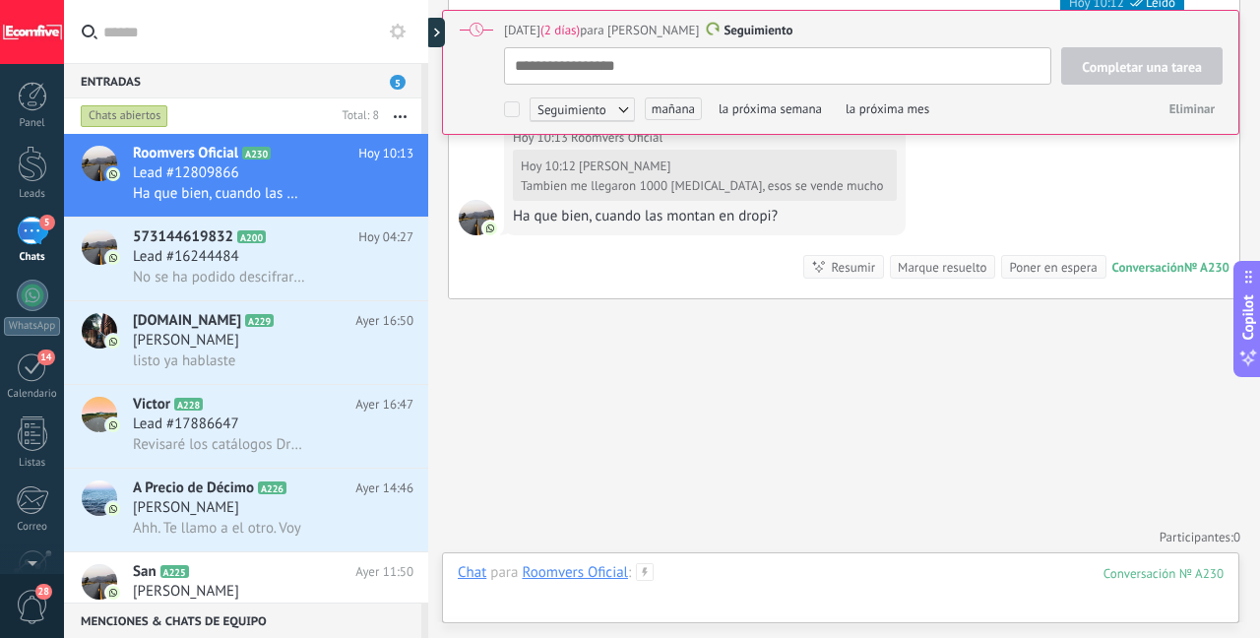
click at [689, 572] on div at bounding box center [841, 592] width 766 height 59
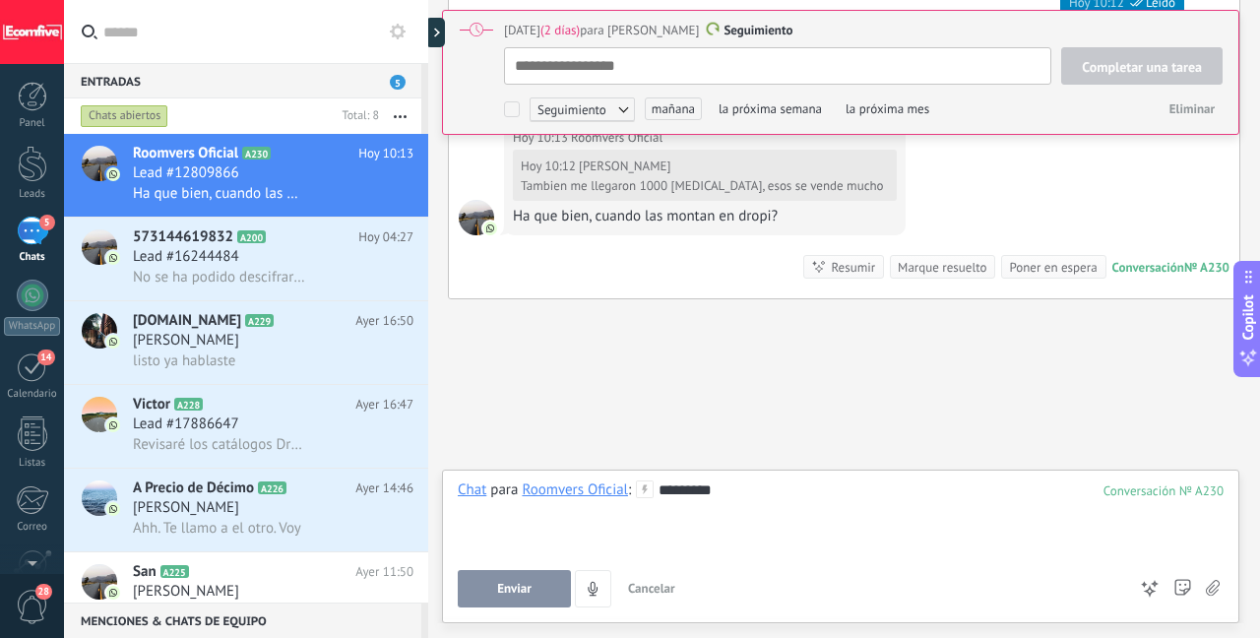
click at [524, 598] on button "Enviar" at bounding box center [514, 588] width 113 height 37
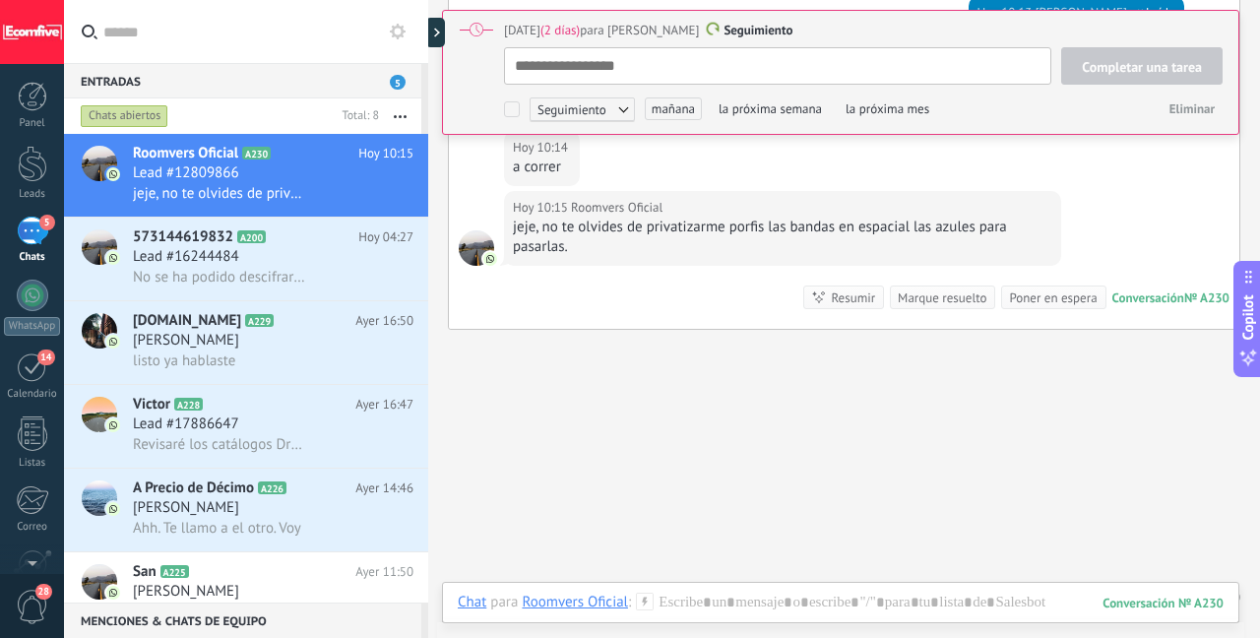
scroll to position [2839, 0]
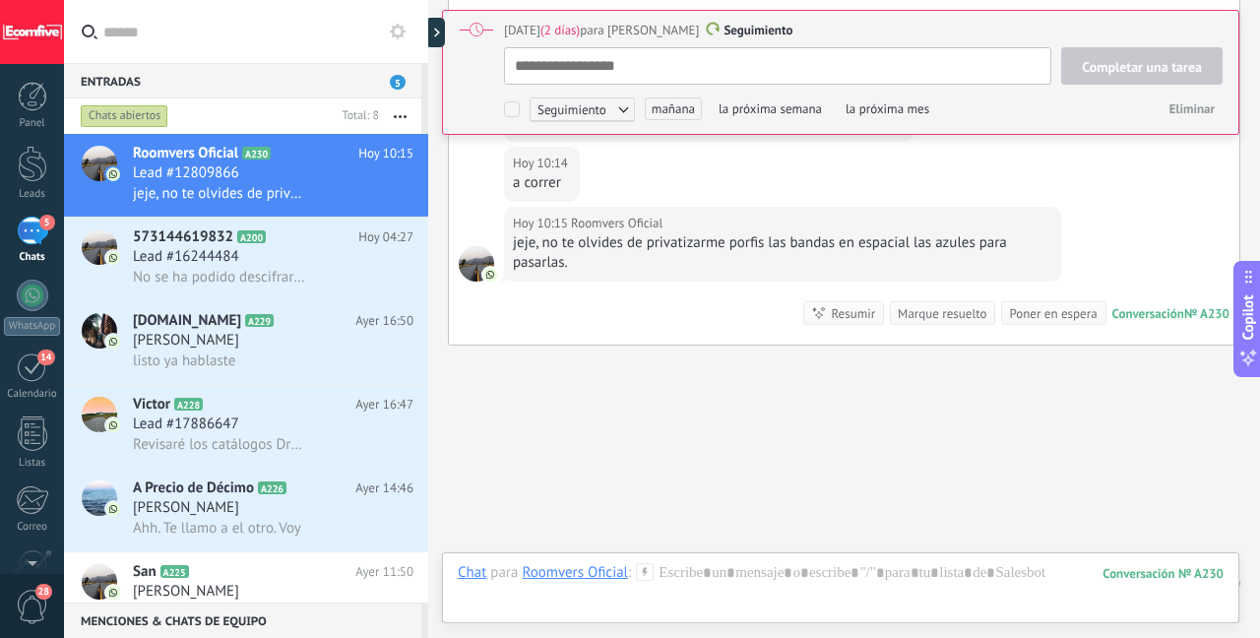
type textarea "**********"
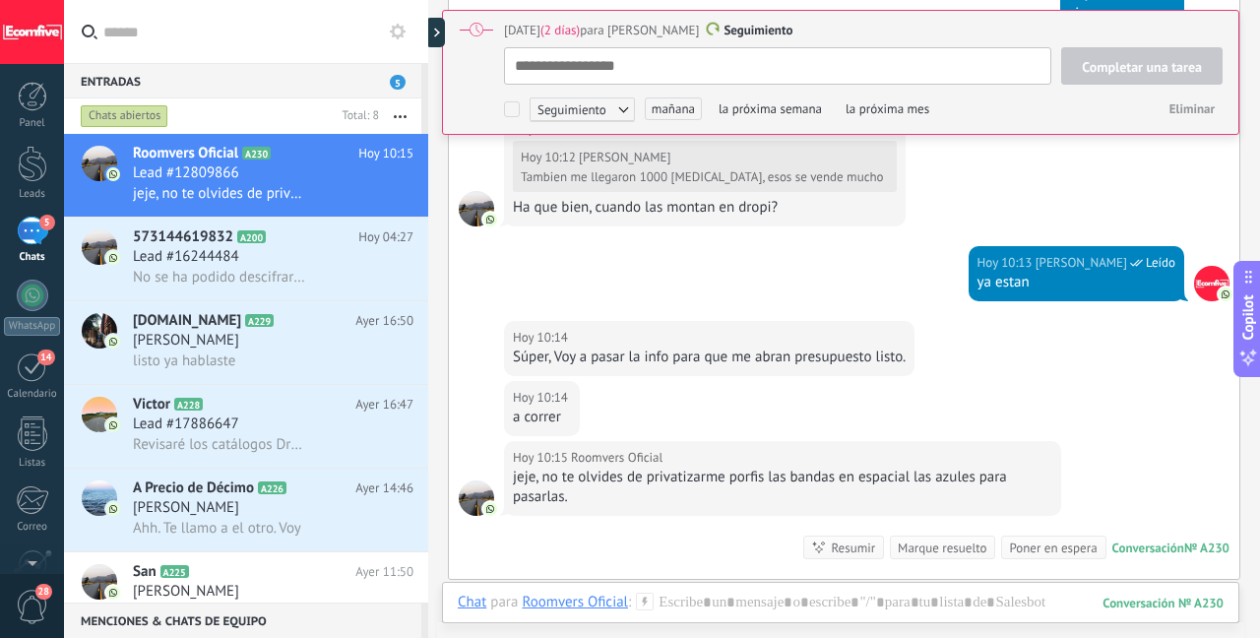
scroll to position [2885, 0]
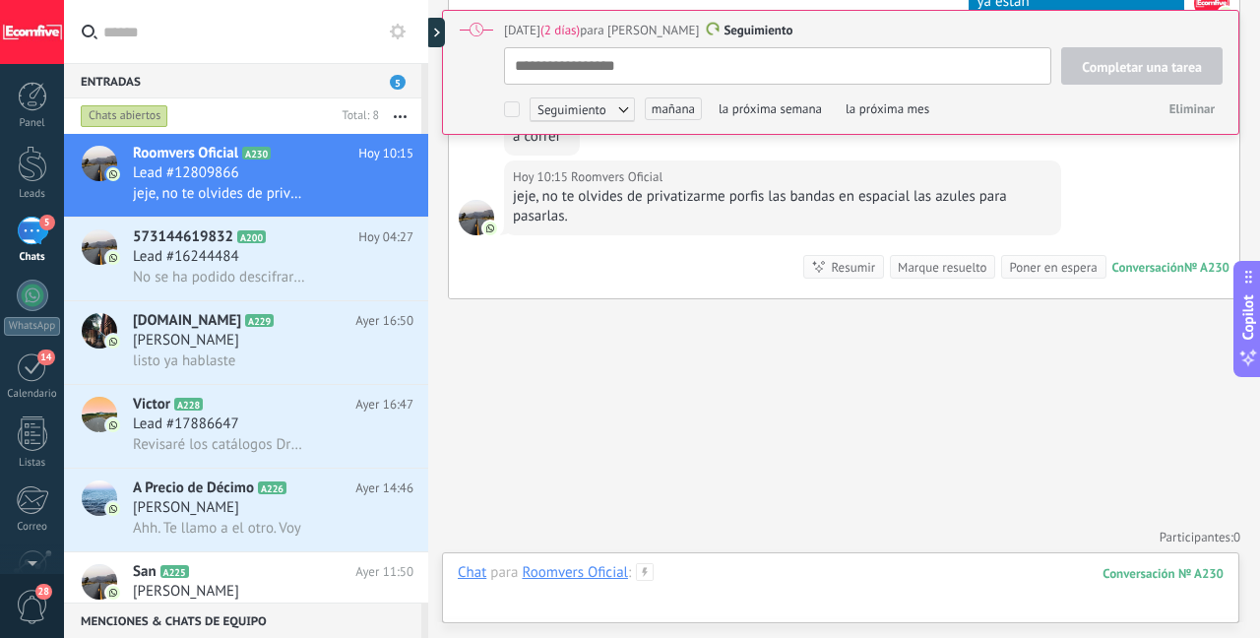
click at [763, 576] on div at bounding box center [841, 592] width 766 height 59
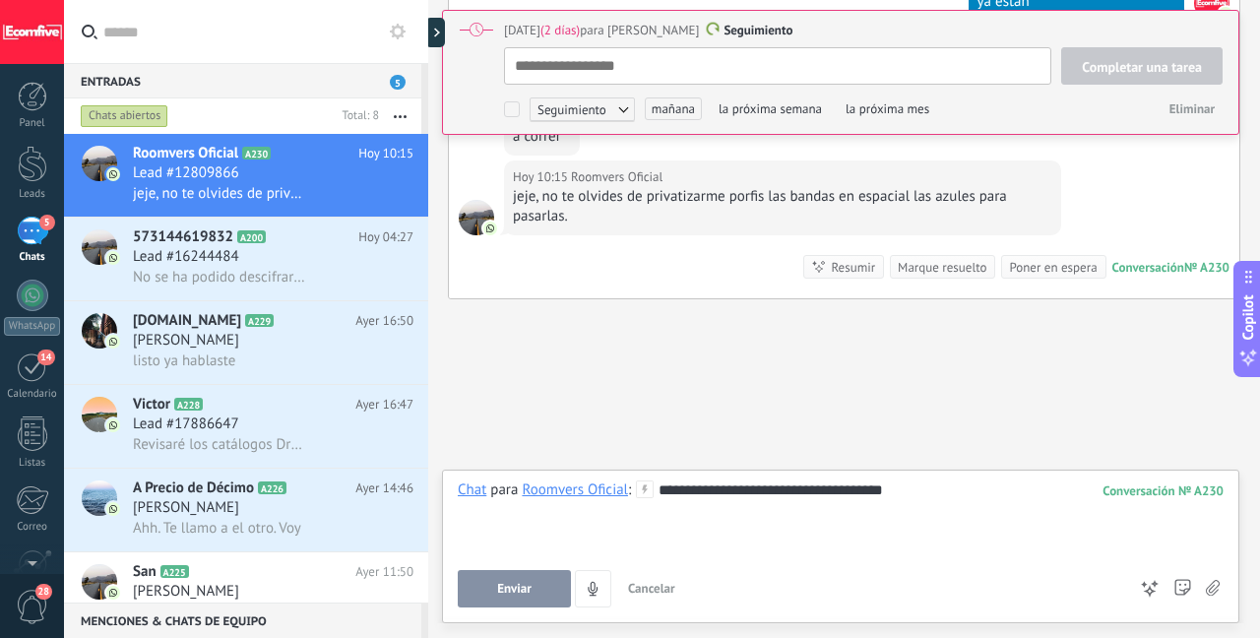
click at [563, 582] on button "Enviar" at bounding box center [514, 588] width 113 height 37
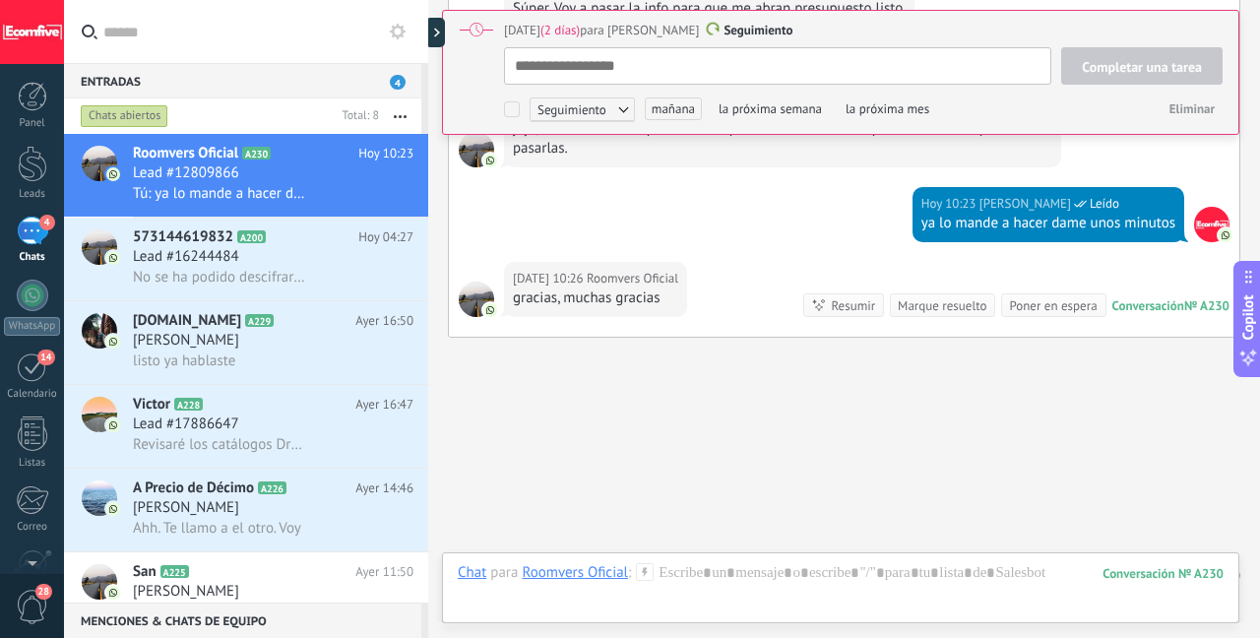
scroll to position [2991, 0]
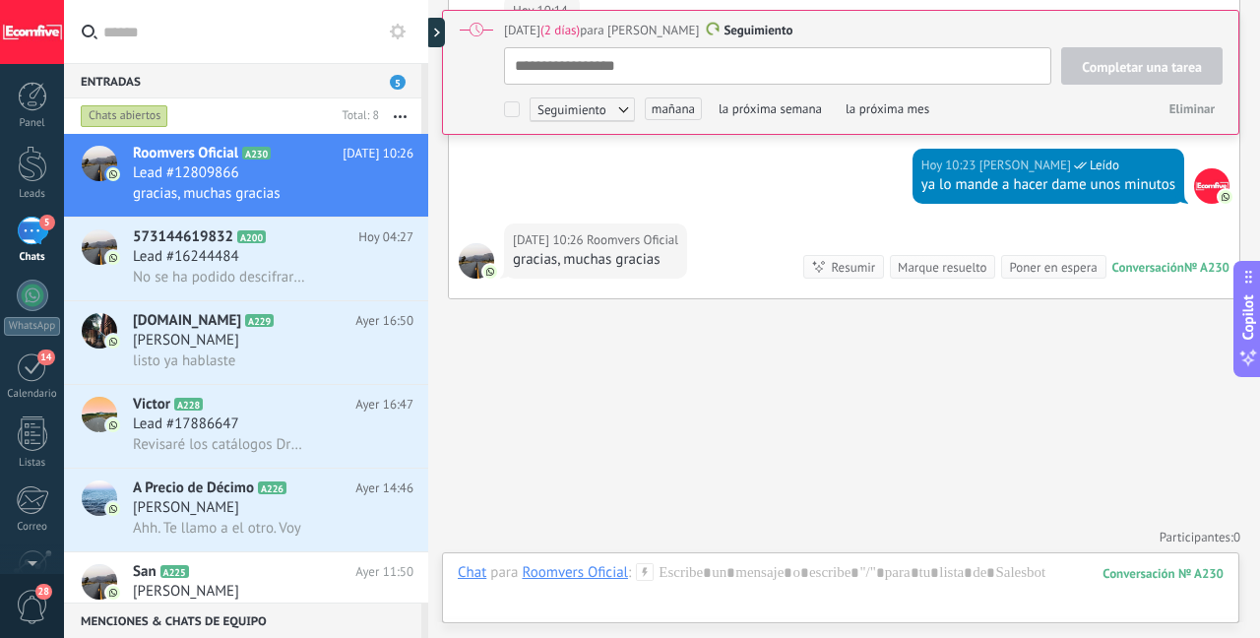
type textarea "**********"
click at [32, 165] on div at bounding box center [33, 164] width 30 height 36
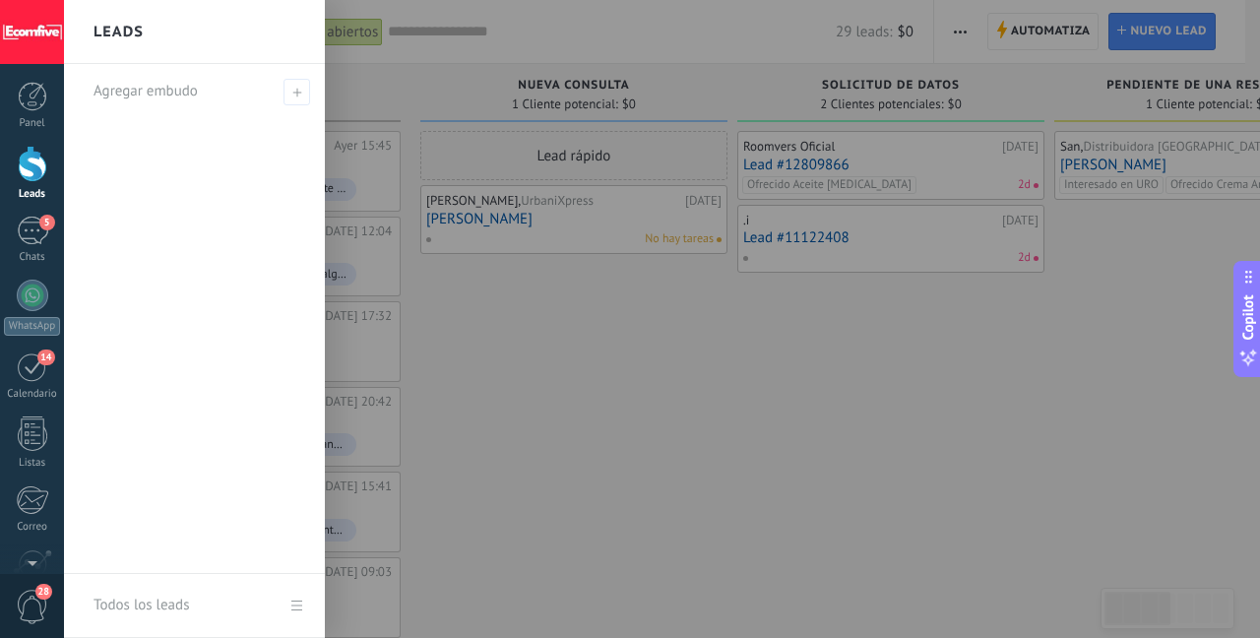
click at [840, 414] on div at bounding box center [694, 319] width 1260 height 638
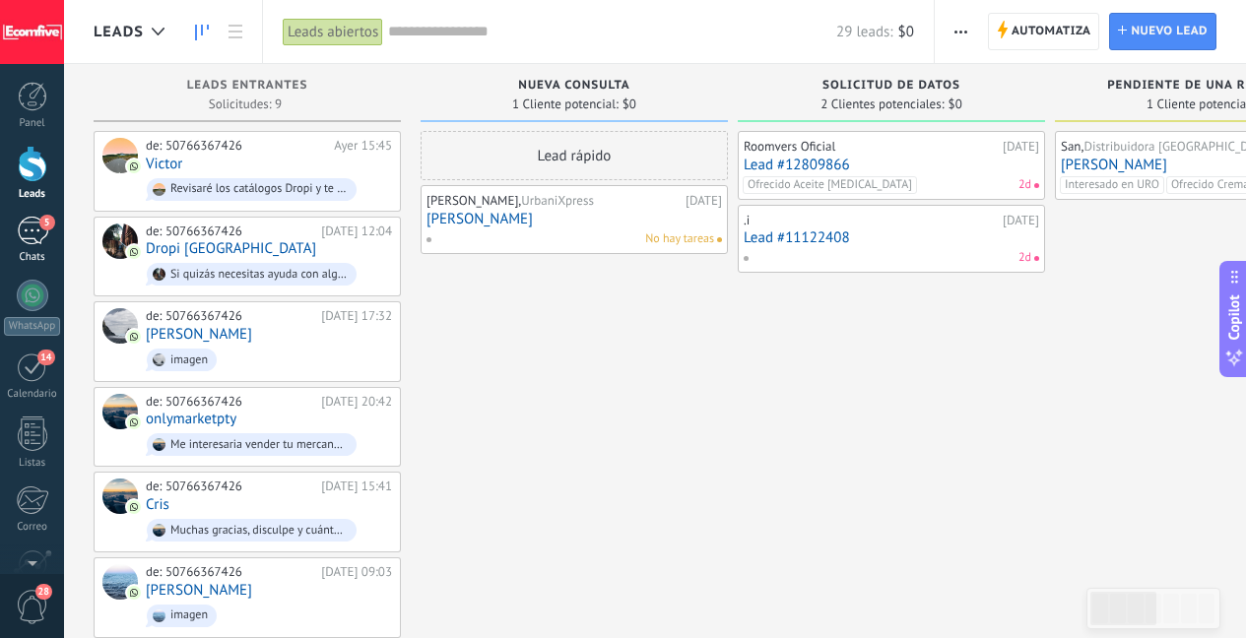
click at [35, 251] on div "Chats" at bounding box center [32, 257] width 57 height 13
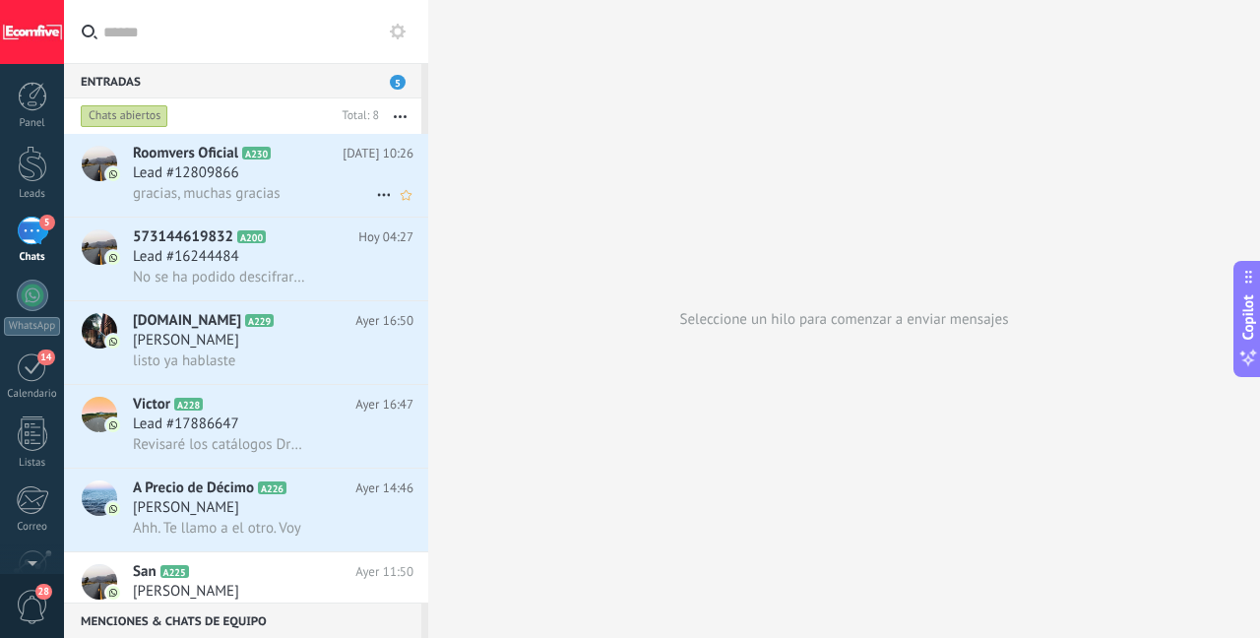
click at [289, 188] on h3 "gracias, muchas gracias" at bounding box center [211, 194] width 157 height 20
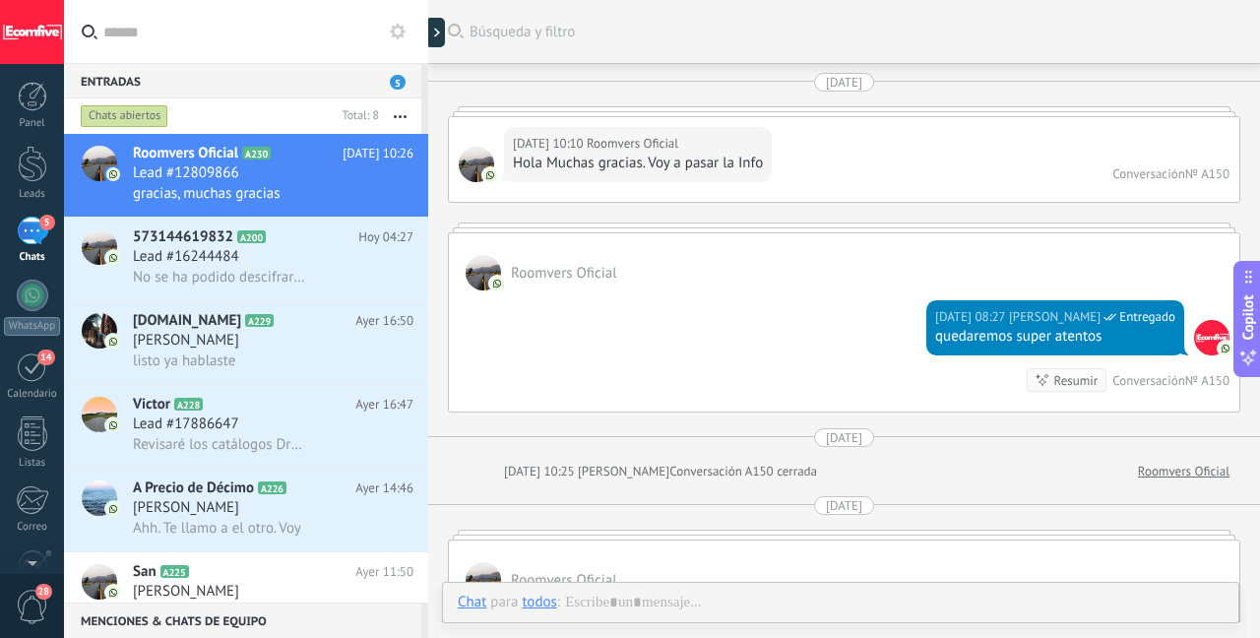
scroll to position [1640, 0]
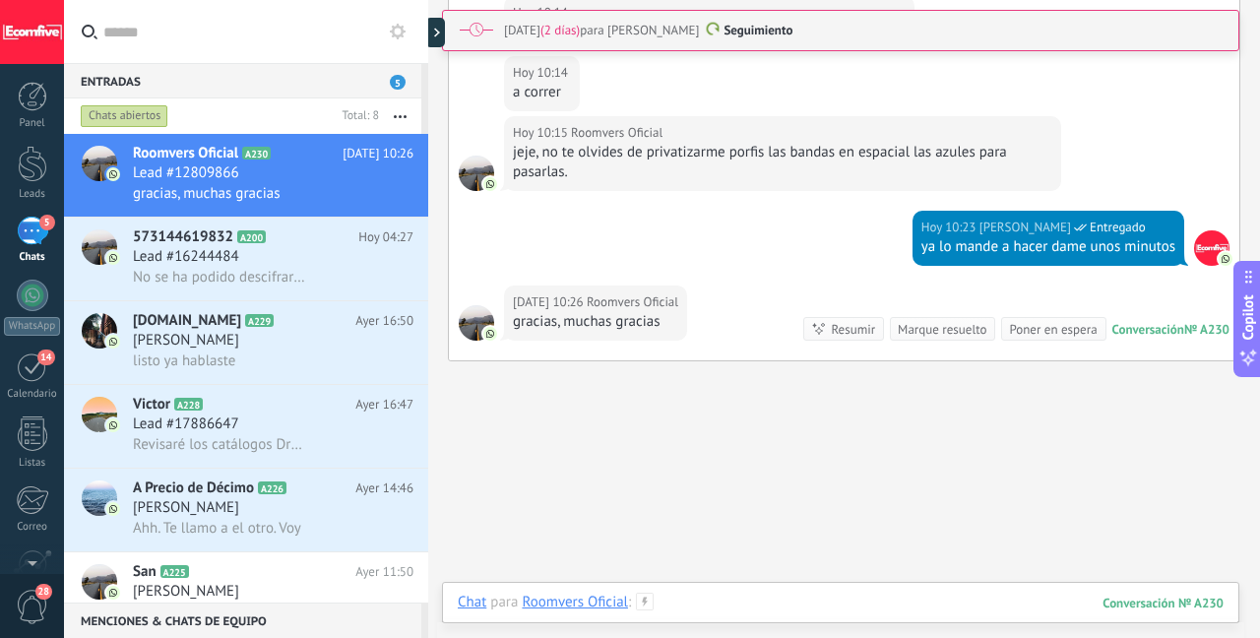
click at [715, 604] on div at bounding box center [841, 622] width 766 height 59
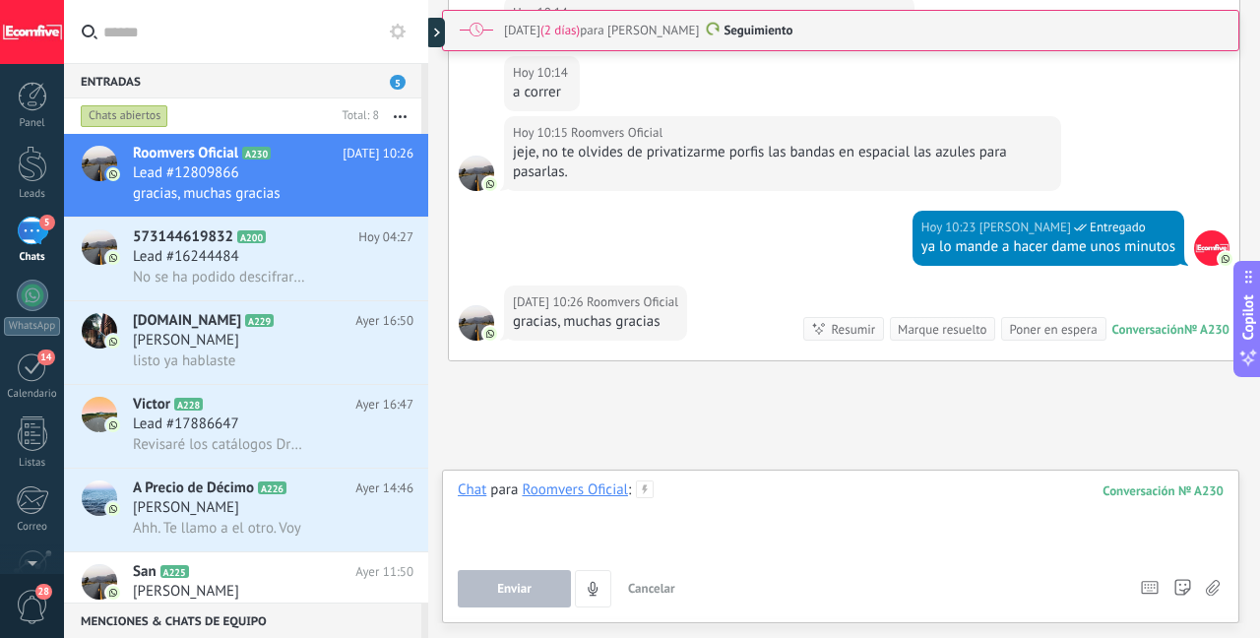
paste div
click at [533, 581] on button "Enviar" at bounding box center [514, 588] width 113 height 37
type textarea "**********"
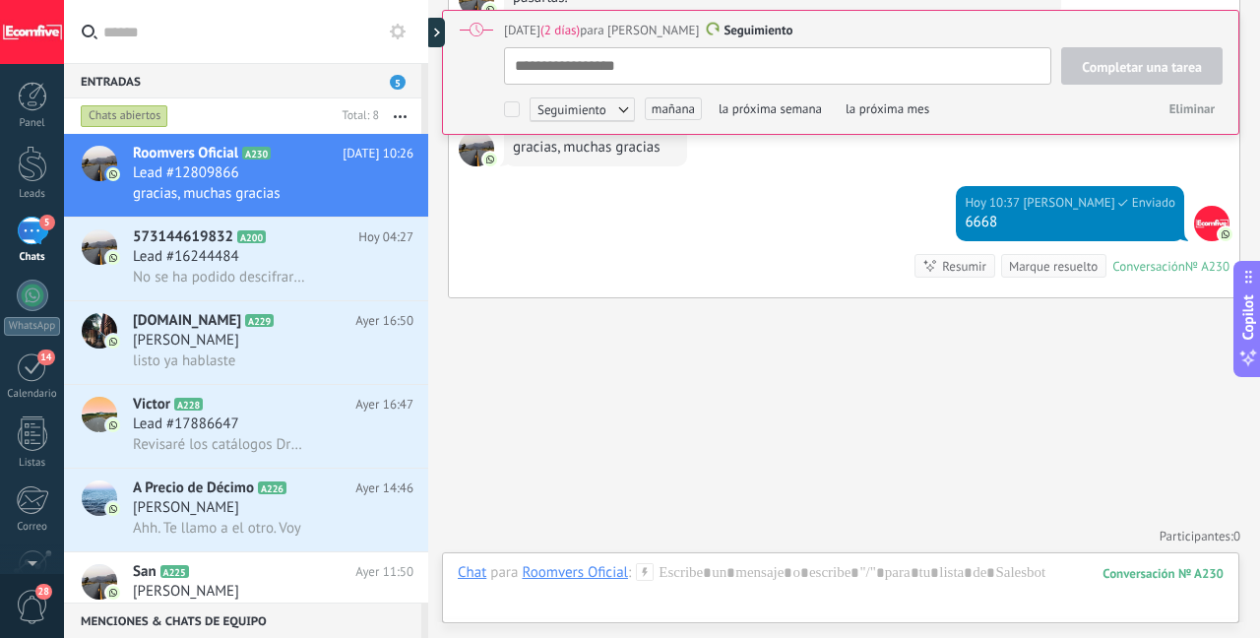
scroll to position [20, 0]
click at [770, 571] on div at bounding box center [841, 592] width 766 height 59
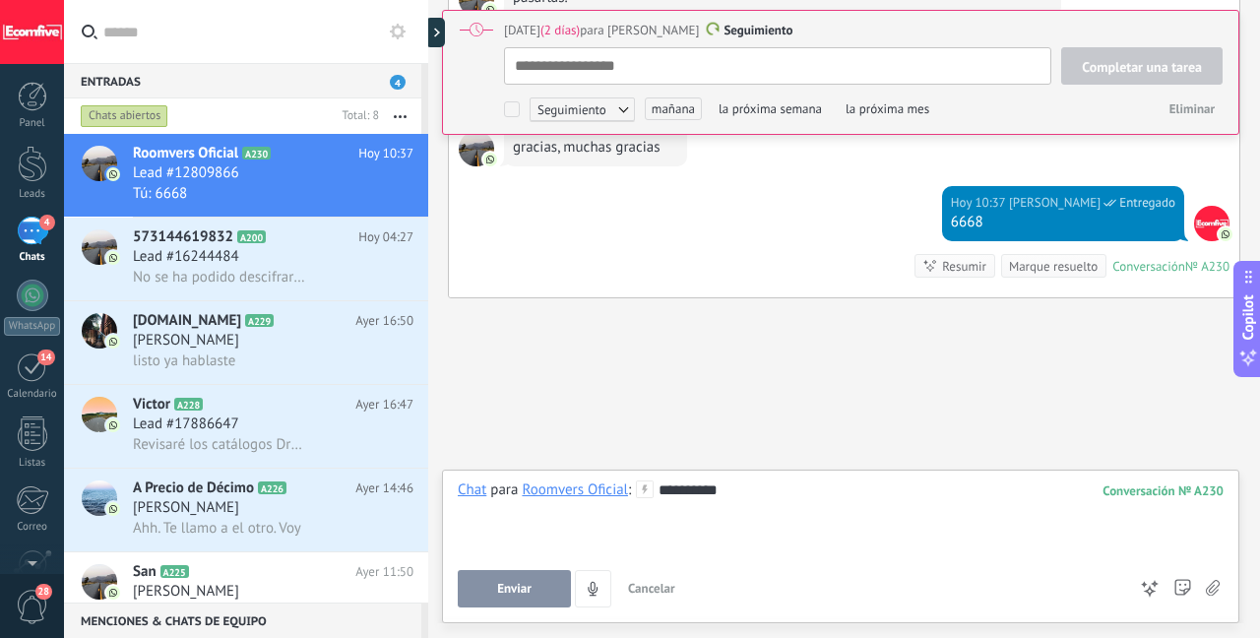
click at [490, 580] on button "Enviar" at bounding box center [514, 588] width 113 height 37
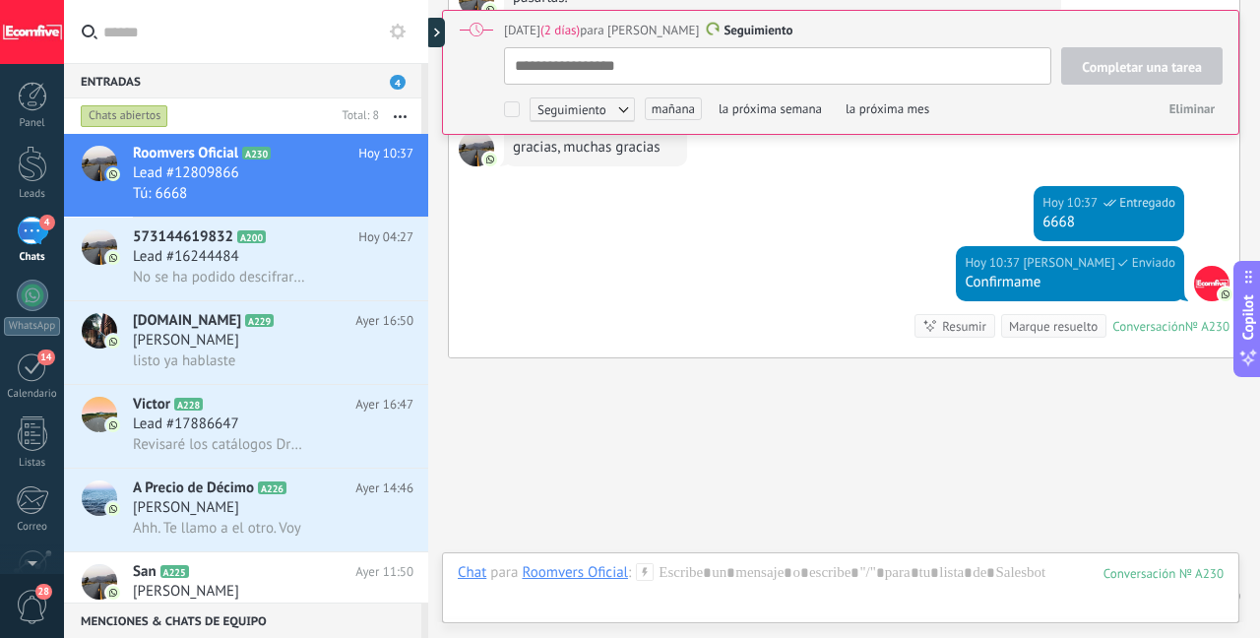
scroll to position [1913, 0]
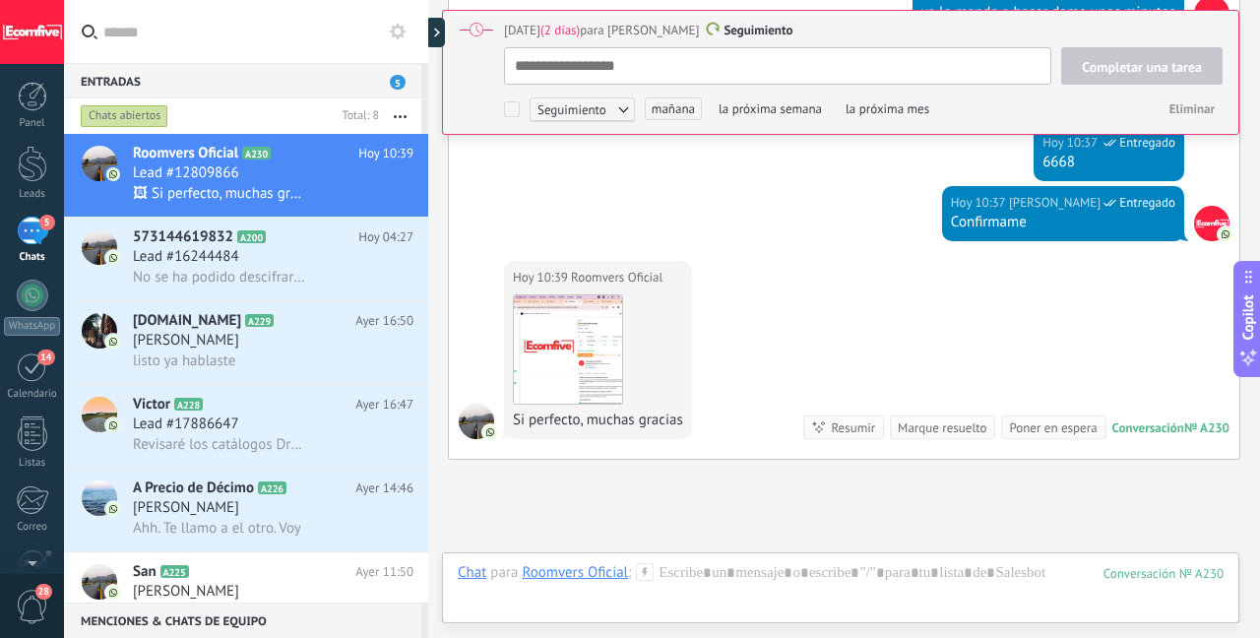
type textarea "**********"
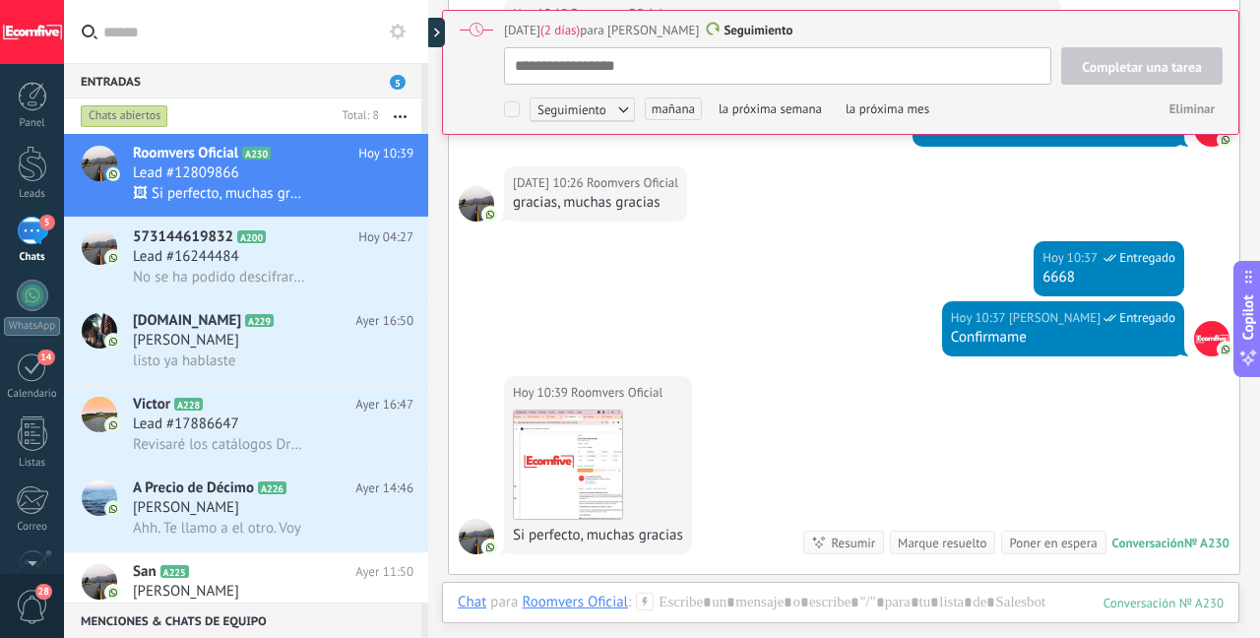
scroll to position [4005, 0]
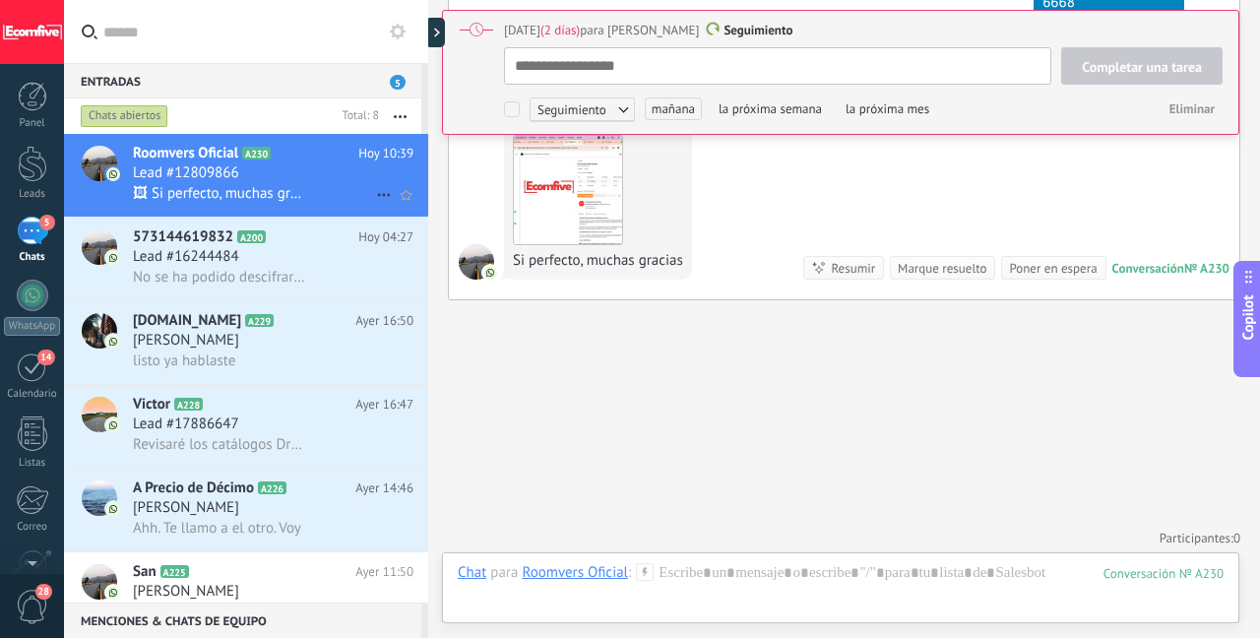
click at [180, 151] on span "Roomvers Oficial" at bounding box center [185, 154] width 105 height 20
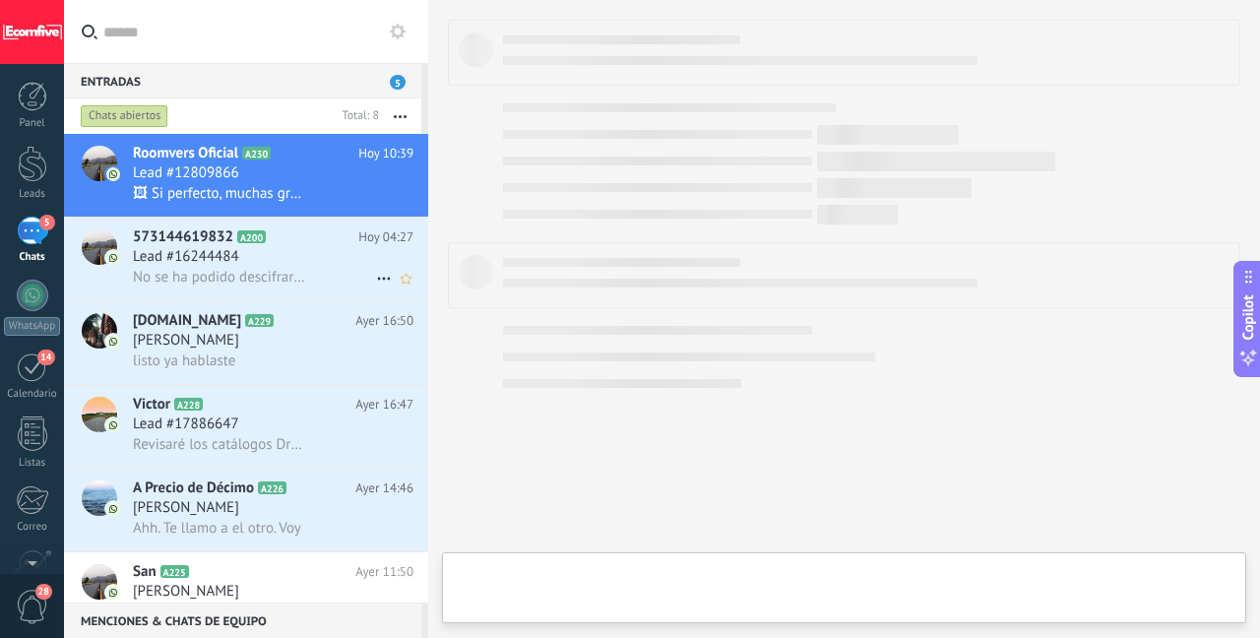
click at [209, 273] on span "No se ha podido descifrar el contenido del mensaje. El mensaje no puede leerse …" at bounding box center [219, 277] width 172 height 19
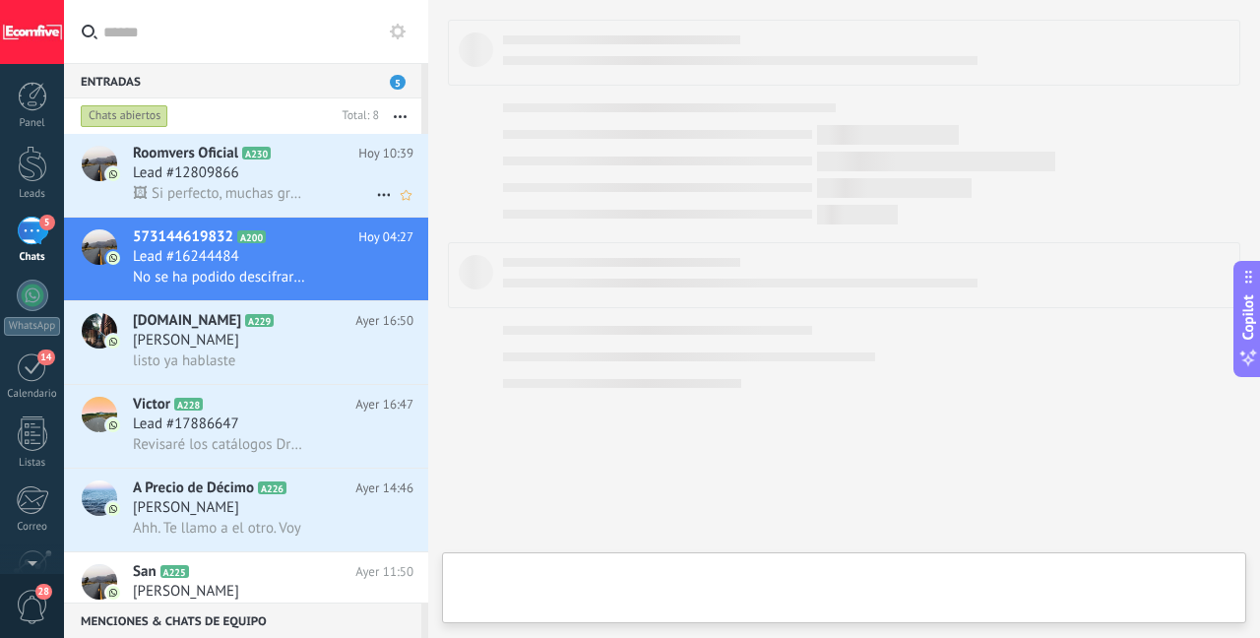
click at [221, 192] on span "🖼 Si perfecto, muchas gracias" at bounding box center [219, 193] width 172 height 19
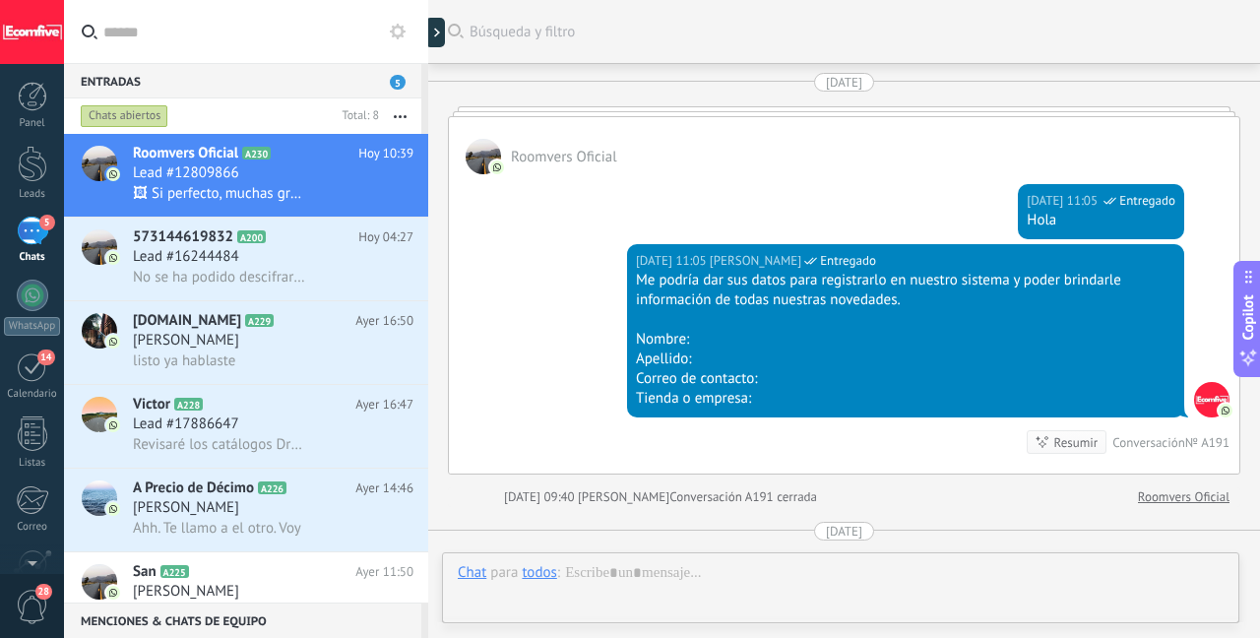
scroll to position [1243, 0]
